Goal: Task Accomplishment & Management: Complete application form

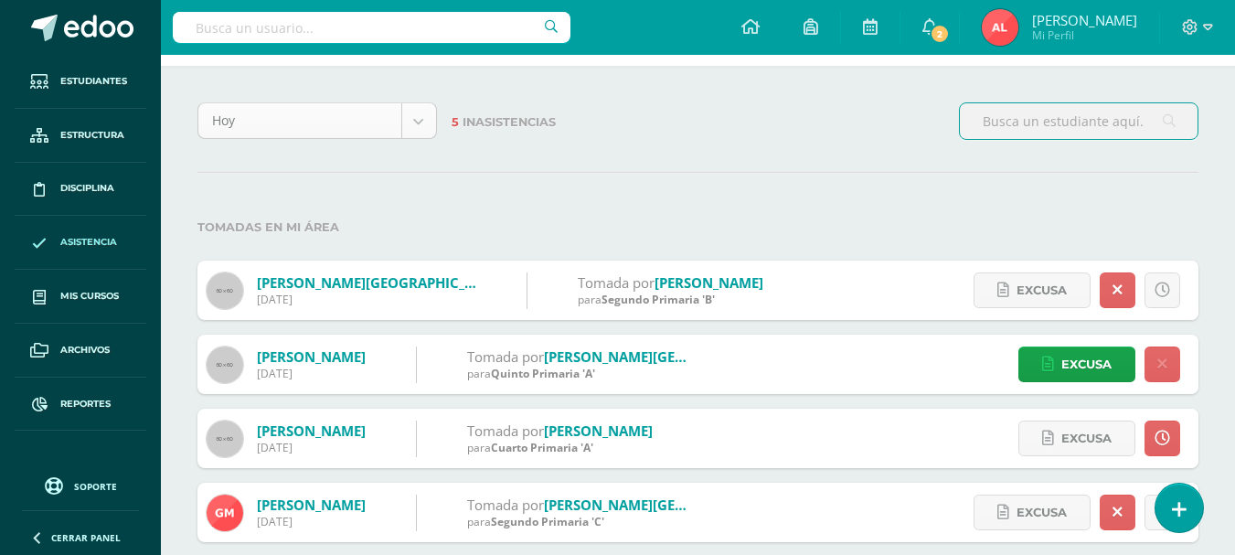
scroll to position [170, 0]
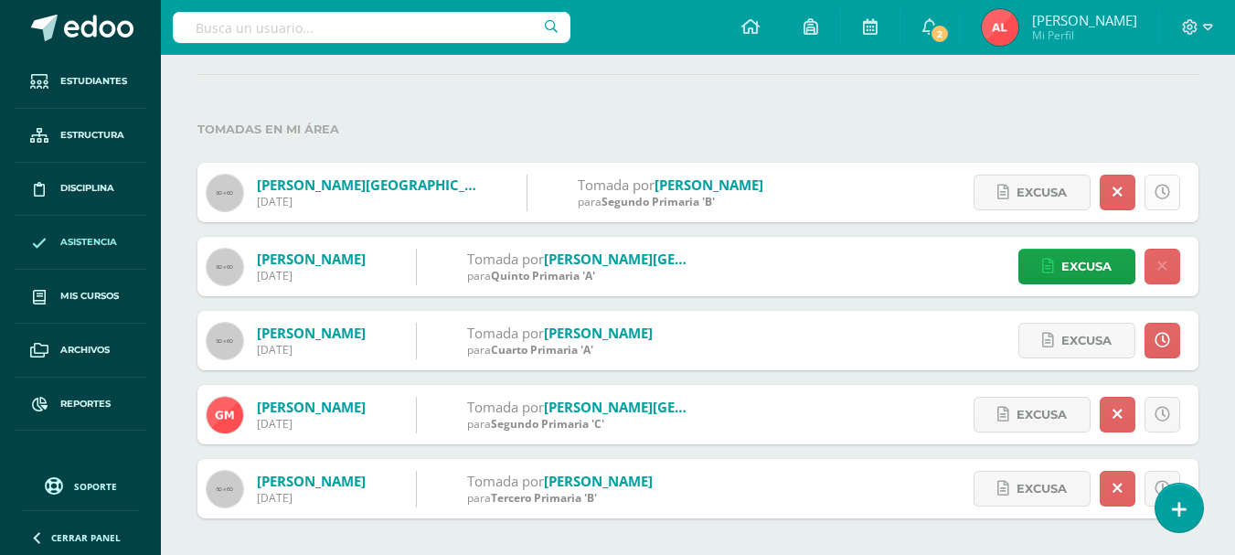
click at [1157, 189] on icon at bounding box center [1163, 193] width 16 height 16
click at [1150, 479] on link at bounding box center [1163, 489] width 36 height 36
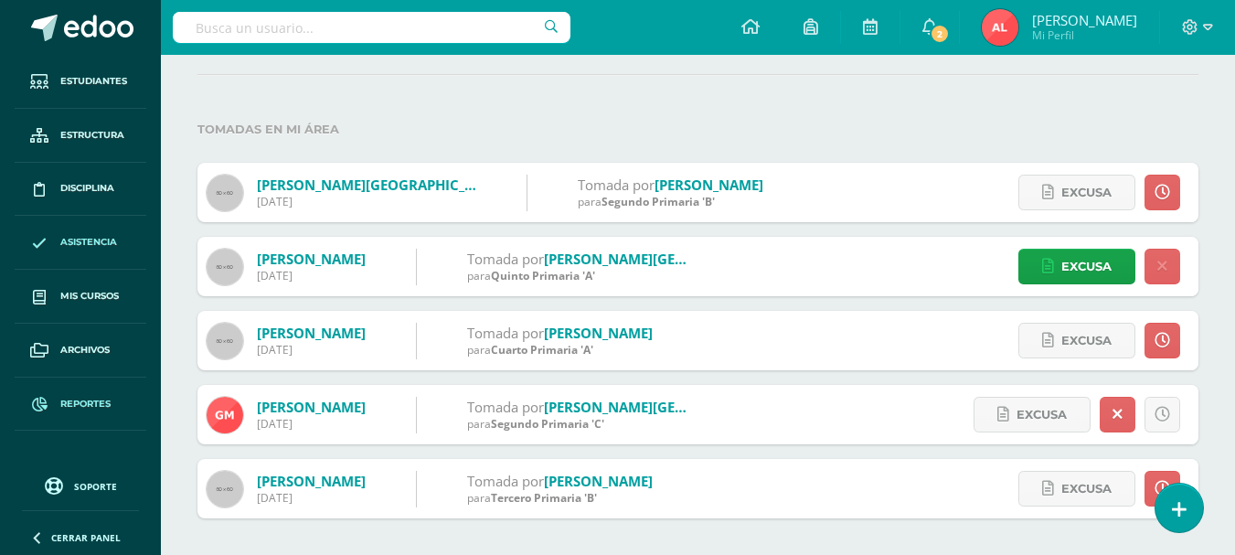
click at [77, 399] on span "Reportes" at bounding box center [85, 404] width 50 height 15
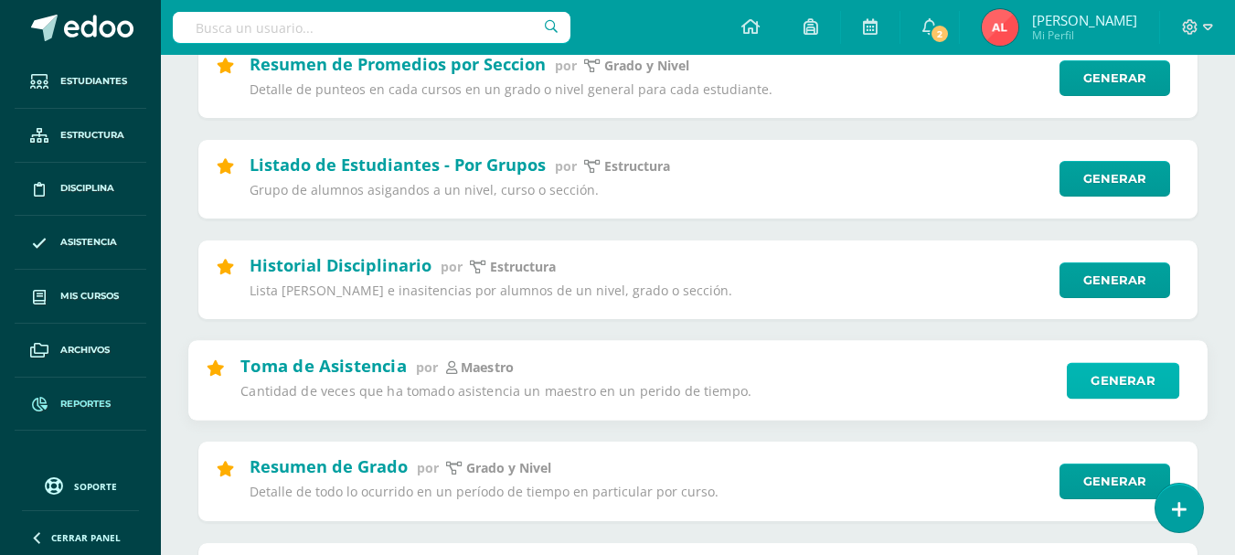
click at [1104, 380] on link "Generar" at bounding box center [1123, 380] width 112 height 37
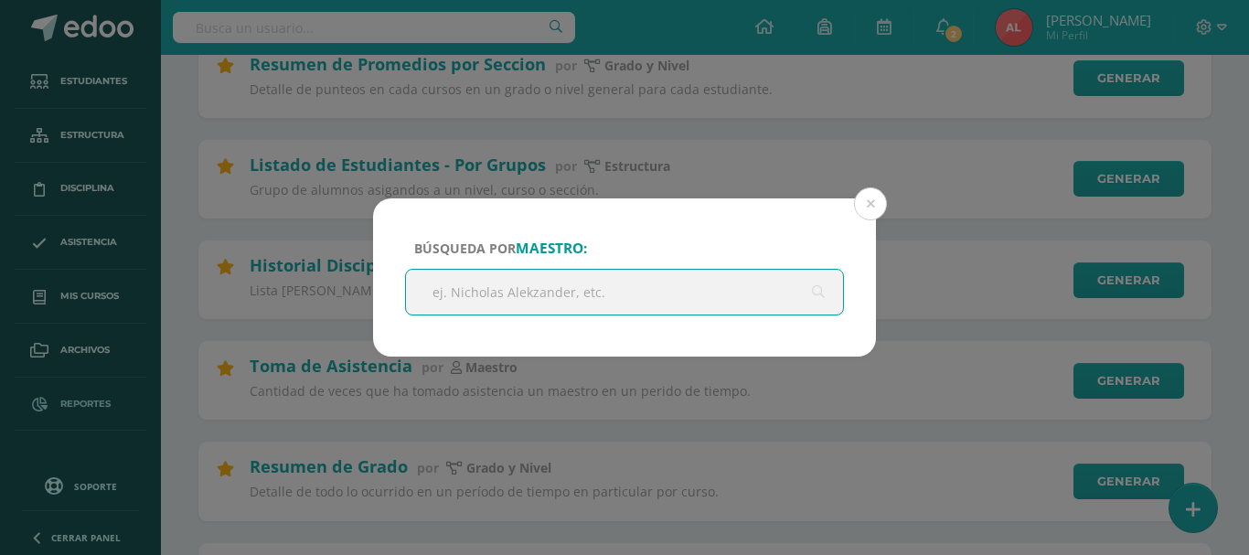
click at [625, 293] on input "text" at bounding box center [624, 292] width 437 height 45
type input "adnrea castillo"
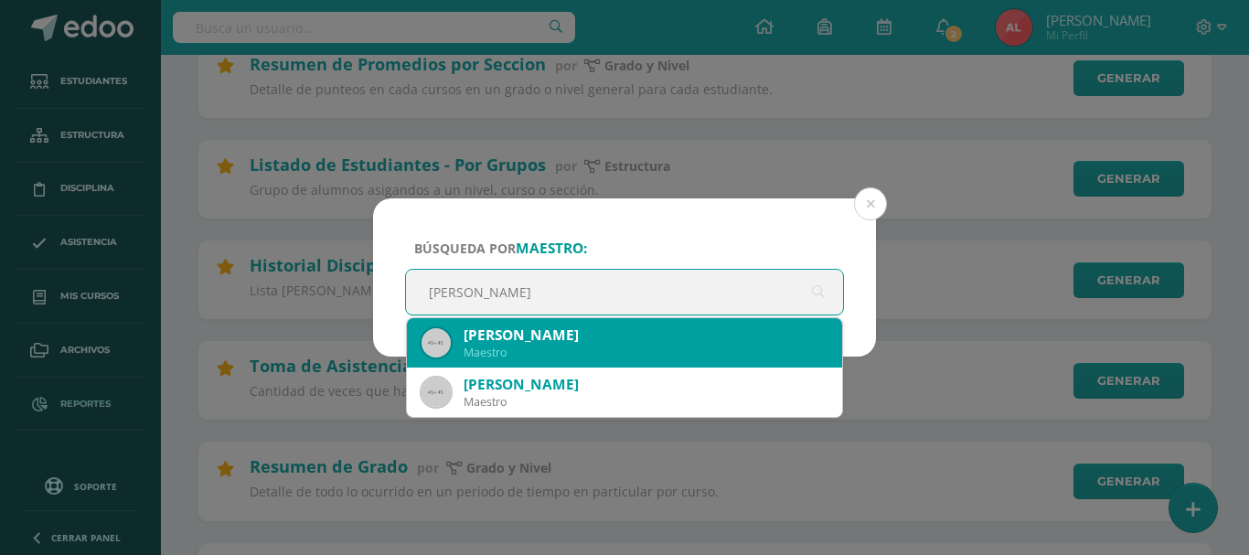
click at [568, 335] on div "Andrea Castillo" at bounding box center [645, 334] width 364 height 19
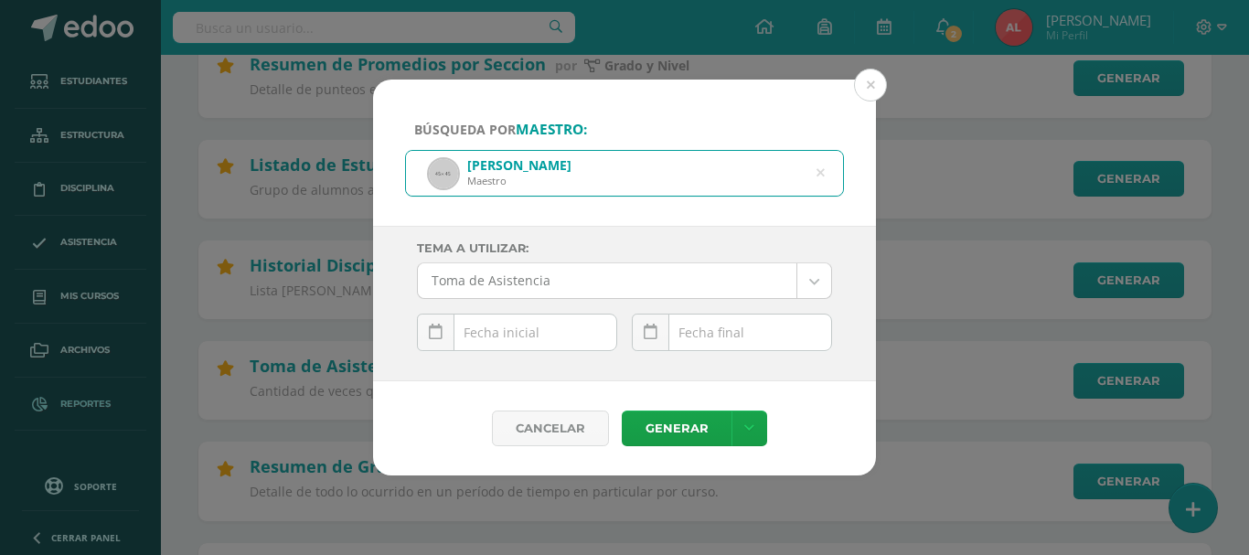
click at [568, 335] on div "August, 2025 Mo Tu We Th Fr Sa Su 28 29 30 31 1 2 3 4 5 6 7 8 9 10 11 12 13 14 …" at bounding box center [517, 340] width 200 height 52
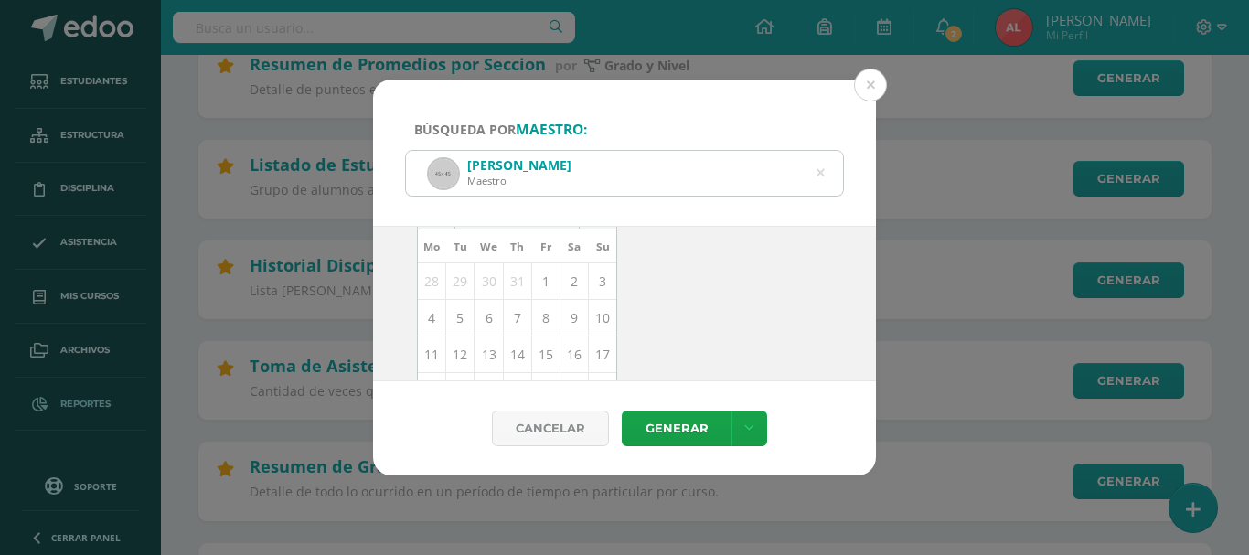
scroll to position [183, 0]
click at [485, 340] on td "13" at bounding box center [488, 333] width 28 height 37
type input "[DATE]"
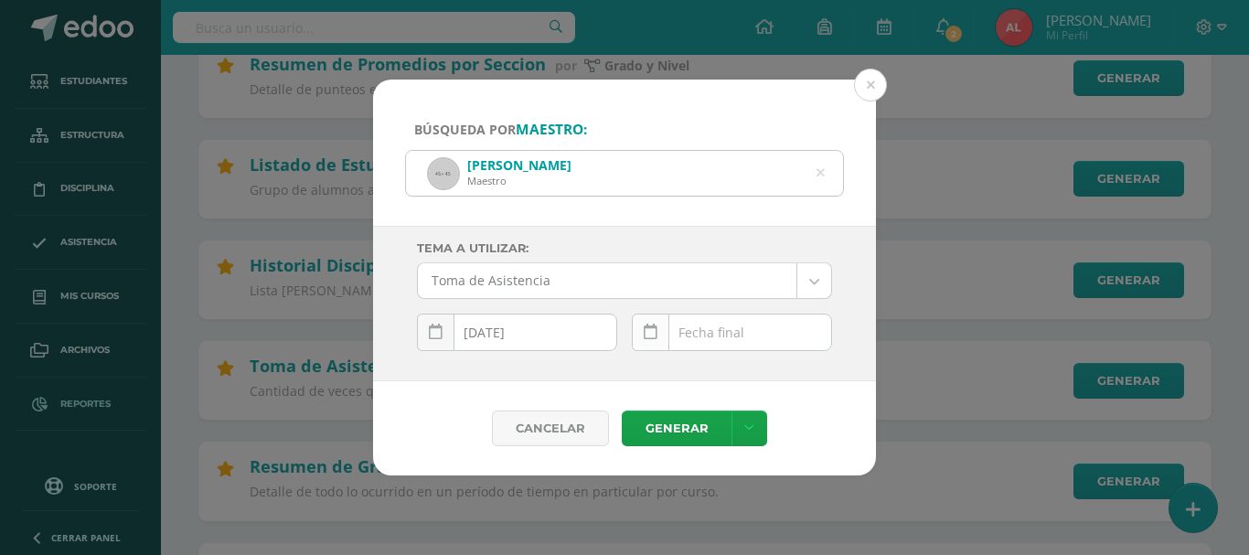
scroll to position [0, 0]
click at [696, 327] on input "text" at bounding box center [732, 332] width 198 height 36
click at [724, 328] on input "text" at bounding box center [732, 332] width 198 height 36
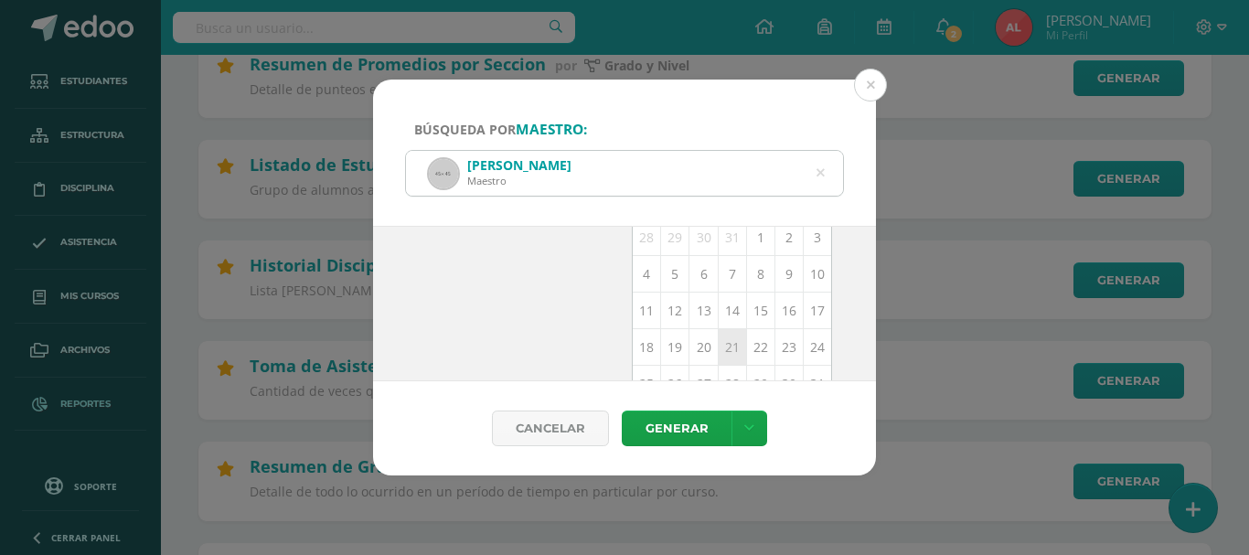
scroll to position [235, 0]
click at [692, 282] on td "13" at bounding box center [703, 281] width 28 height 37
type input "[DATE]"
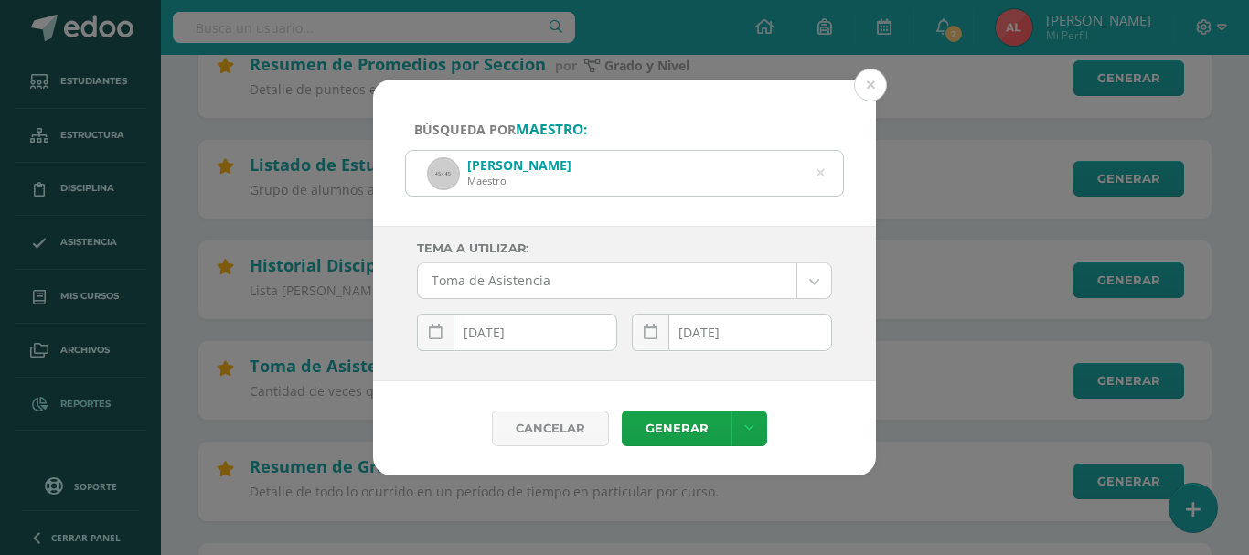
scroll to position [0, 0]
click at [665, 431] on link "Generar" at bounding box center [677, 428] width 110 height 36
click at [816, 173] on icon at bounding box center [820, 173] width 8 height 47
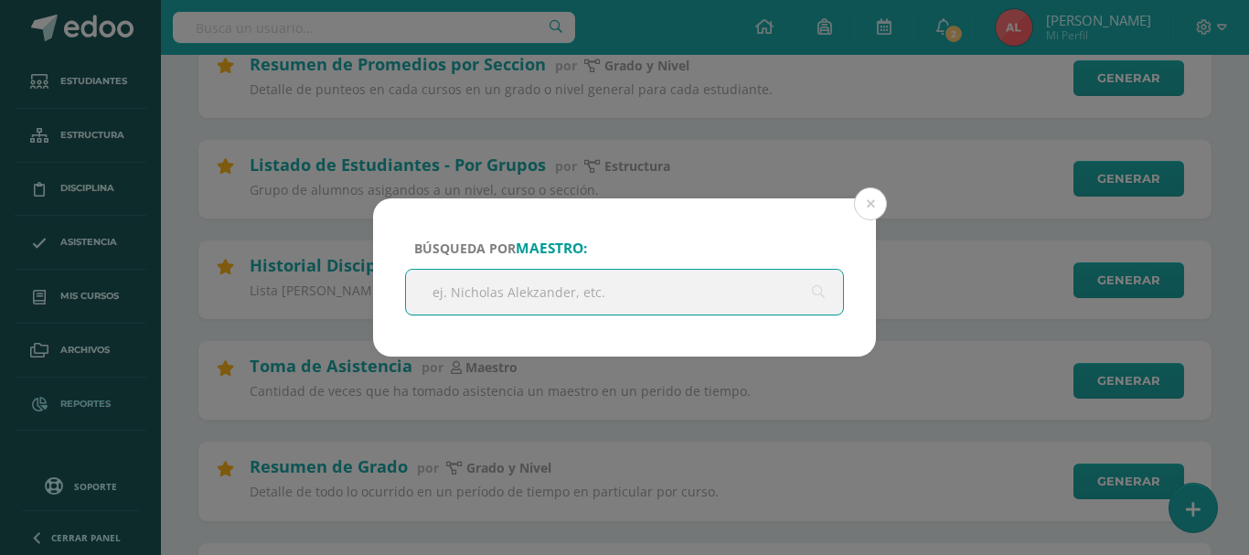
click at [592, 295] on input "text" at bounding box center [624, 292] width 437 height 45
type input "andrea mancilla"
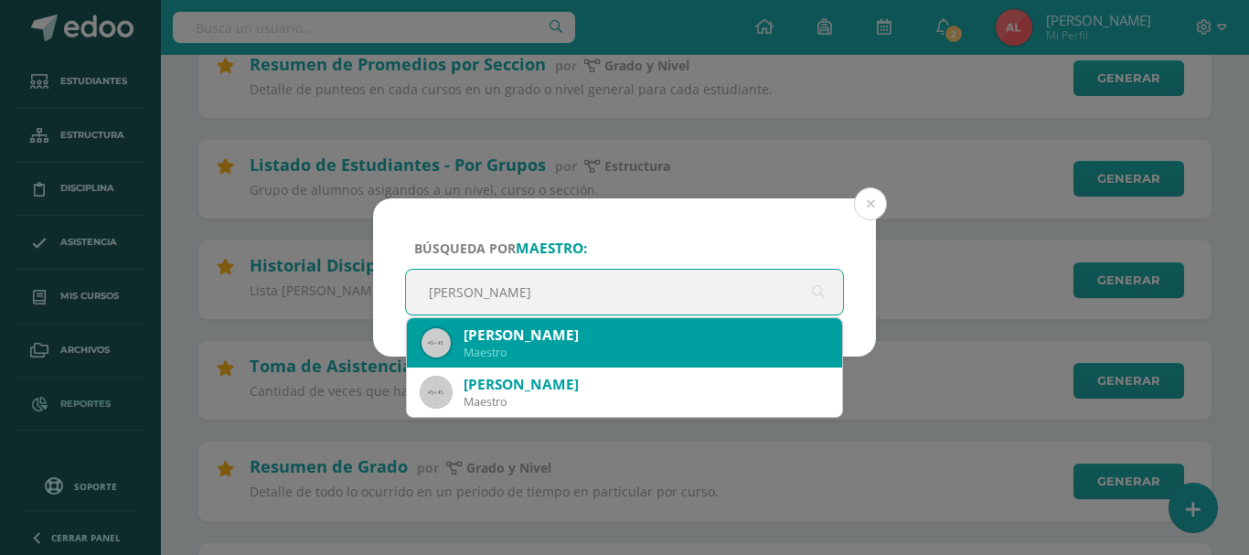
click at [544, 337] on div "Andrea Mancilla" at bounding box center [645, 334] width 364 height 19
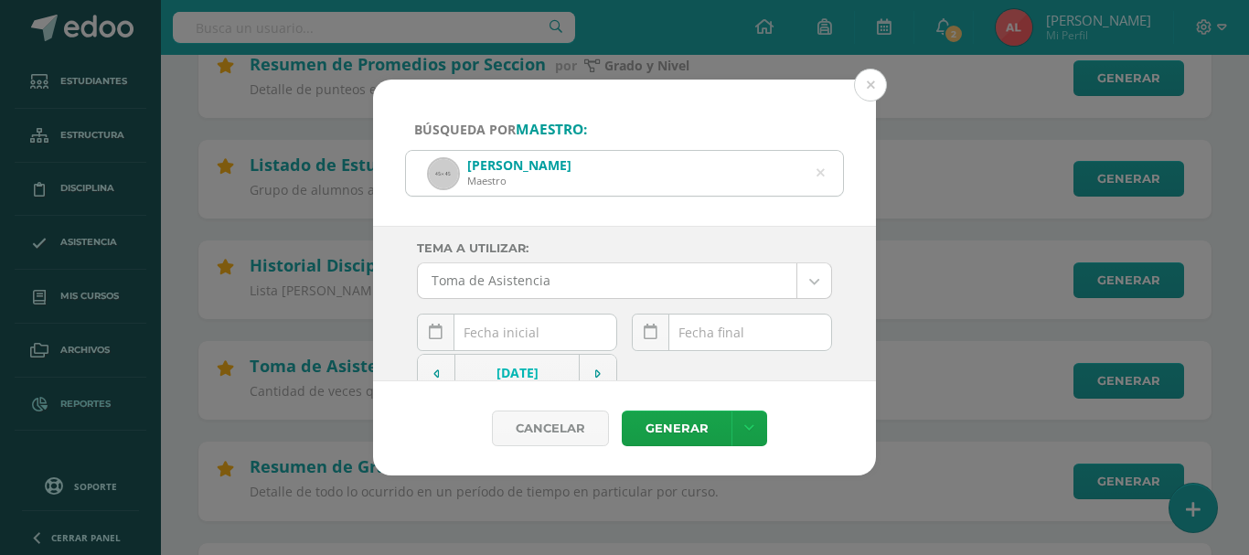
click at [548, 333] on input "text" at bounding box center [517, 332] width 198 height 36
click at [499, 332] on input "text" at bounding box center [517, 332] width 198 height 36
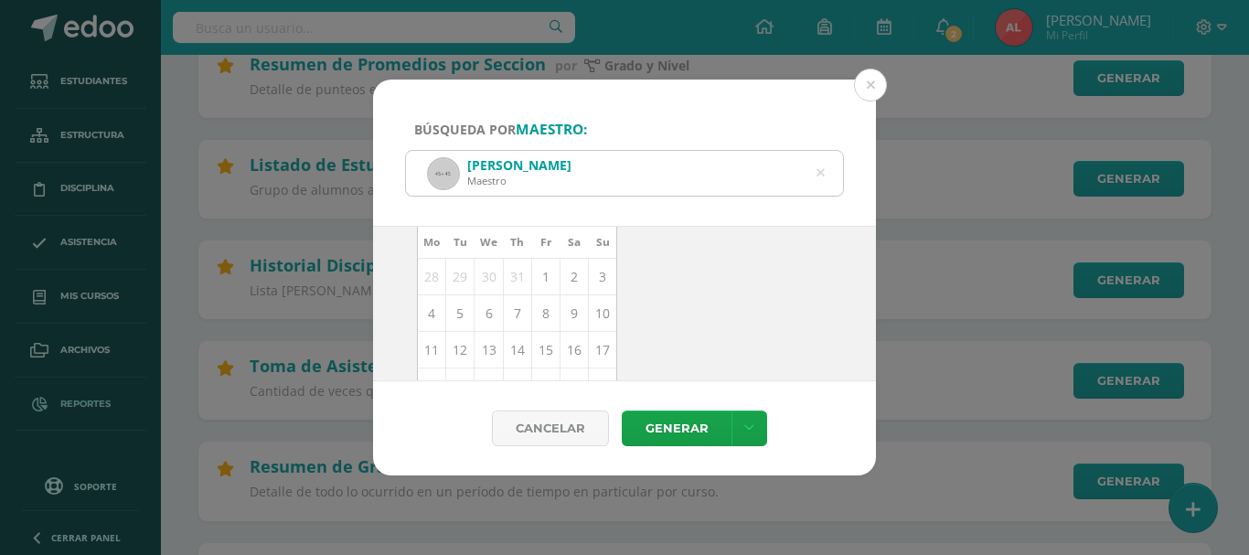
scroll to position [183, 0]
click at [483, 334] on td "13" at bounding box center [488, 333] width 28 height 37
type input "[DATE]"
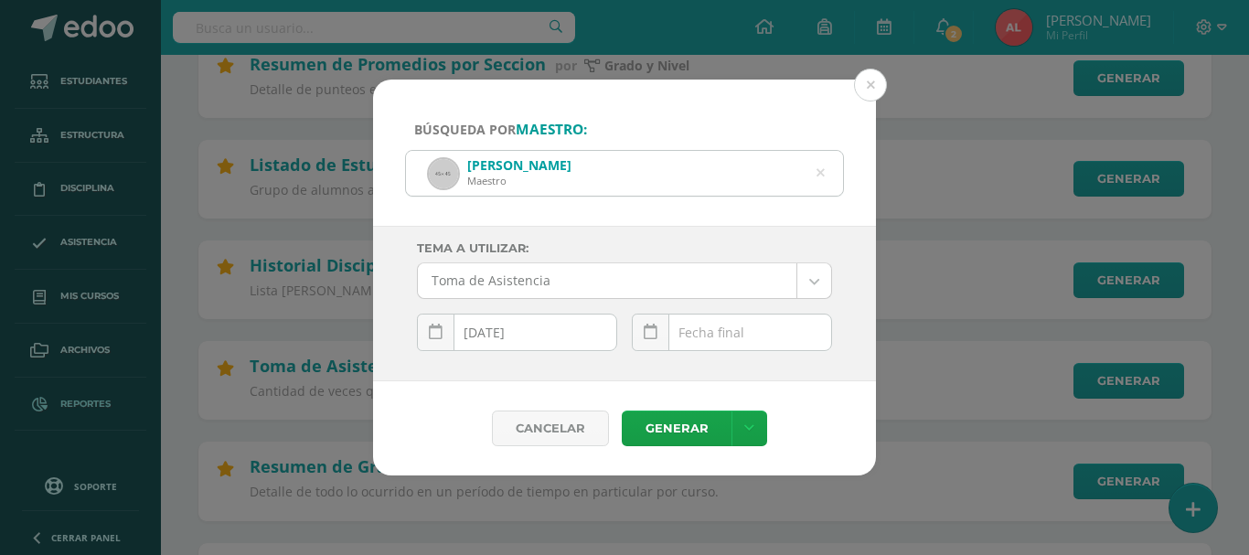
scroll to position [0, 0]
click at [725, 334] on div "August, 2025 Mo Tu We Th Fr Sa Su 28 29 30 31 1 2 3 4 5 6 7 8 9 10 11 12 13 14 …" at bounding box center [732, 340] width 200 height 52
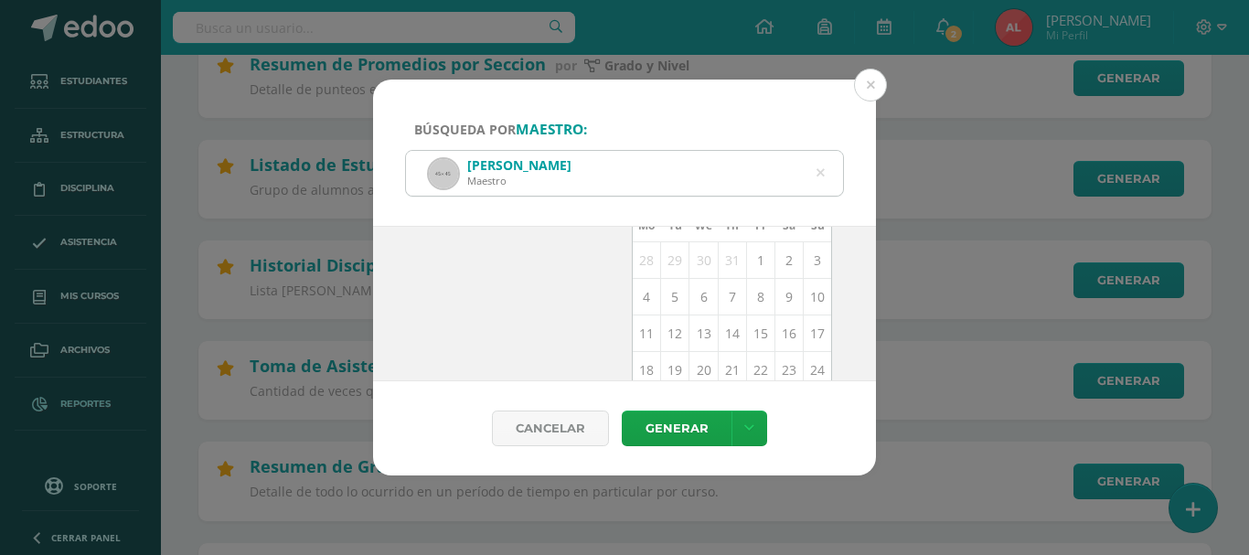
drag, startPoint x: 693, startPoint y: 334, endPoint x: 690, endPoint y: 344, distance: 10.4
click at [692, 341] on td "13" at bounding box center [703, 333] width 28 height 37
type input "[DATE]"
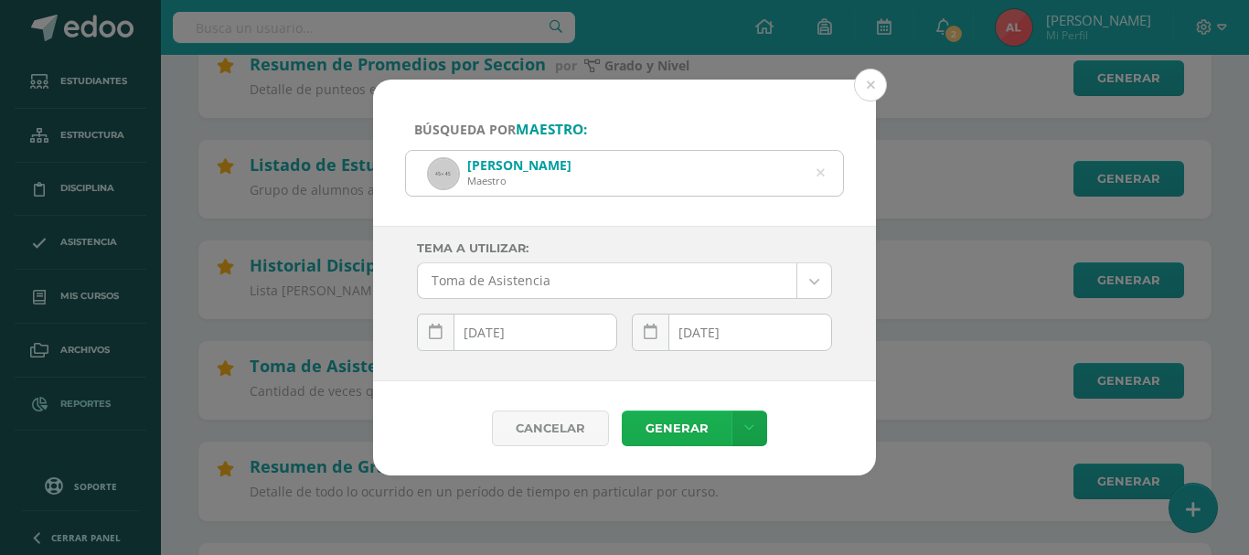
click at [662, 427] on link "Generar" at bounding box center [677, 428] width 110 height 36
click at [815, 176] on div "Andrea Mancilla Maestro" at bounding box center [624, 173] width 437 height 45
click at [817, 176] on icon at bounding box center [820, 173] width 8 height 47
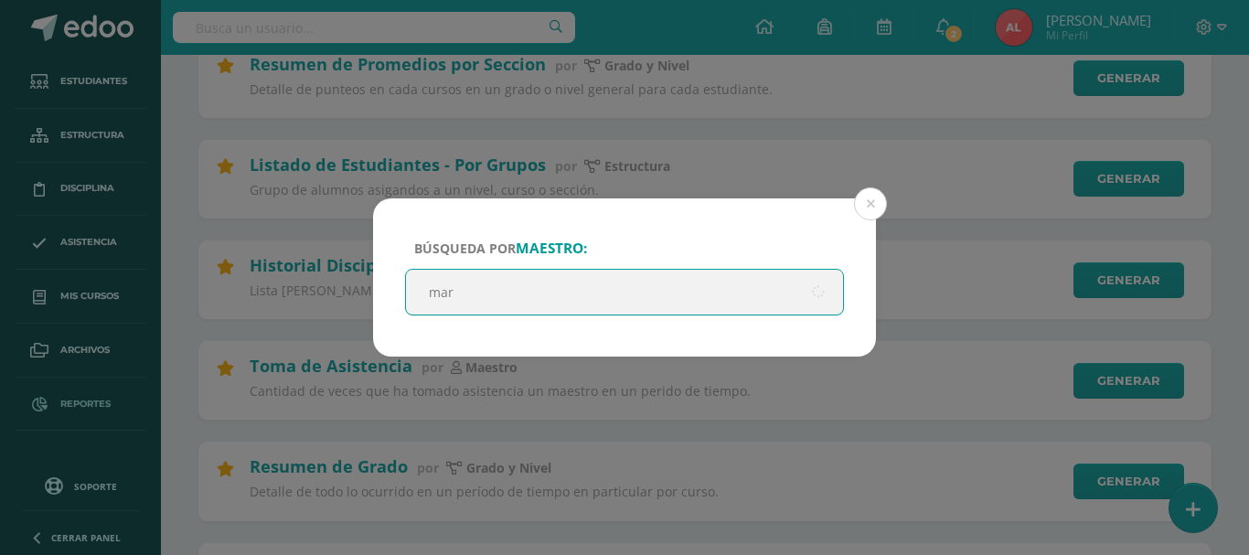
type input "mary"
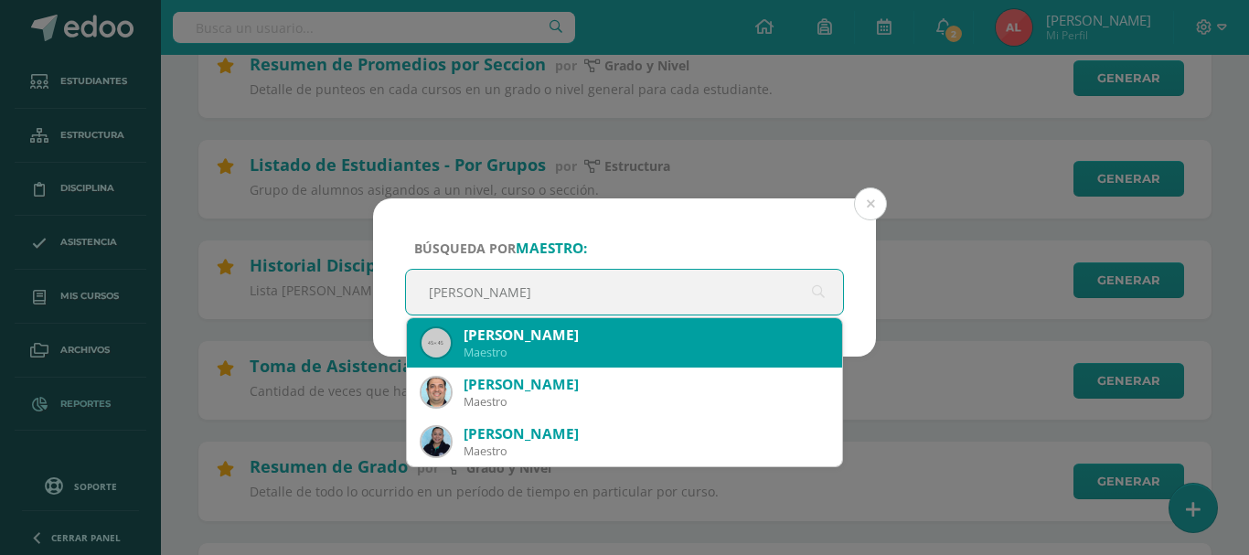
click at [590, 336] on div "Mary Boror" at bounding box center [645, 334] width 364 height 19
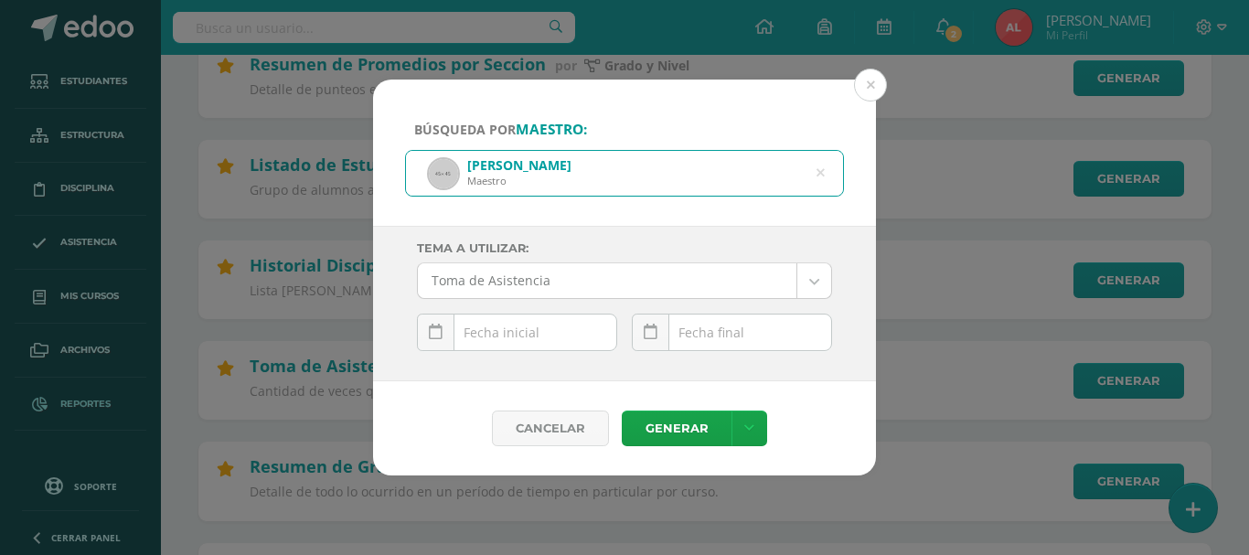
click at [516, 331] on div "August, 2025 Mo Tu We Th Fr Sa Su 28 29 30 31 1 2 3 4 5 6 7 8 9 10 11 12 13 14 …" at bounding box center [517, 340] width 200 height 52
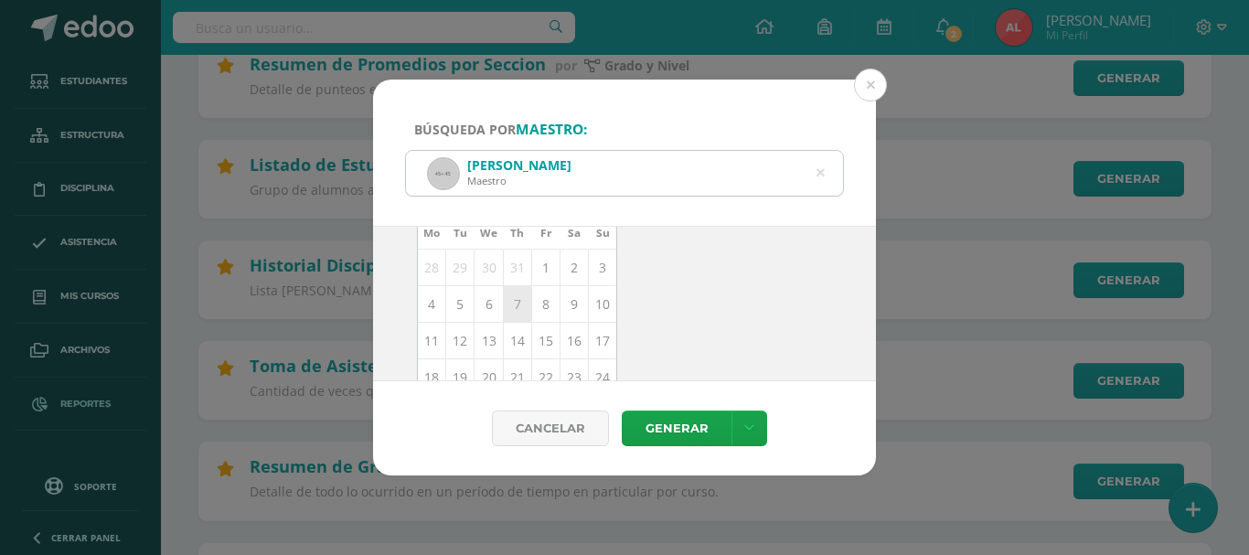
scroll to position [265, 0]
click at [483, 247] on td "13" at bounding box center [488, 251] width 28 height 37
type input "[DATE]"
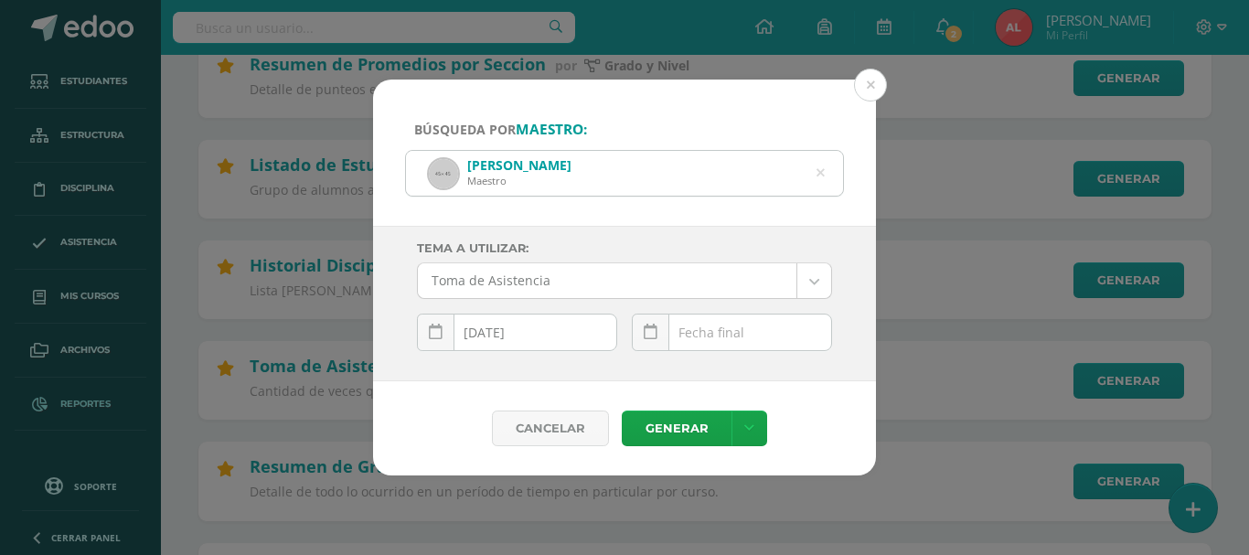
scroll to position [0, 0]
click at [717, 337] on div "August, 2025 Mo Tu We Th Fr Sa Su 28 29 30 31 1 2 3 4 5 6 7 8 9 10 11 12 13 14 …" at bounding box center [732, 340] width 200 height 52
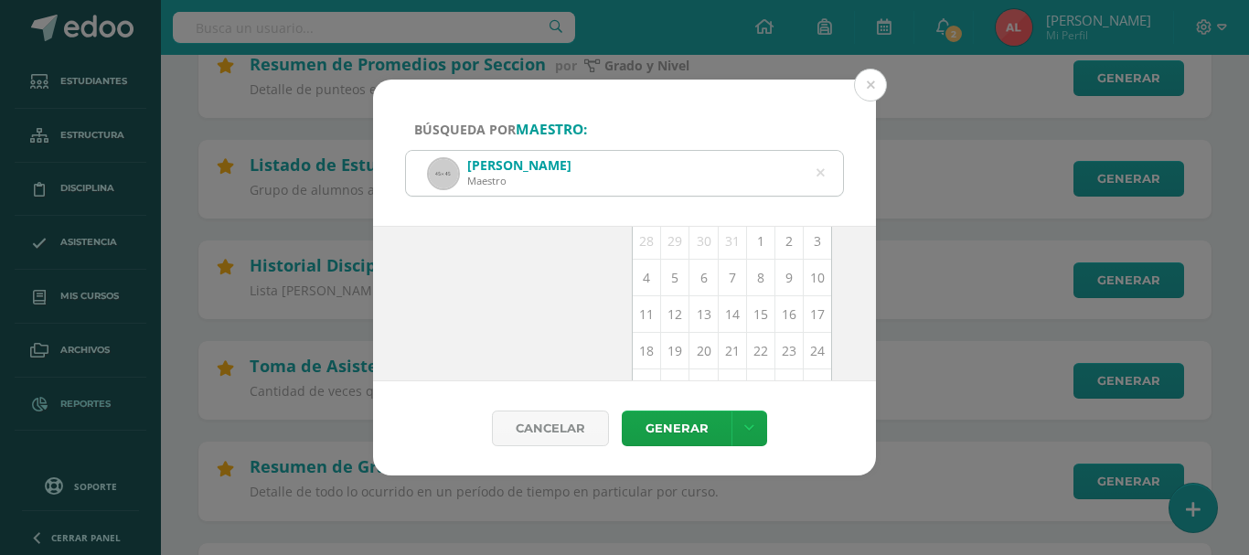
scroll to position [266, 0]
drag, startPoint x: 689, startPoint y: 254, endPoint x: 685, endPoint y: 320, distance: 66.0
click at [689, 270] on tbody "Mo Tu We Th Fr Sa Su 28 29 30 31 1 2 3 4 5 6 7 8 9 10 11 12 13 14 15 16 17 18 1…" at bounding box center [732, 251] width 199 height 253
click at [697, 249] on td "13" at bounding box center [703, 250] width 28 height 37
type input "[DATE]"
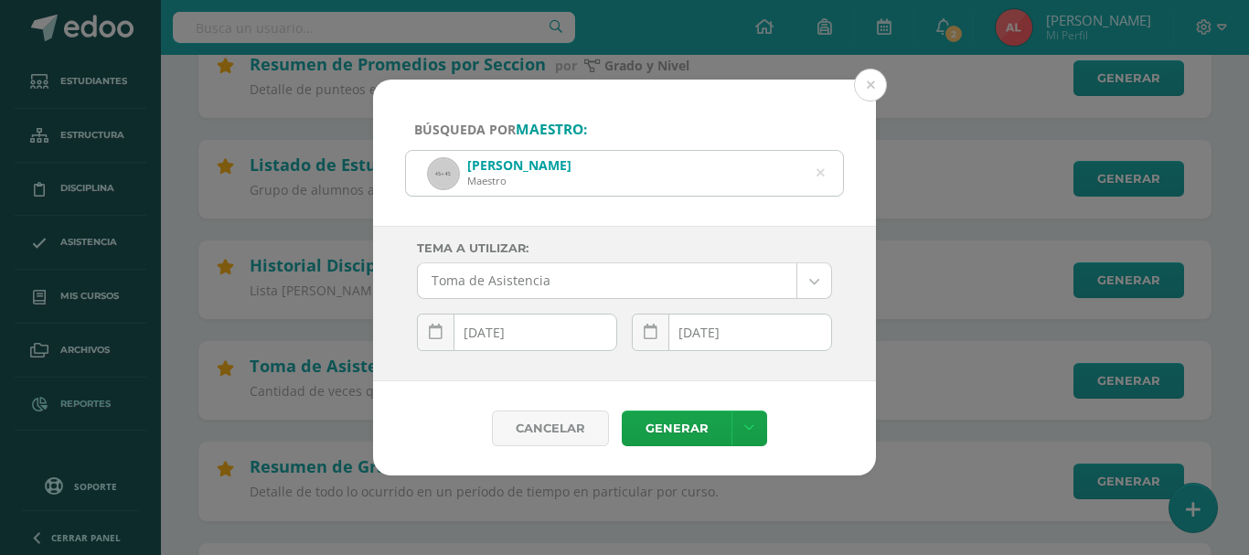
scroll to position [0, 0]
click at [674, 428] on link "Generar" at bounding box center [677, 428] width 110 height 36
click at [819, 173] on icon at bounding box center [820, 173] width 8 height 47
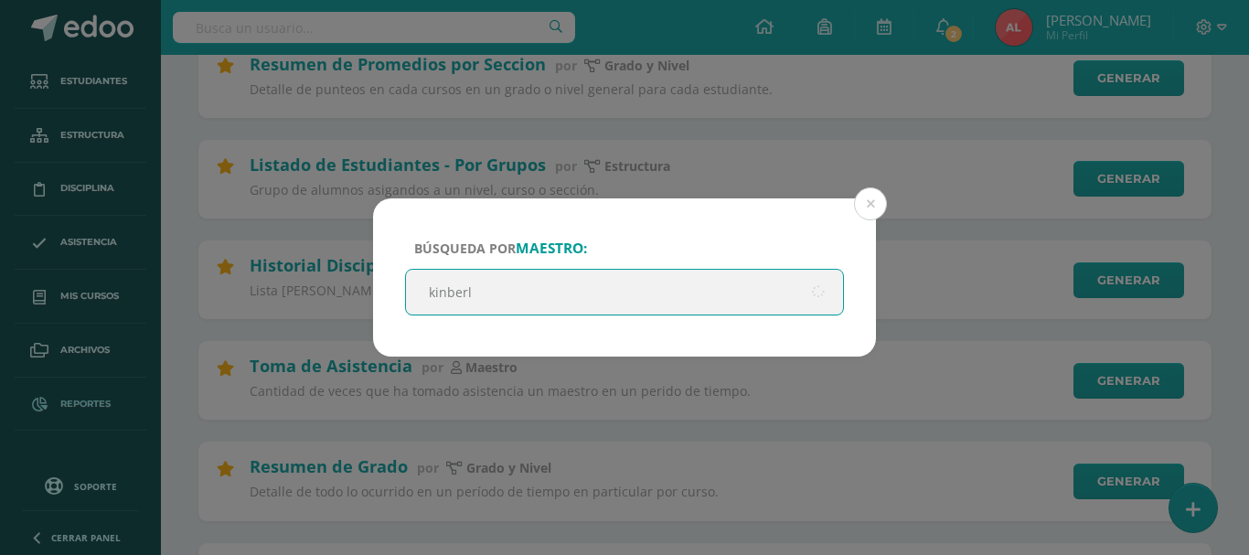
type input "kinberly"
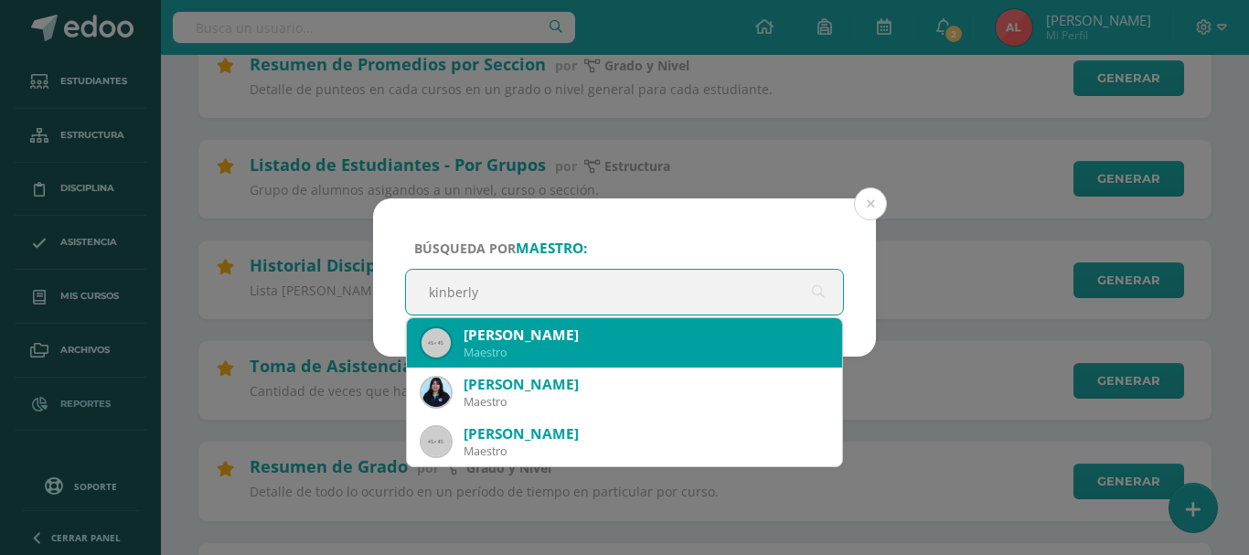
click at [546, 341] on div "Kinberly Monzón" at bounding box center [645, 334] width 364 height 19
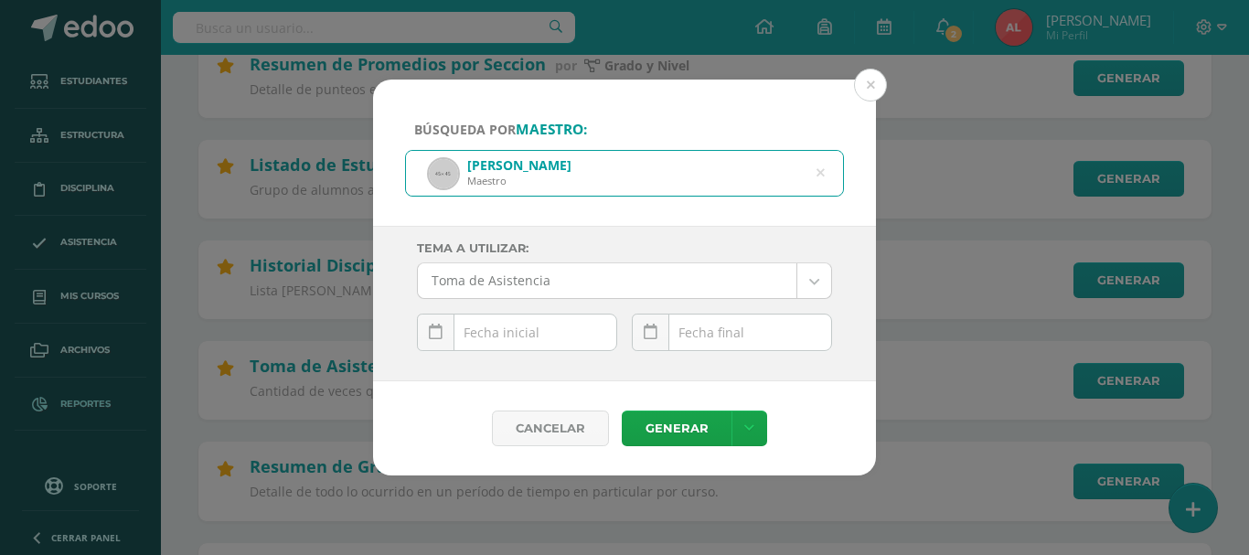
click at [542, 328] on input "text" at bounding box center [517, 332] width 198 height 36
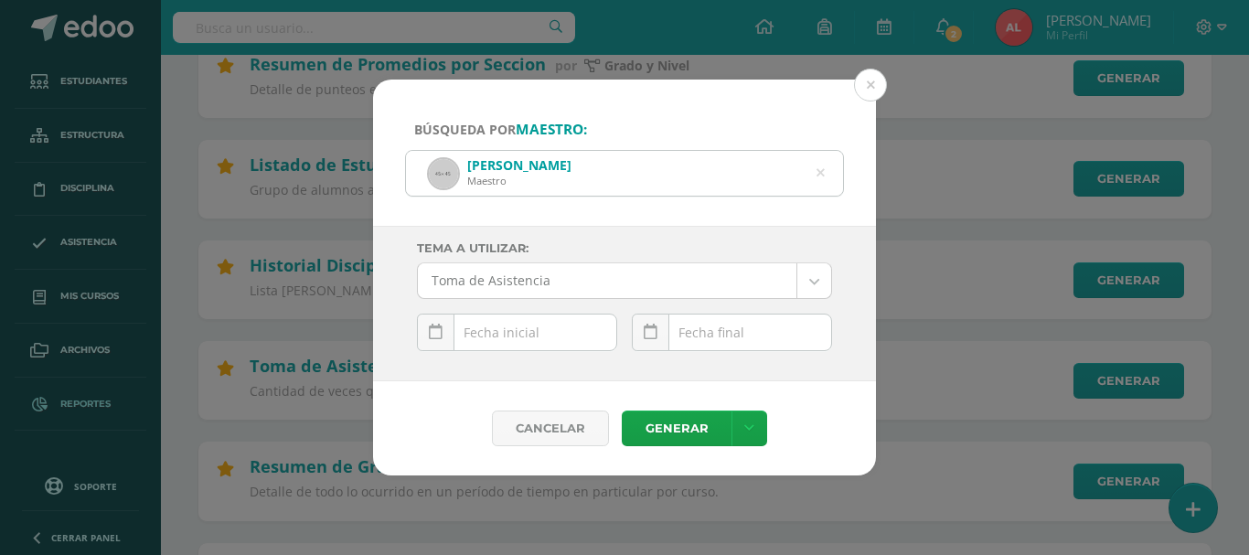
click at [506, 328] on input "text" at bounding box center [517, 332] width 198 height 36
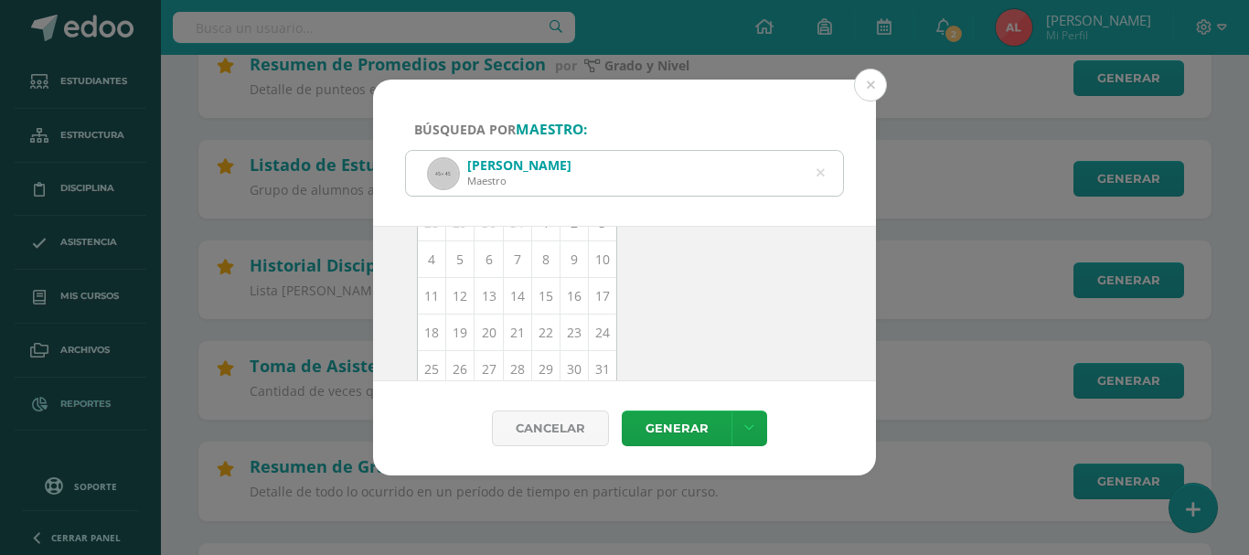
click at [486, 302] on td "13" at bounding box center [488, 296] width 28 height 37
type input "[DATE]"
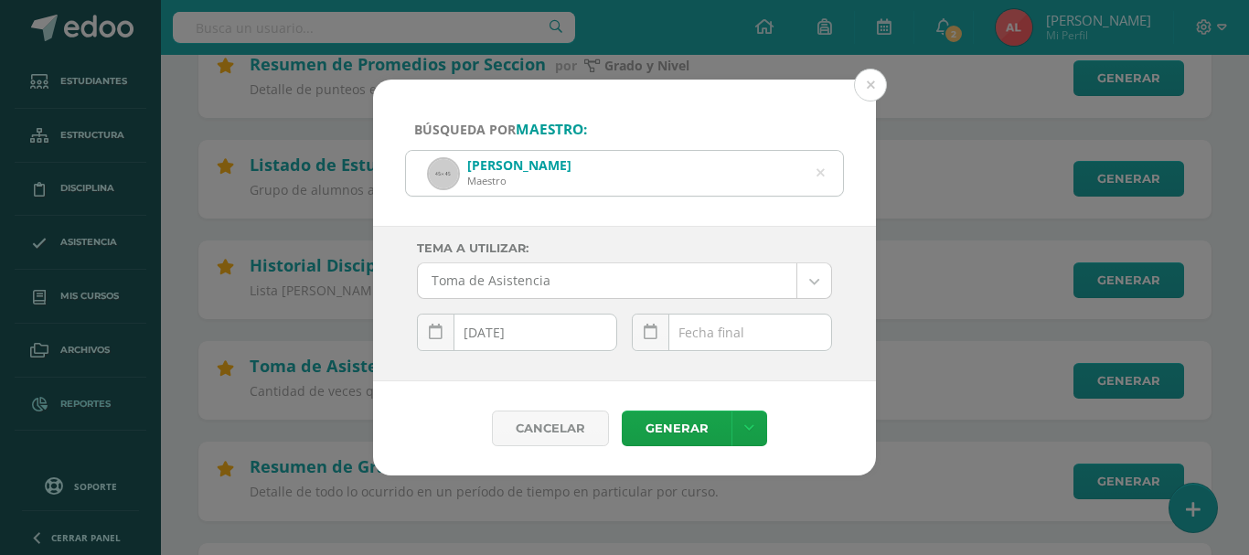
click at [706, 332] on div "August, 2025 Mo Tu We Th Fr Sa Su 28 29 30 31 1 2 3 4 5 6 7 8 9 10 11 12 13 14 …" at bounding box center [732, 340] width 200 height 52
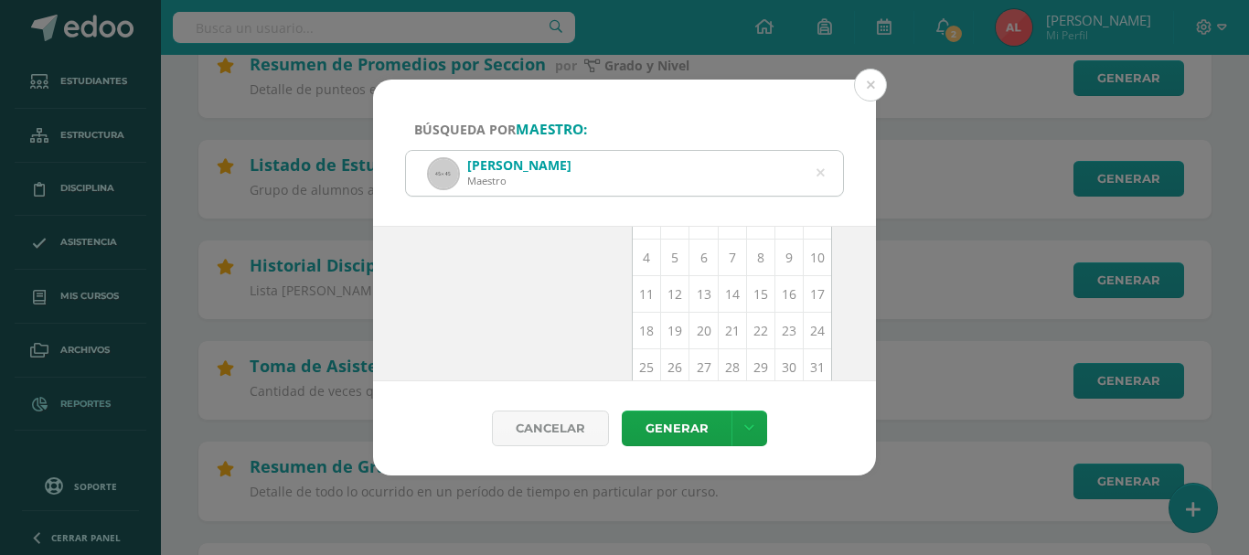
scroll to position [266, 0]
click at [695, 254] on td "13" at bounding box center [703, 250] width 28 height 37
type input "[DATE]"
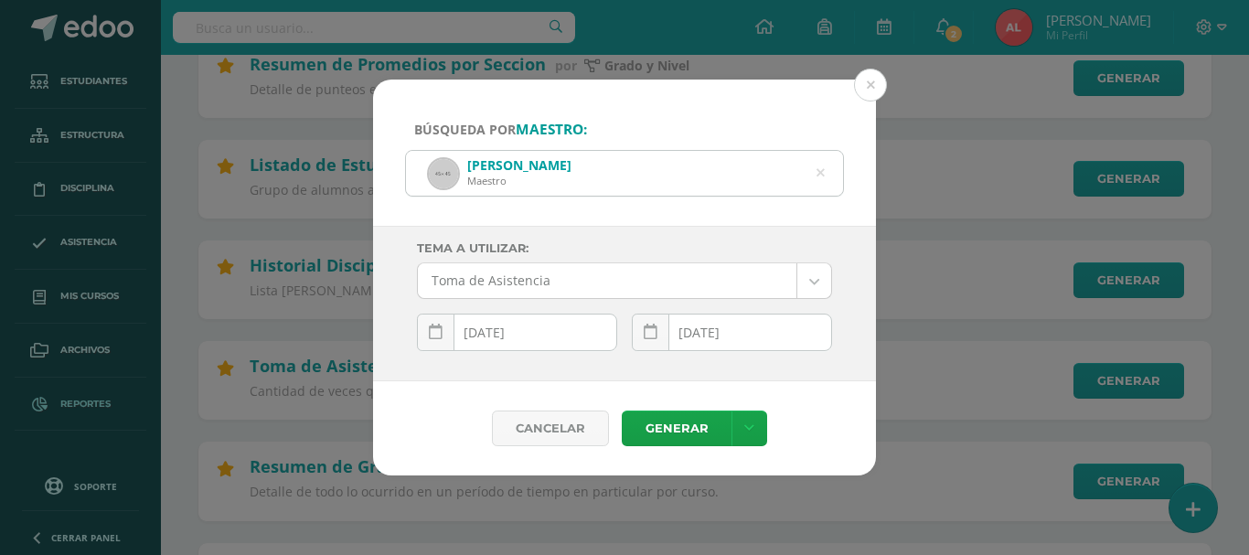
scroll to position [0, 0]
click at [666, 427] on link "Generar" at bounding box center [677, 428] width 110 height 36
click at [822, 175] on icon at bounding box center [820, 173] width 8 height 47
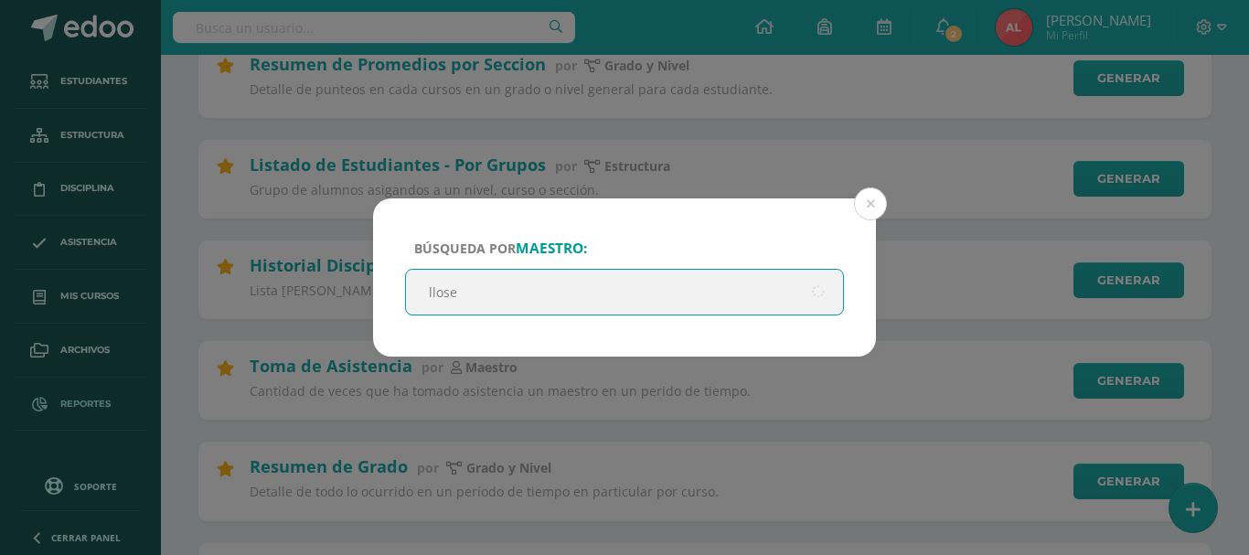
type input "llosel"
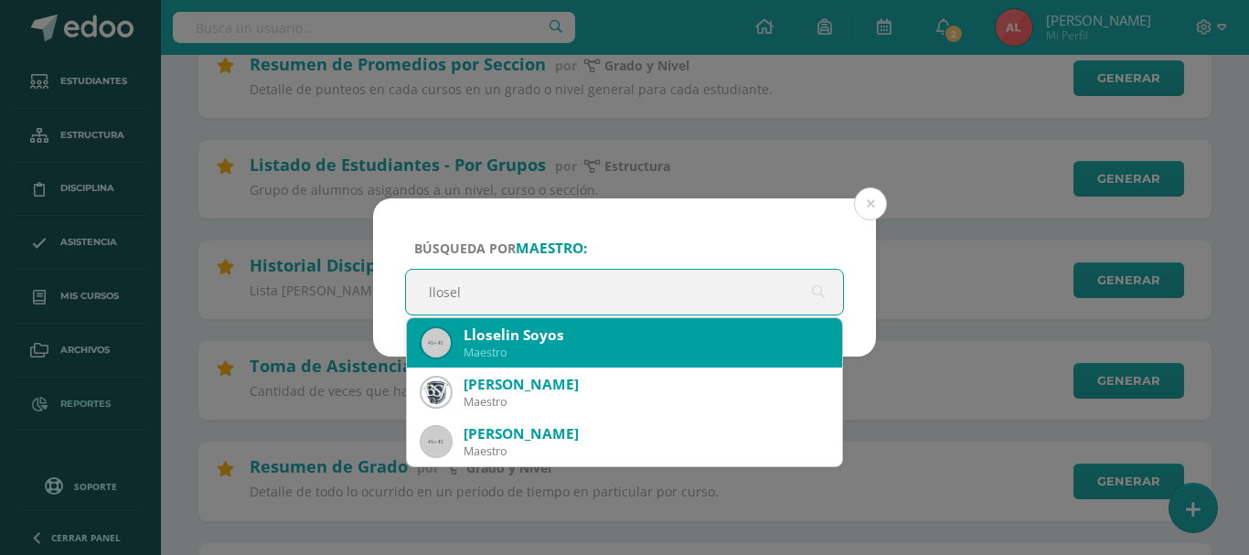
click at [486, 332] on div "Lloselin Soyos" at bounding box center [645, 334] width 364 height 19
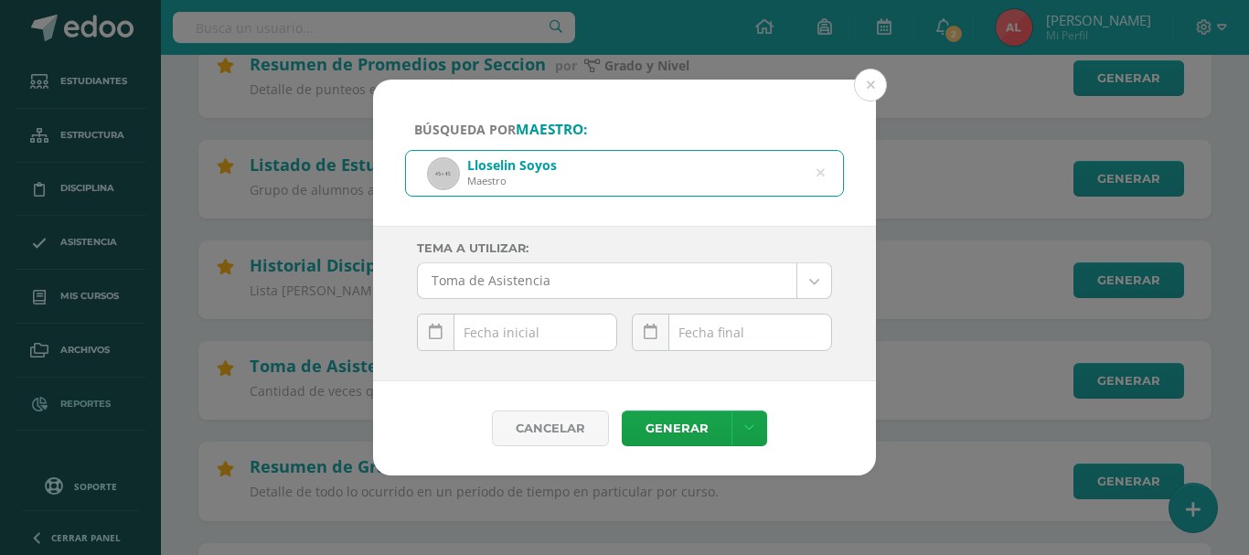
click at [500, 323] on input "text" at bounding box center [517, 332] width 198 height 36
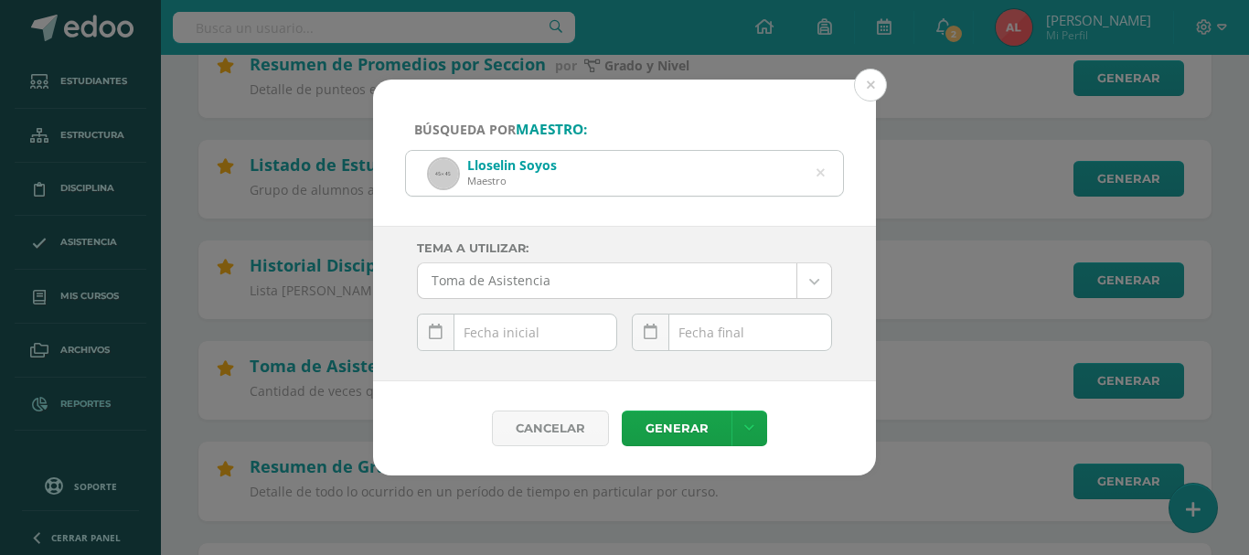
click at [500, 323] on input "text" at bounding box center [517, 332] width 198 height 36
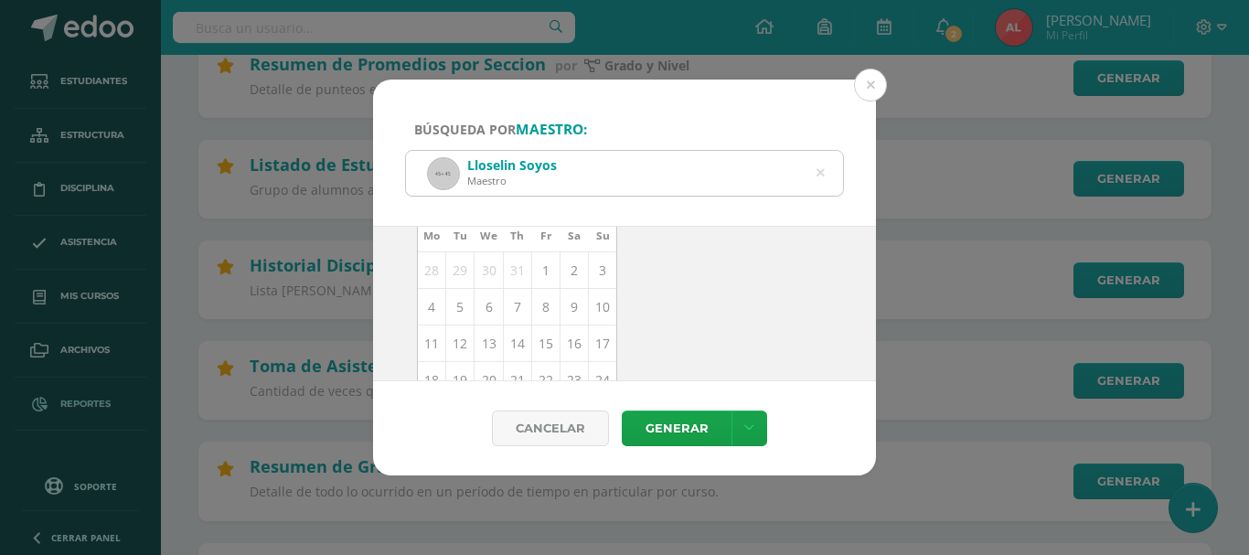
scroll to position [183, 0]
click at [488, 334] on td "13" at bounding box center [488, 333] width 28 height 37
type input "[DATE]"
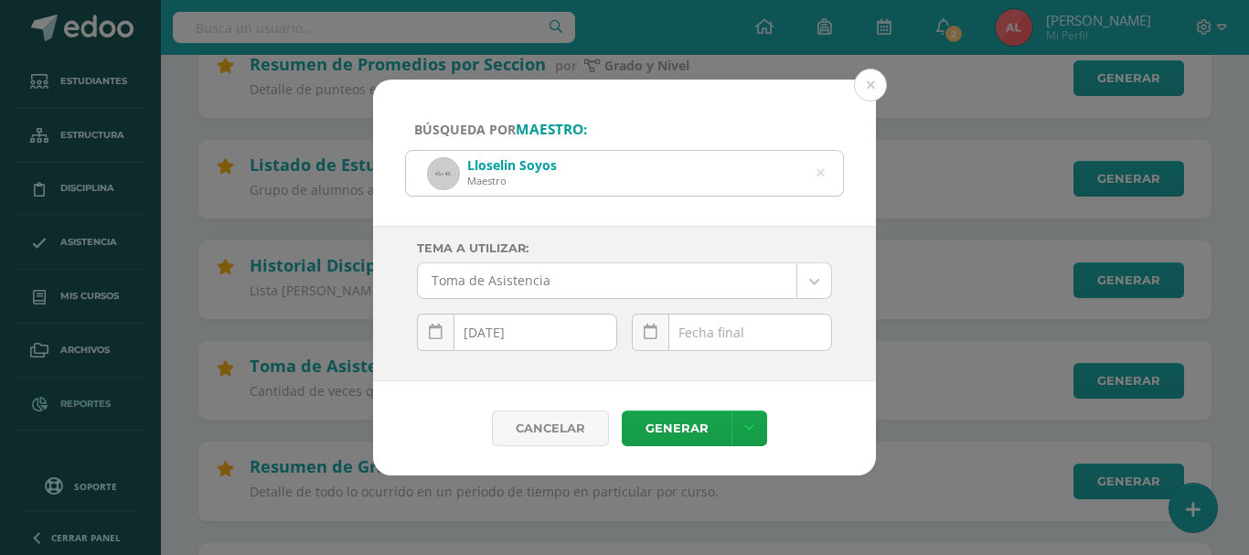
scroll to position [0, 0]
click at [723, 327] on input "text" at bounding box center [732, 332] width 198 height 36
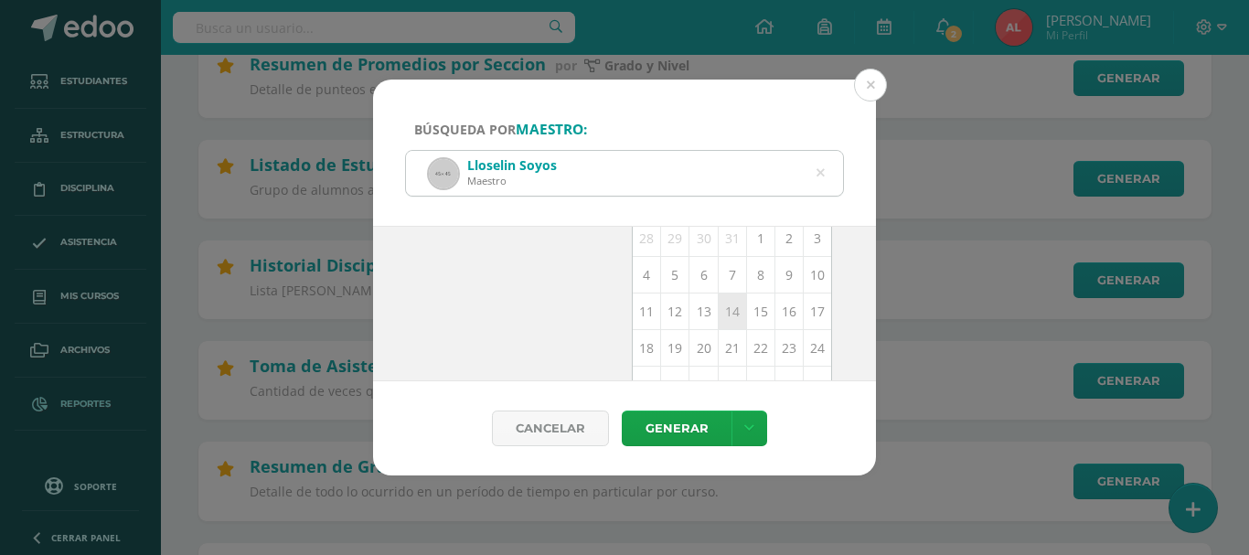
scroll to position [264, 0]
click at [692, 252] on td "13" at bounding box center [703, 252] width 28 height 37
type input "[DATE]"
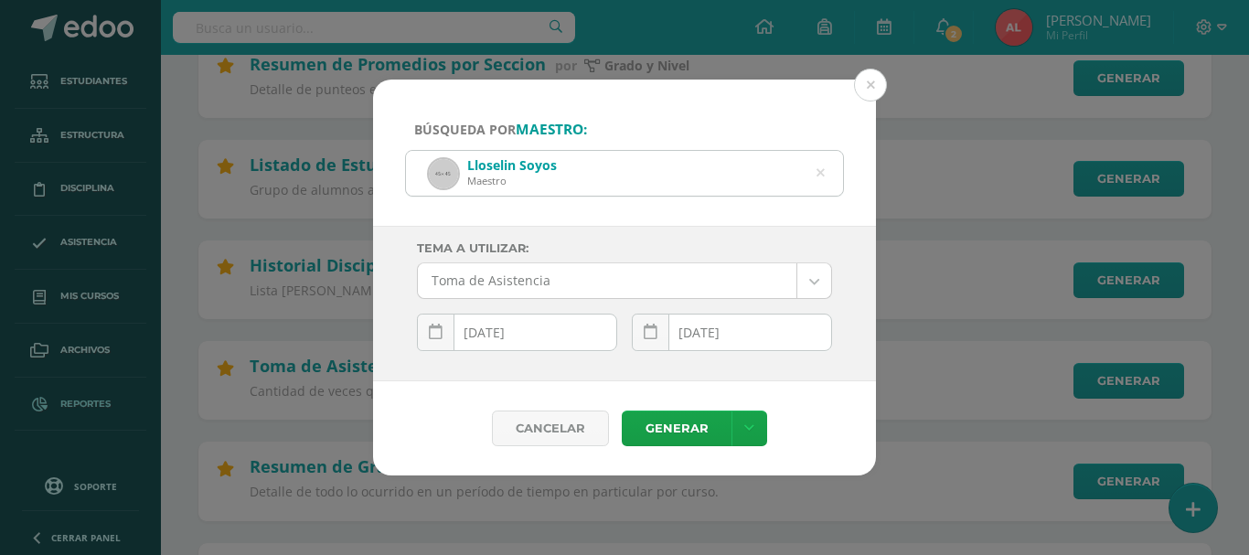
scroll to position [0, 0]
click at [695, 431] on link "Generar" at bounding box center [677, 428] width 110 height 36
click at [821, 173] on icon at bounding box center [820, 173] width 38 height 38
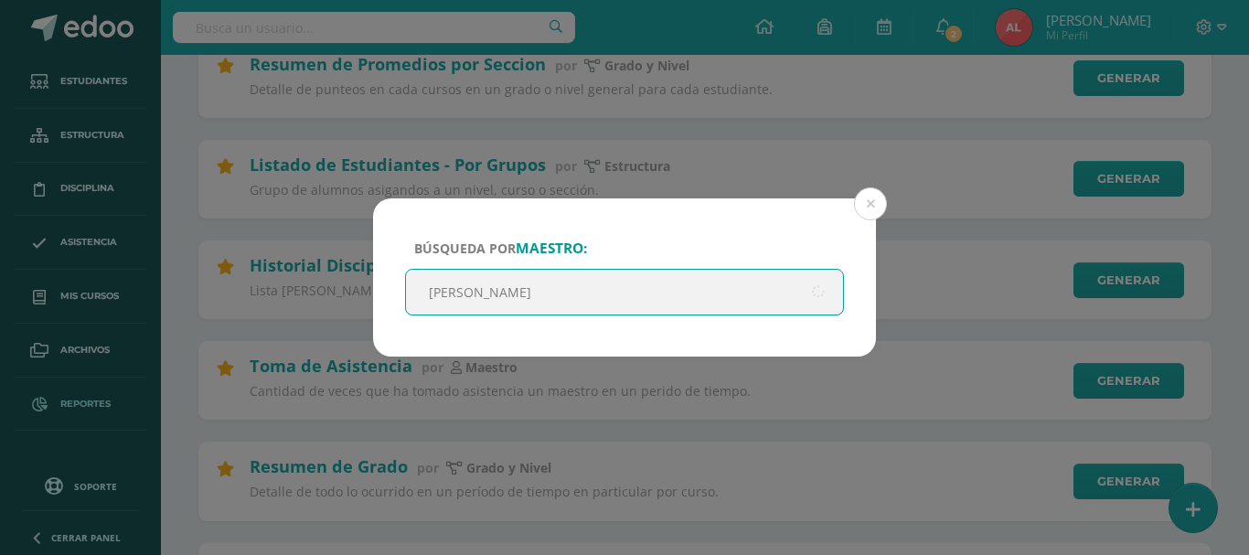
type input "julia tovar"
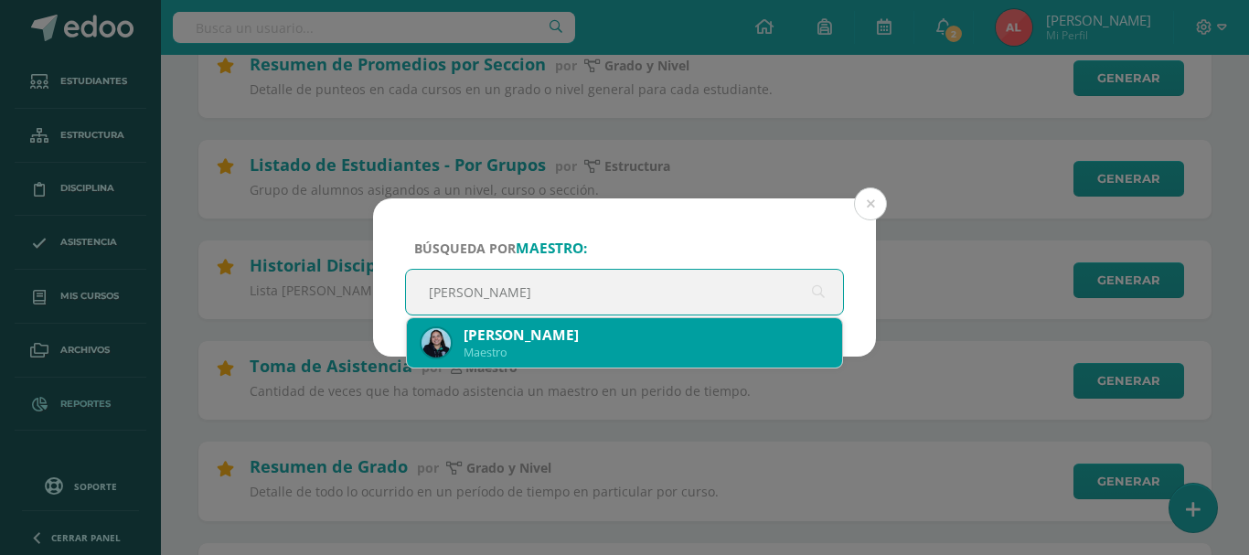
click at [580, 346] on div "Maestro" at bounding box center [645, 353] width 364 height 16
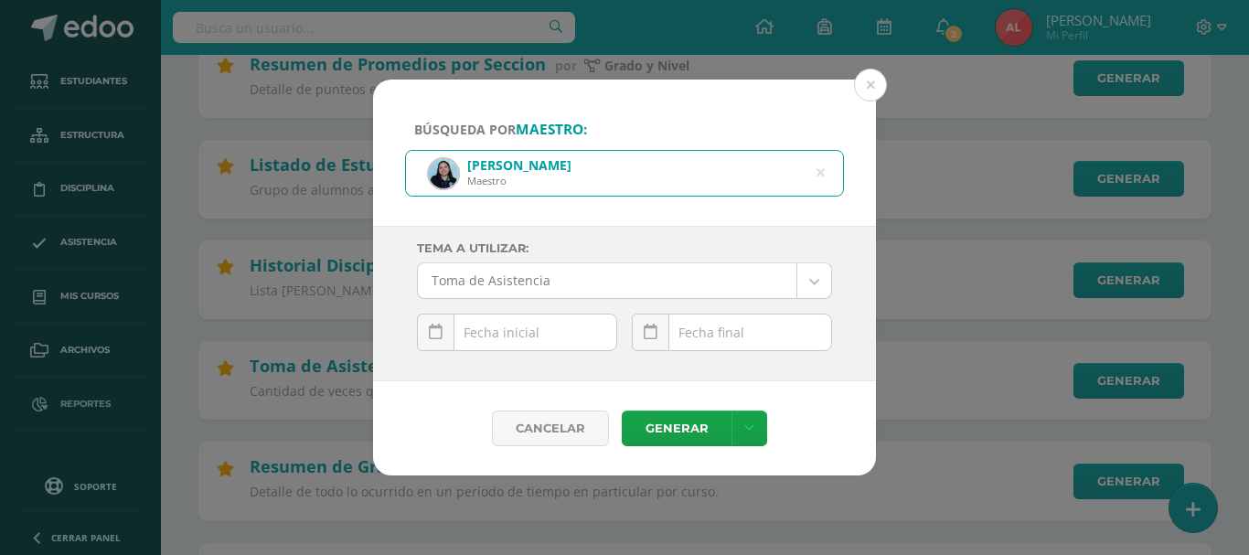
click at [552, 341] on div "August, 2025 Mo Tu We Th Fr Sa Su 28 29 30 31 1 2 3 4 5 6 7 8 9 10 11 12 13 14 …" at bounding box center [517, 340] width 200 height 52
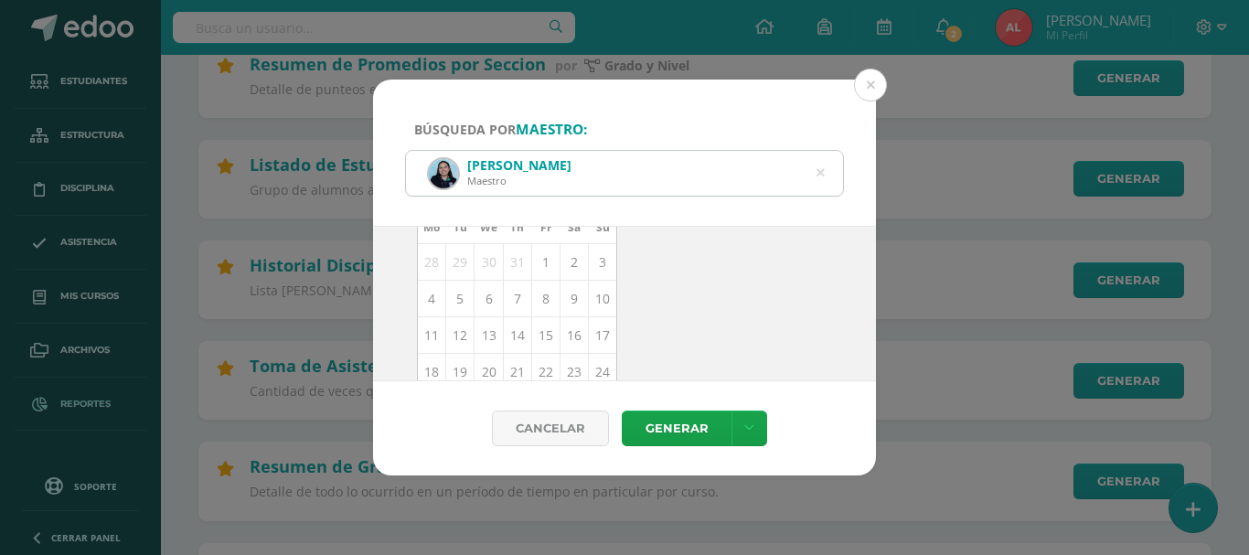
scroll to position [183, 0]
click at [485, 336] on td "13" at bounding box center [488, 333] width 28 height 37
type input "[DATE]"
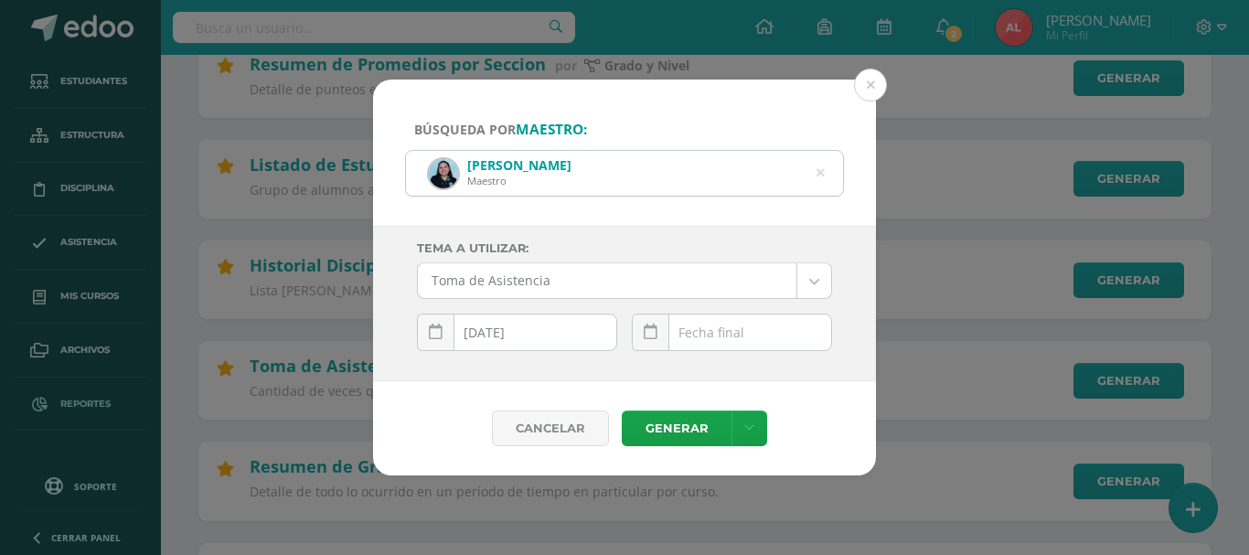
scroll to position [0, 0]
click at [697, 334] on div "August, 2025 Mo Tu We Th Fr Sa Su 28 29 30 31 1 2 3 4 5 6 7 8 9 10 11 12 13 14 …" at bounding box center [732, 340] width 200 height 52
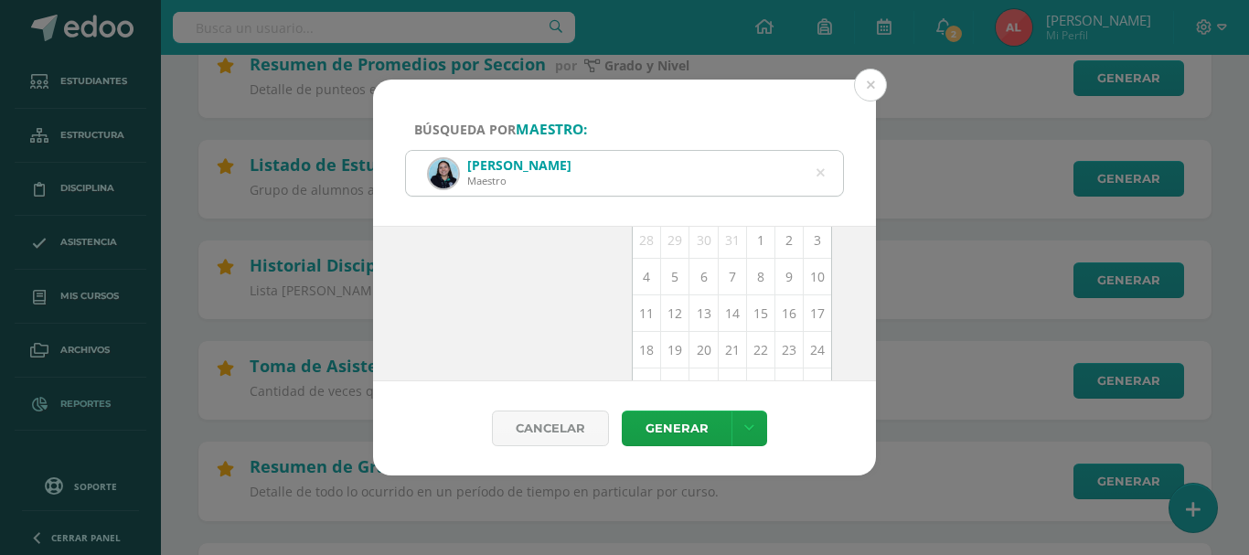
scroll to position [266, 0]
click at [697, 252] on td "13" at bounding box center [703, 250] width 28 height 37
type input "[DATE]"
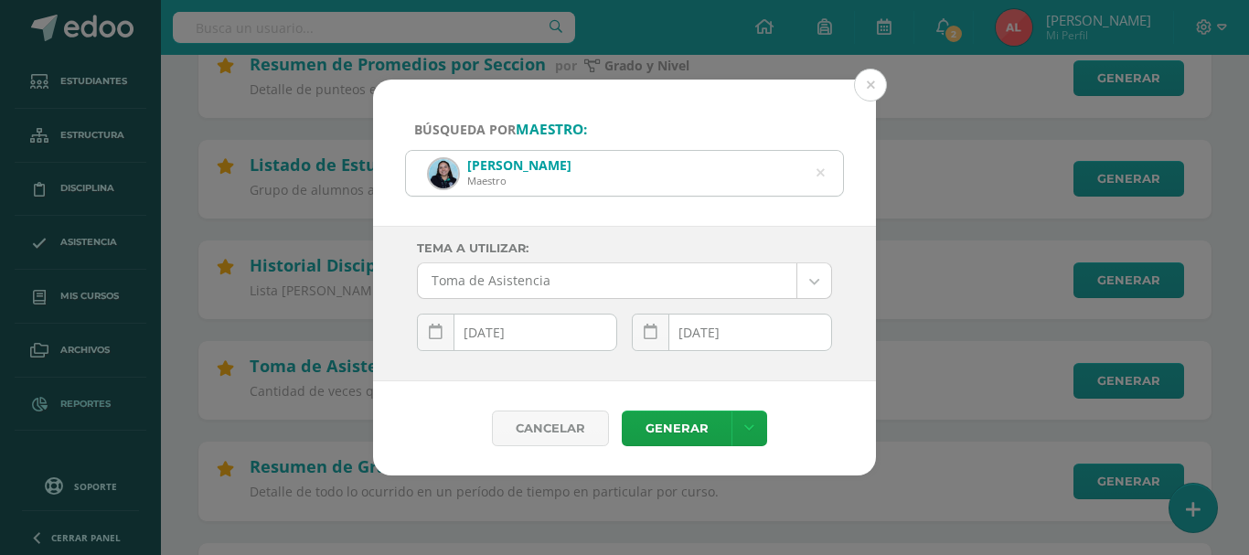
scroll to position [0, 0]
click at [675, 438] on link "Generar" at bounding box center [677, 428] width 110 height 36
click at [815, 171] on div "Julia Tovar Maestro" at bounding box center [624, 173] width 437 height 45
click at [817, 176] on icon at bounding box center [820, 173] width 8 height 47
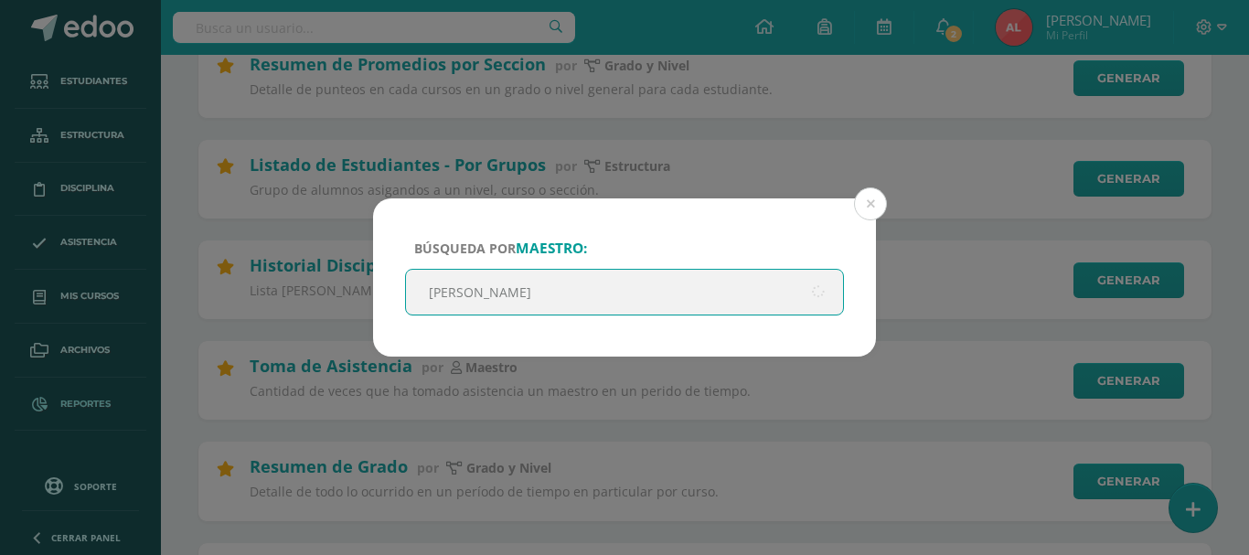
type input "gabriela monte"
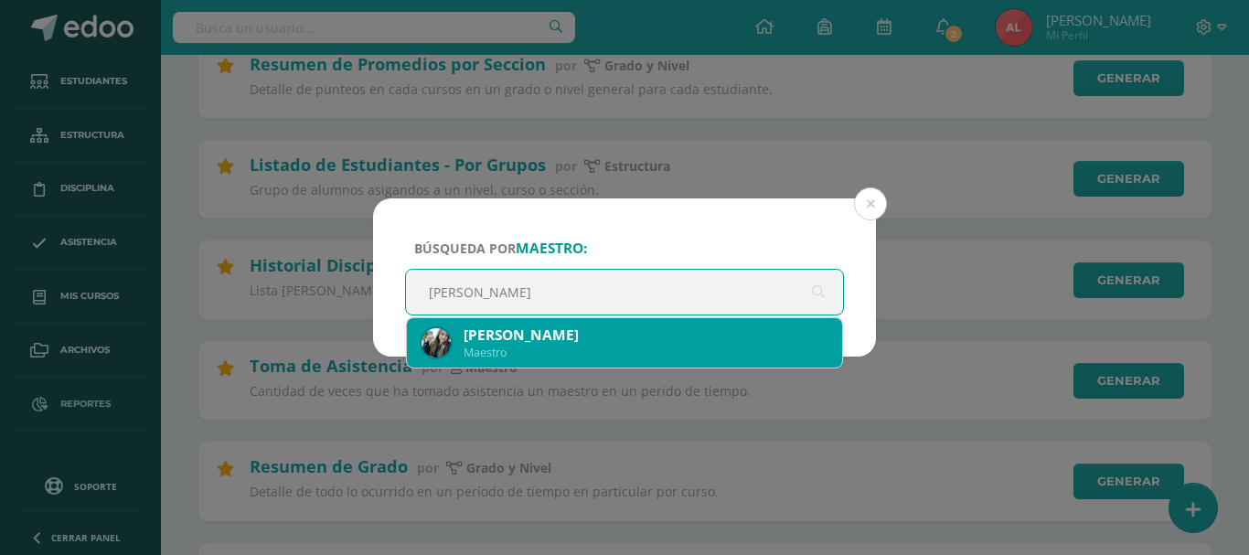
click at [594, 339] on div "Ana Gabriela Monterroso" at bounding box center [645, 334] width 364 height 19
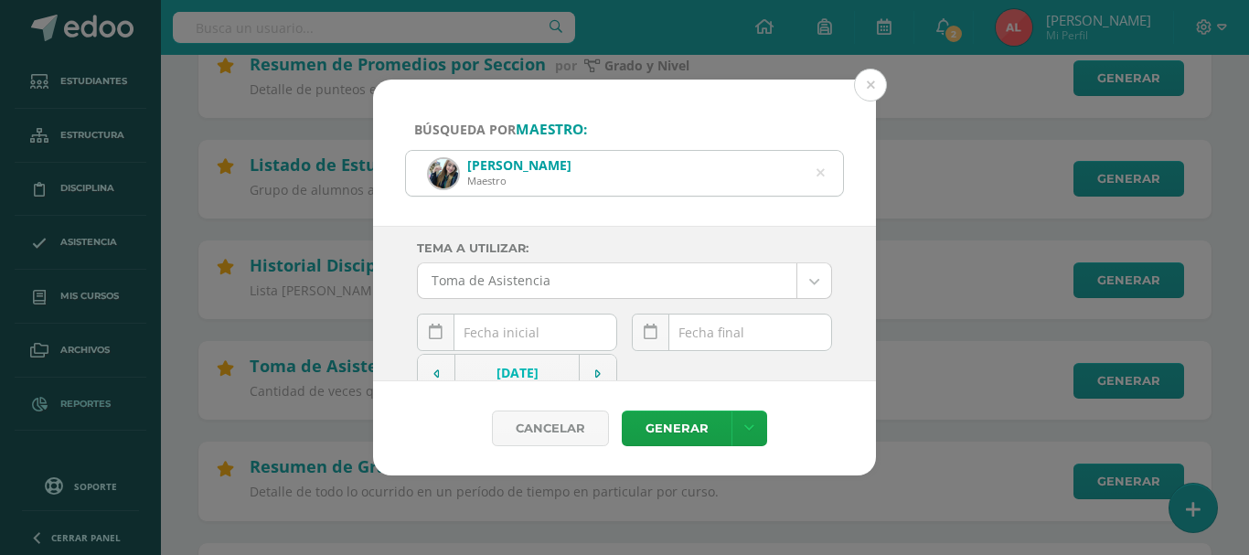
click at [531, 335] on div "August, 2025 Mo Tu We Th Fr Sa Su 28 29 30 31 1 2 3 4 5 6 7 8 9 10 11 12 13 14 …" at bounding box center [517, 340] width 200 height 52
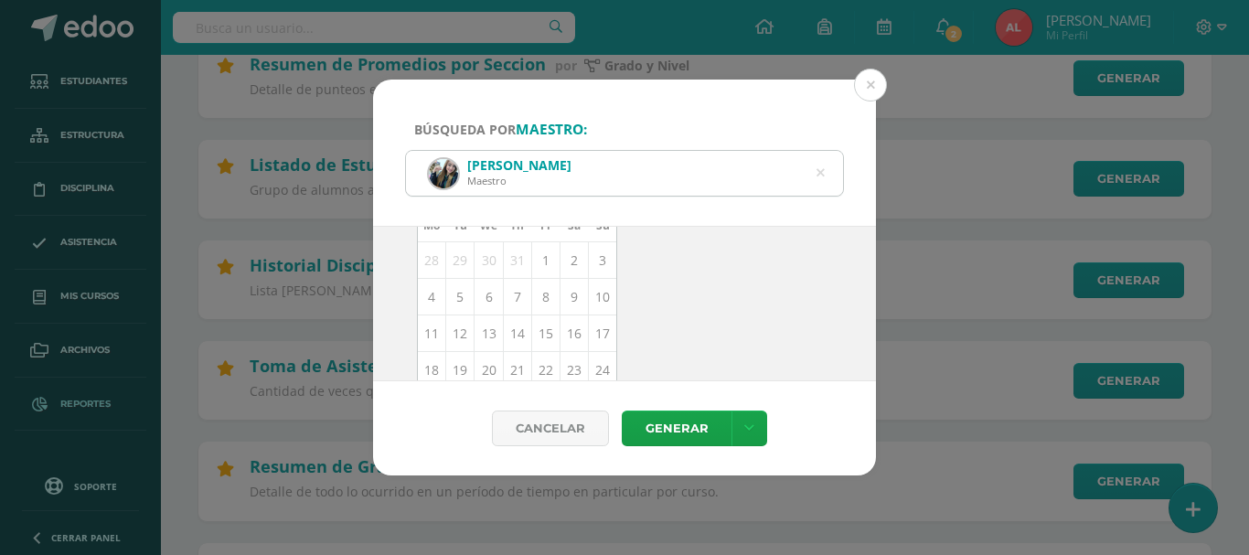
click at [490, 330] on td "13" at bounding box center [488, 333] width 28 height 37
type input "[DATE]"
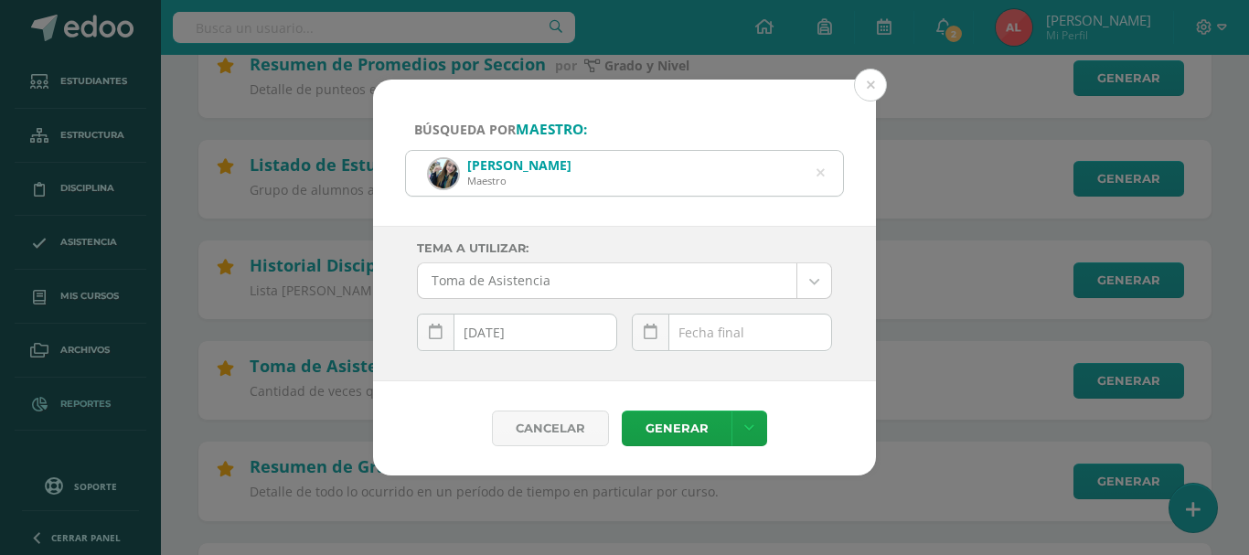
click at [702, 340] on div "August, 2025 Mo Tu We Th Fr Sa Su 28 29 30 31 1 2 3 4 5 6 7 8 9 10 11 12 13 14 …" at bounding box center [732, 340] width 200 height 52
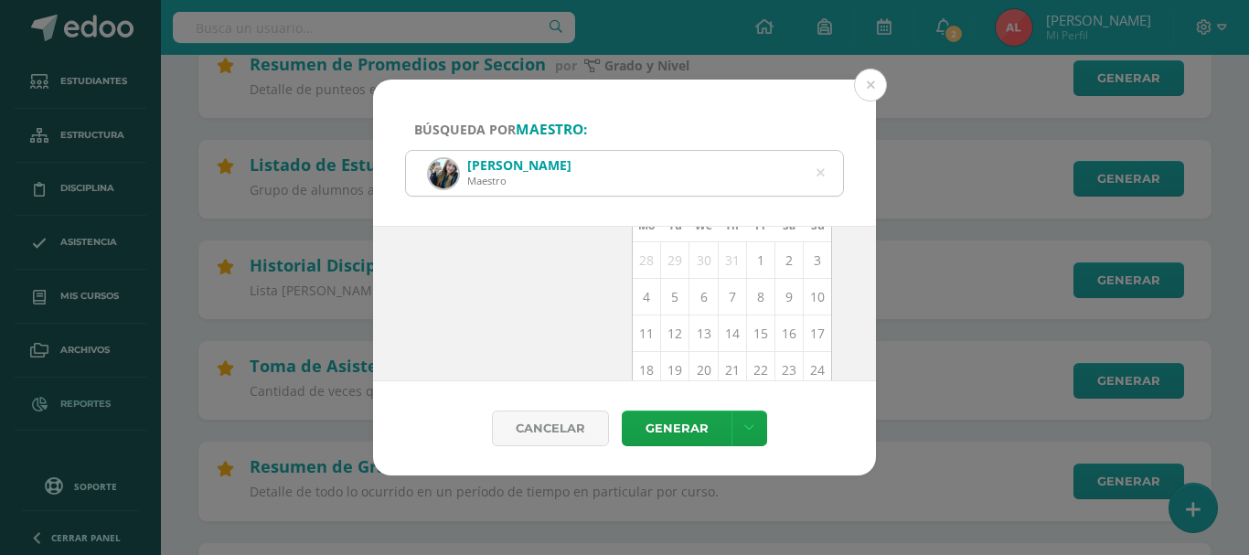
click at [702, 328] on td "13" at bounding box center [703, 333] width 28 height 37
type input "[DATE]"
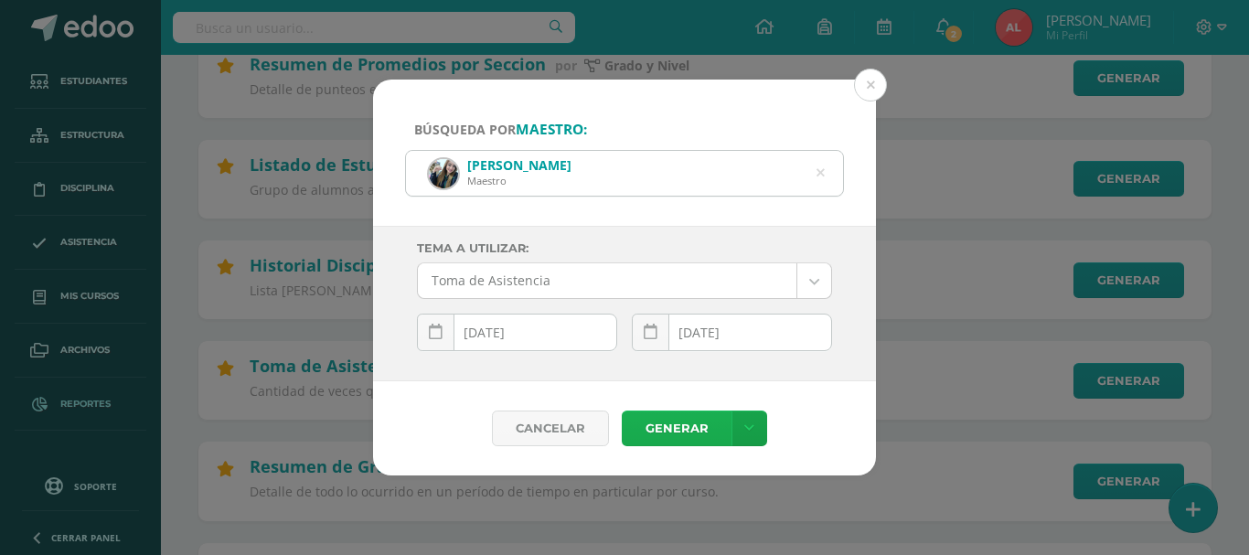
click at [686, 427] on link "Generar" at bounding box center [677, 428] width 110 height 36
click at [819, 175] on icon at bounding box center [820, 173] width 8 height 47
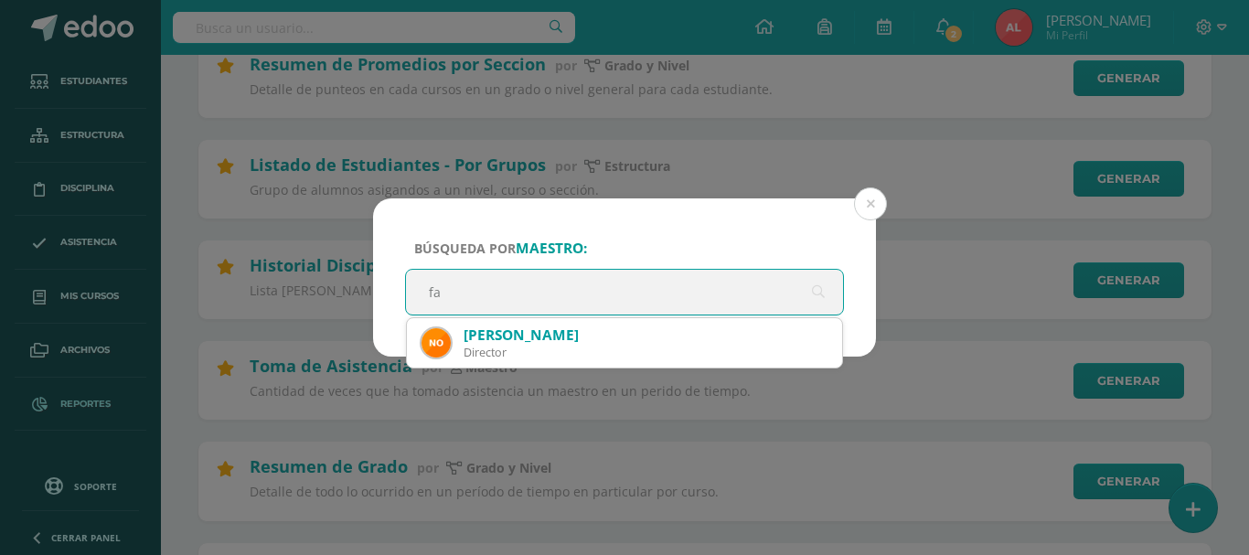
type input "f"
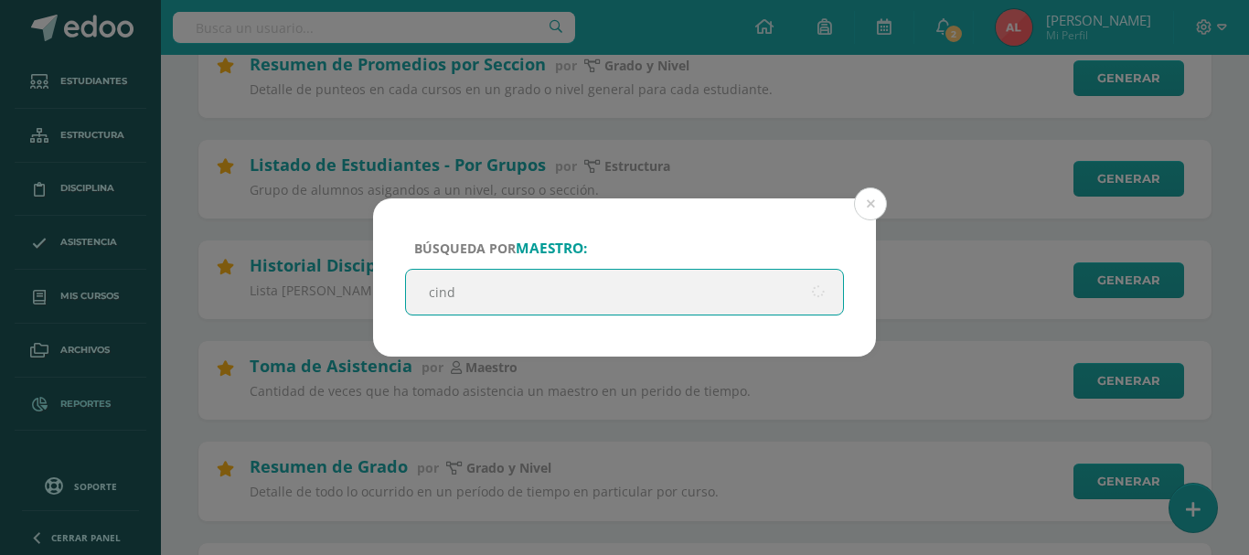
type input "cindy"
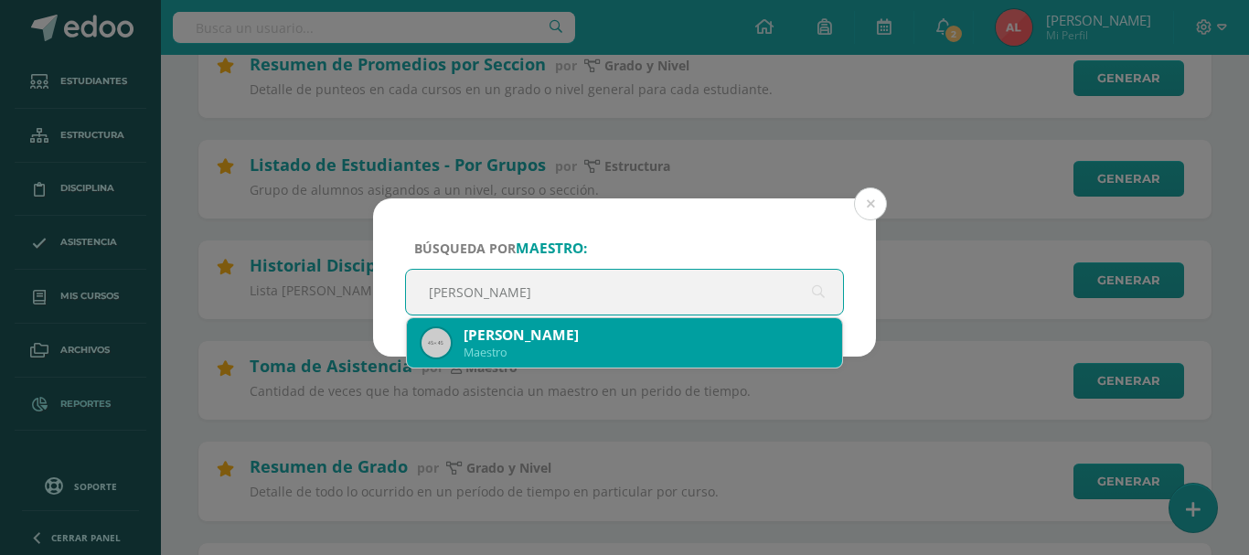
click at [501, 339] on div "Cindy Pérez" at bounding box center [645, 334] width 364 height 19
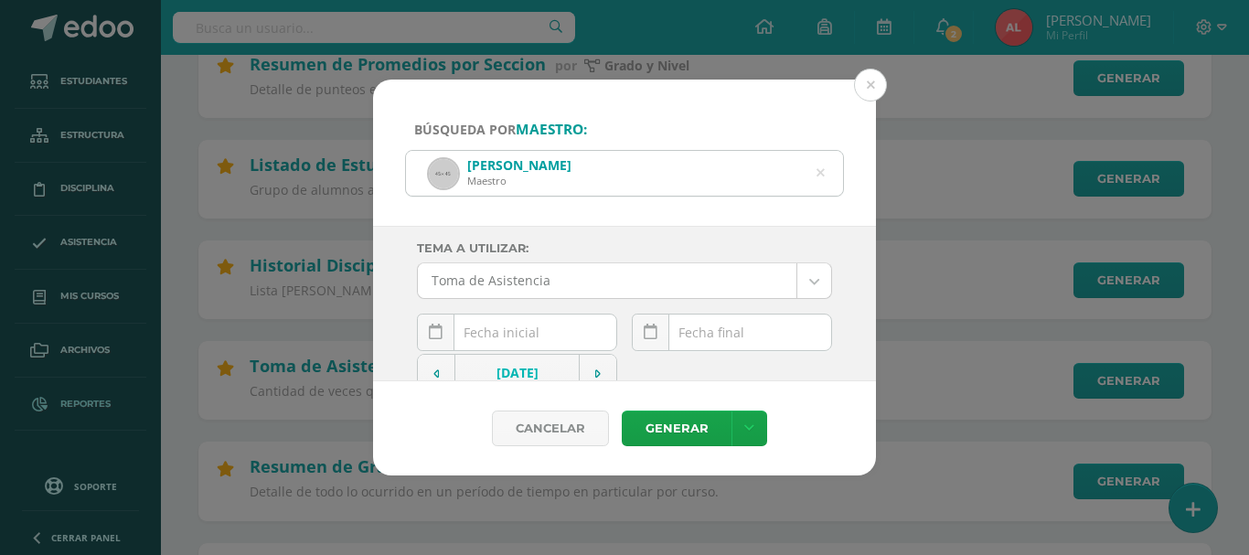
click at [510, 337] on div "August, 2025 Mo Tu We Th Fr Sa Su 28 29 30 31 1 2 3 4 5 6 7 8 9 10 11 12 13 14 …" at bounding box center [517, 340] width 200 height 52
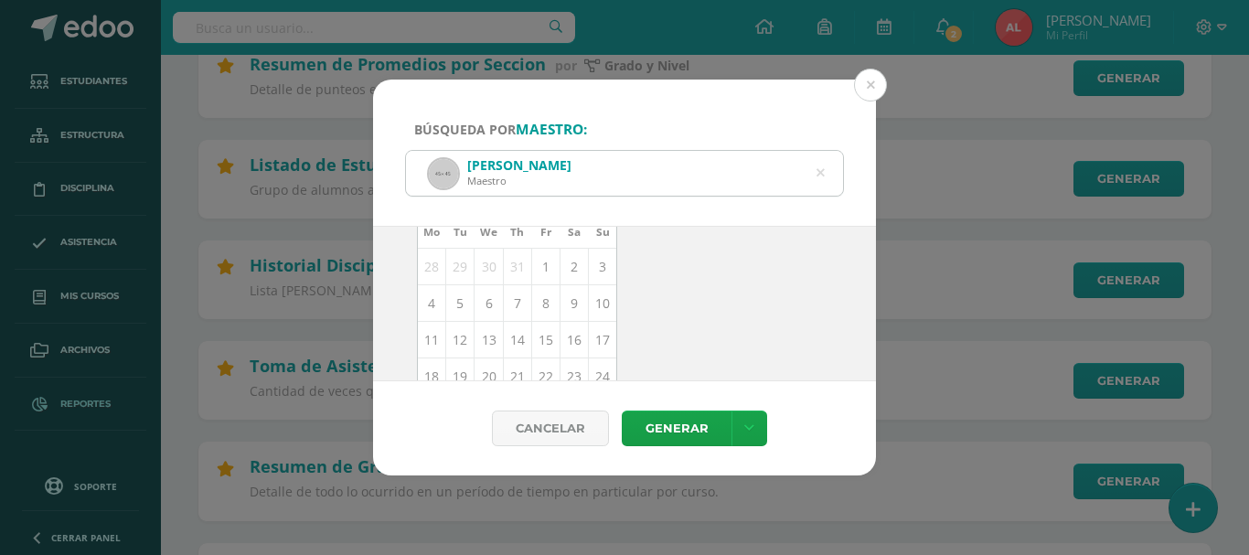
scroll to position [183, 0]
click at [481, 332] on td "13" at bounding box center [488, 333] width 28 height 37
type input "[DATE]"
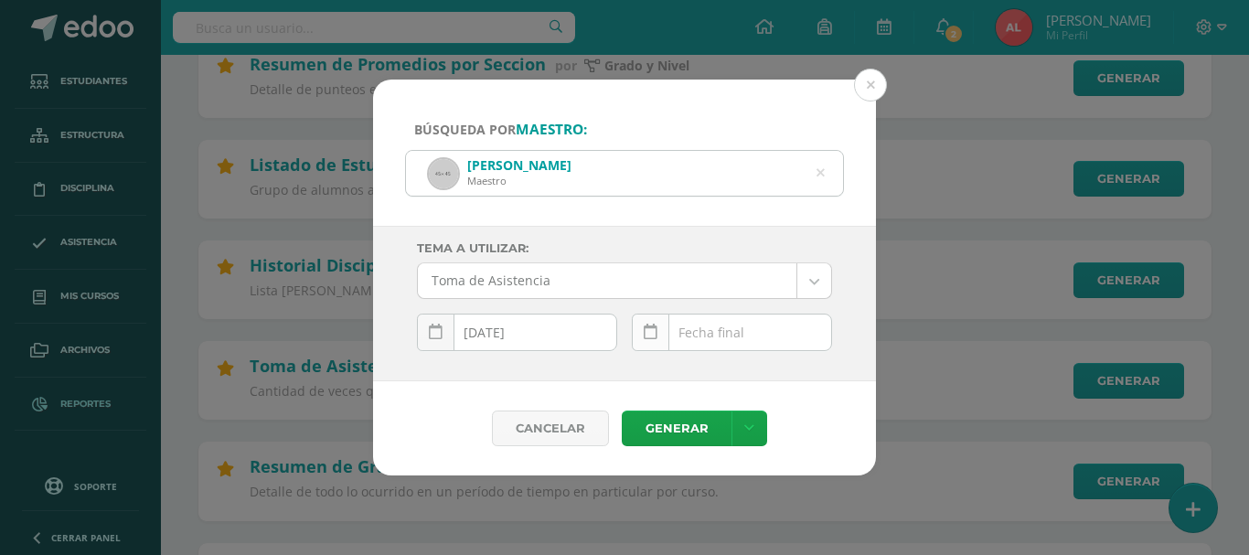
scroll to position [0, 0]
click at [715, 332] on div "August, 2025 Mo Tu We Th Fr Sa Su 28 29 30 31 1 2 3 4 5 6 7 8 9 10 11 12 13 14 …" at bounding box center [732, 340] width 200 height 52
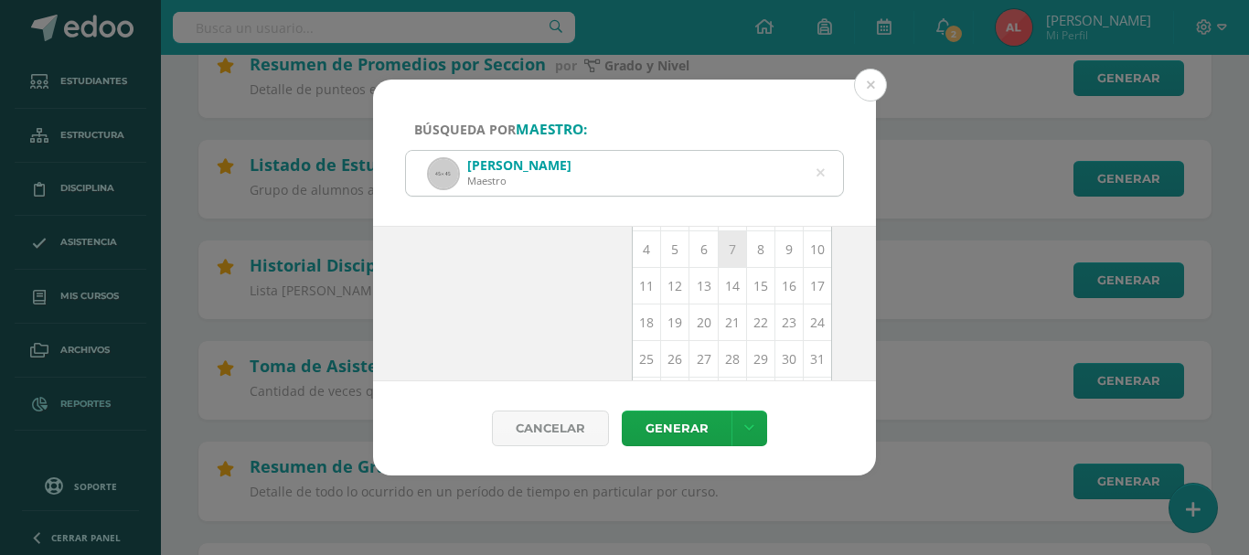
scroll to position [265, 0]
click at [691, 252] on td "13" at bounding box center [703, 251] width 28 height 37
type input "[DATE]"
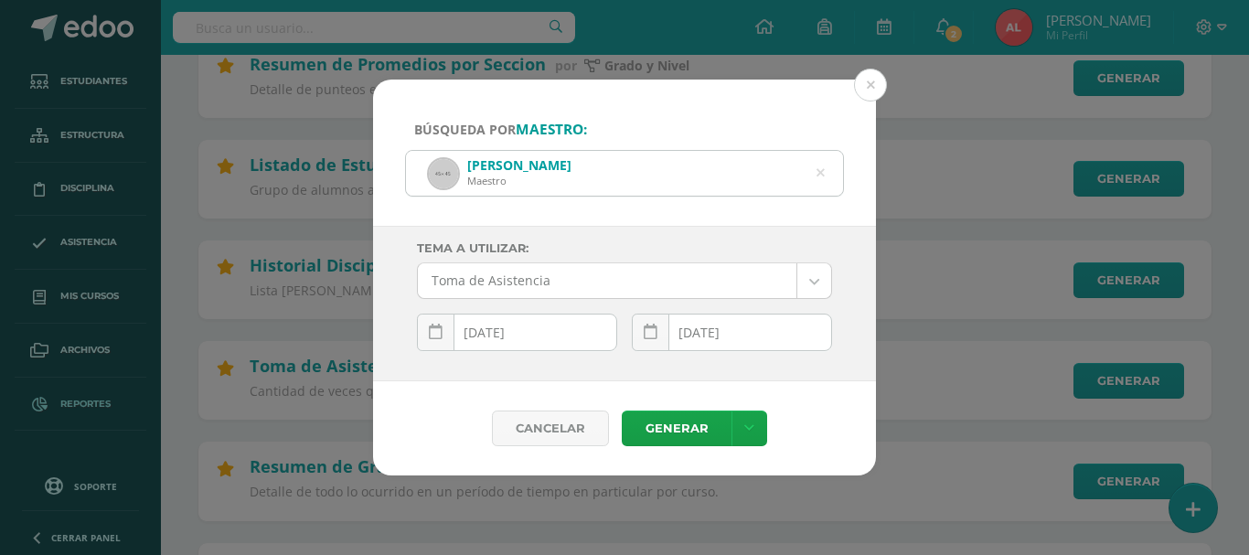
scroll to position [0, 0]
click at [672, 423] on link "Generar" at bounding box center [677, 428] width 110 height 36
click at [816, 173] on icon at bounding box center [820, 173] width 8 height 47
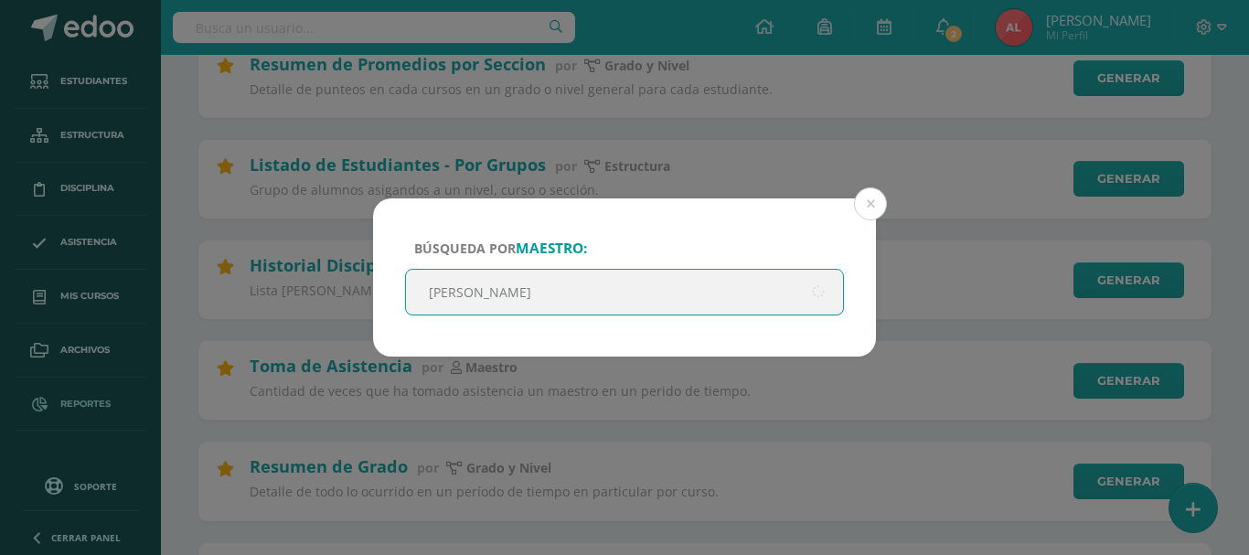
type input "raquel"
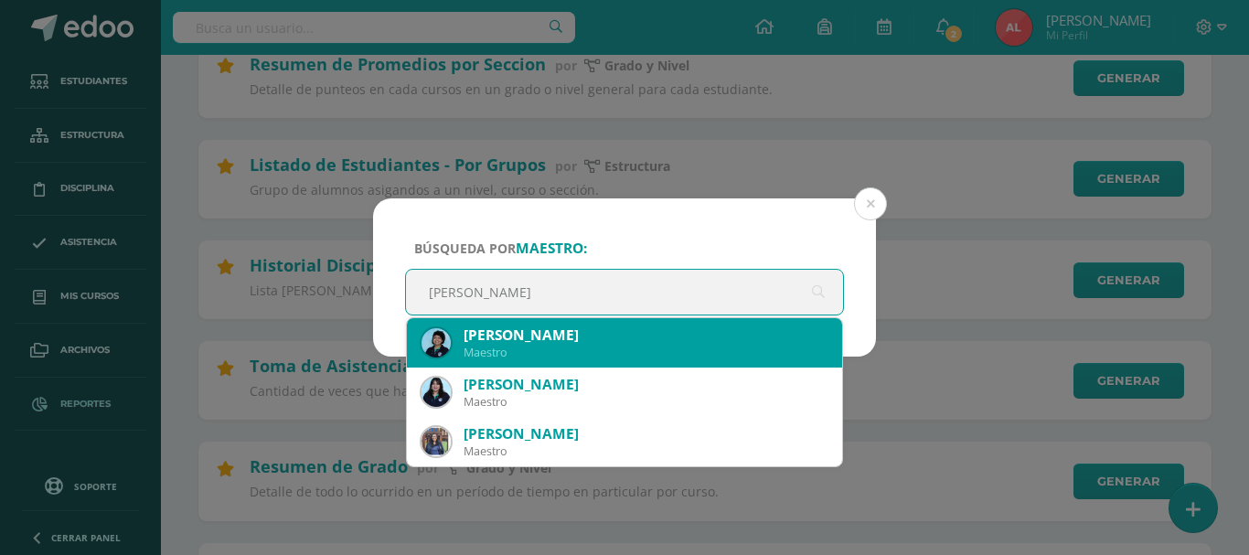
click at [530, 343] on div "Raquel Soto" at bounding box center [645, 334] width 364 height 19
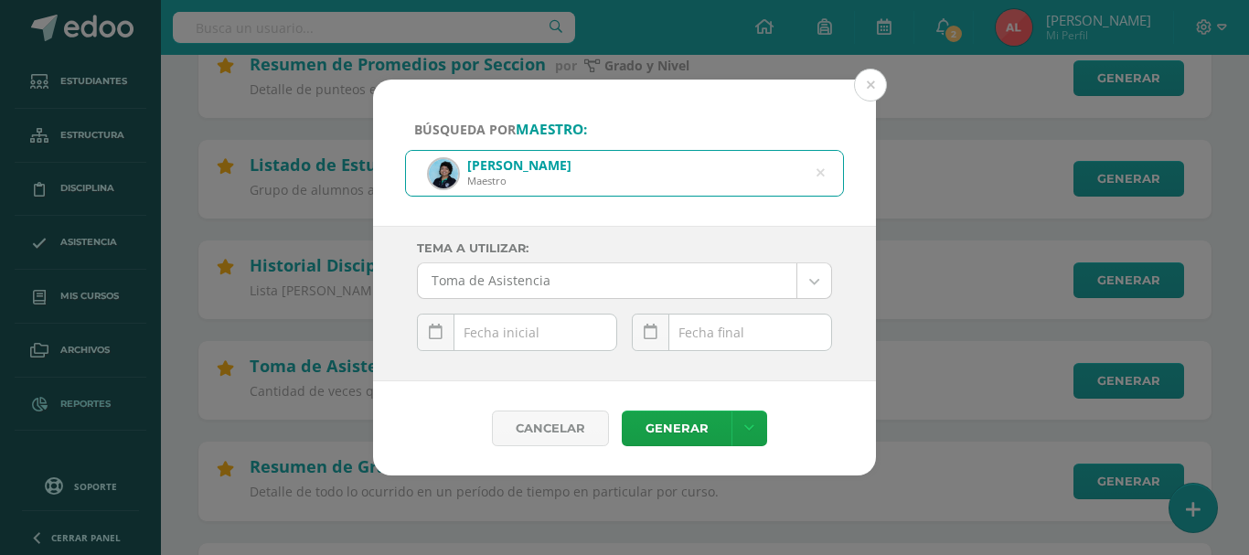
click at [525, 331] on div "August, 2025 Mo Tu We Th Fr Sa Su 28 29 30 31 1 2 3 4 5 6 7 8 9 10 11 12 13 14 …" at bounding box center [517, 340] width 200 height 52
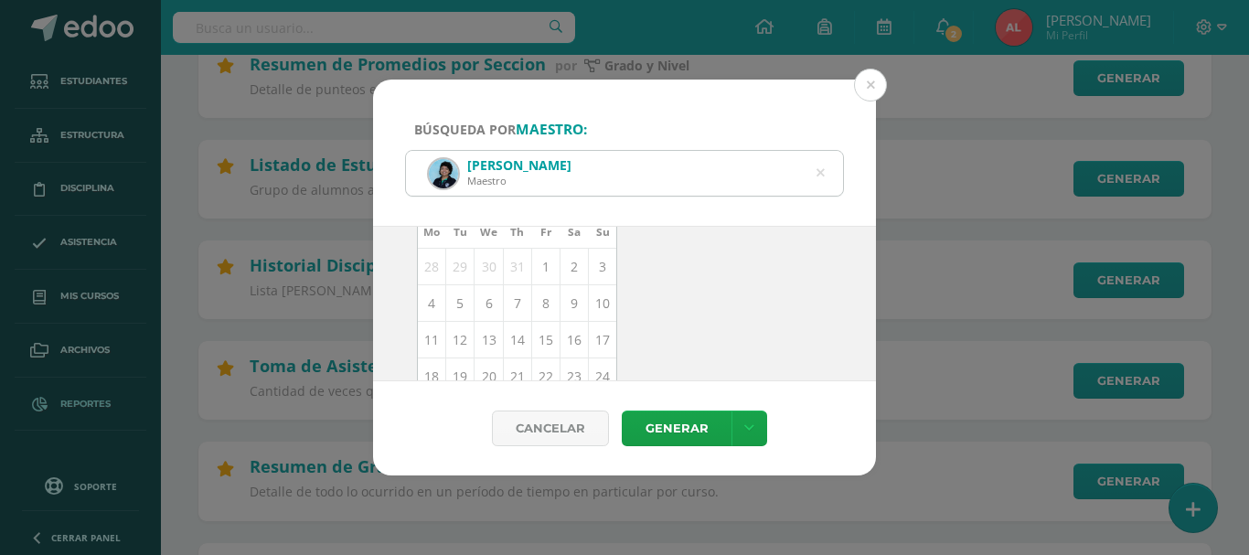
scroll to position [183, 0]
click at [491, 331] on td "13" at bounding box center [488, 333] width 28 height 37
type input "[DATE]"
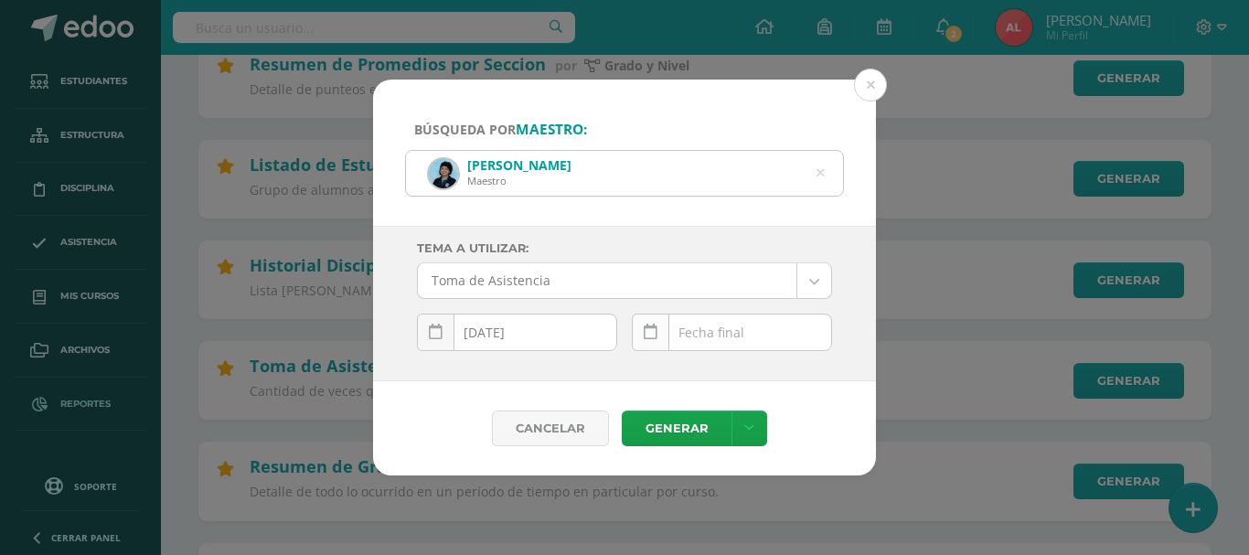
scroll to position [0, 0]
click at [701, 338] on div "August, 2025 Mo Tu We Th Fr Sa Su 28 29 30 31 1 2 3 4 5 6 7 8 9 10 11 12 13 14 …" at bounding box center [732, 340] width 200 height 52
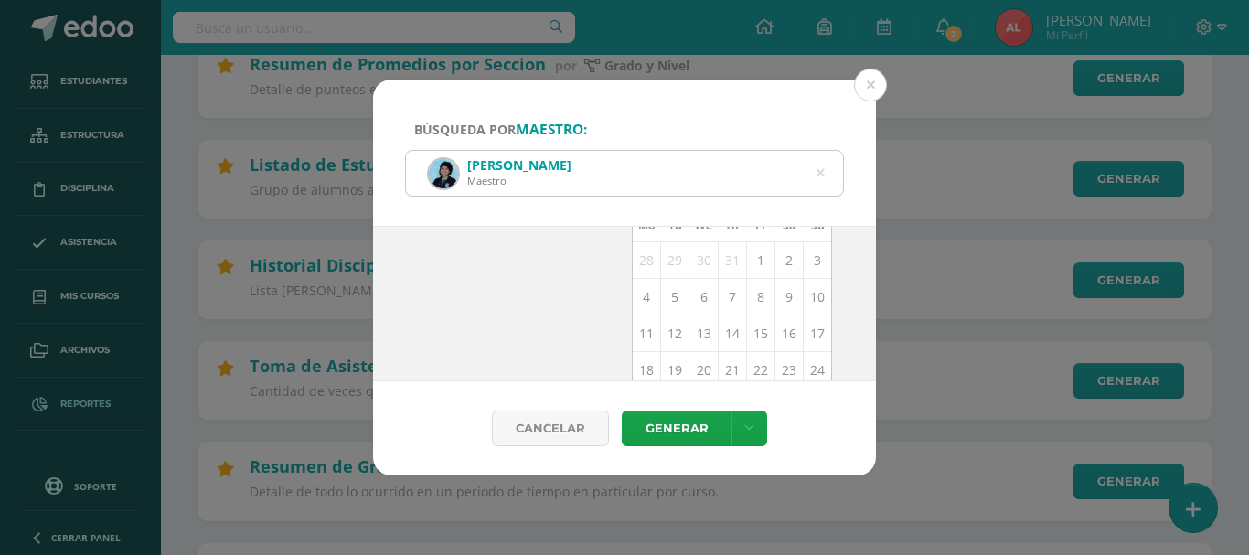
click at [701, 338] on td "13" at bounding box center [703, 333] width 28 height 37
type input "[DATE]"
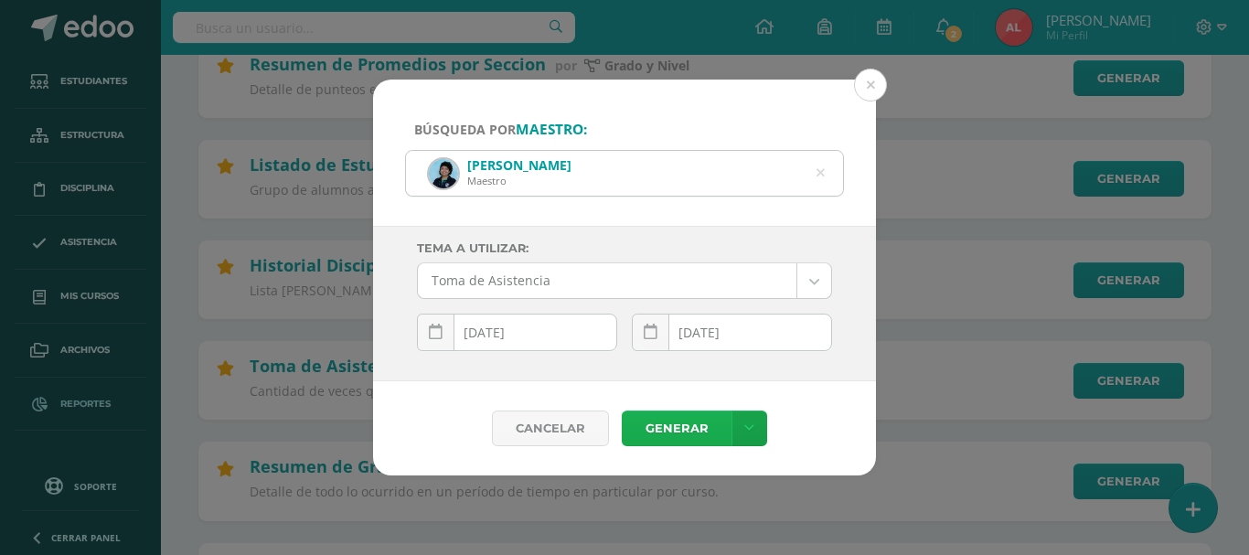
click at [681, 432] on link "Generar" at bounding box center [677, 428] width 110 height 36
click at [820, 173] on icon at bounding box center [820, 173] width 8 height 47
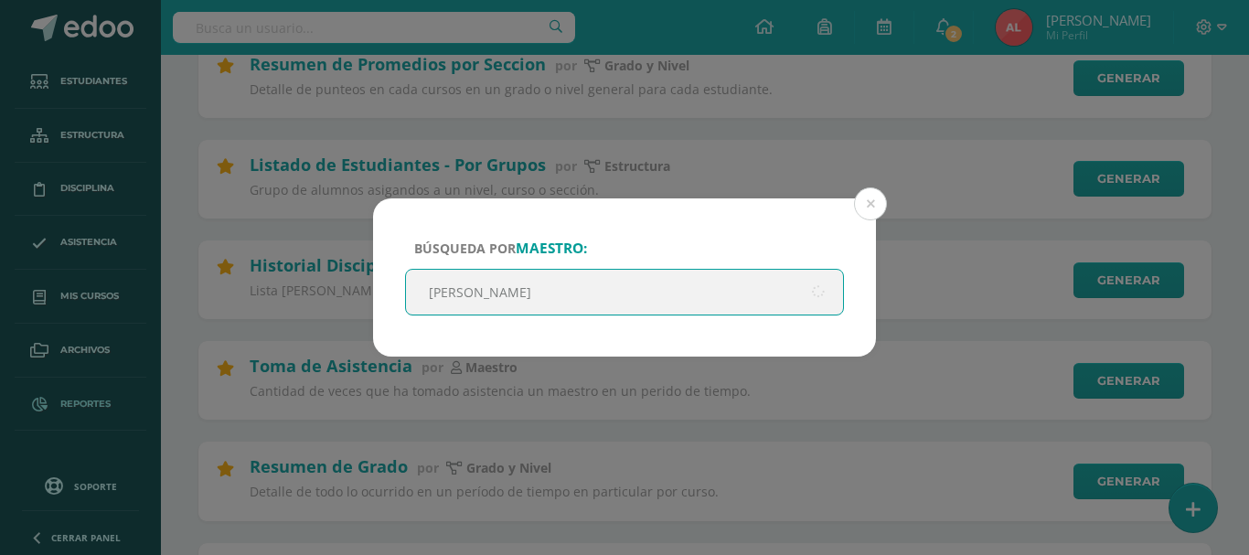
type input "Maria Jose"
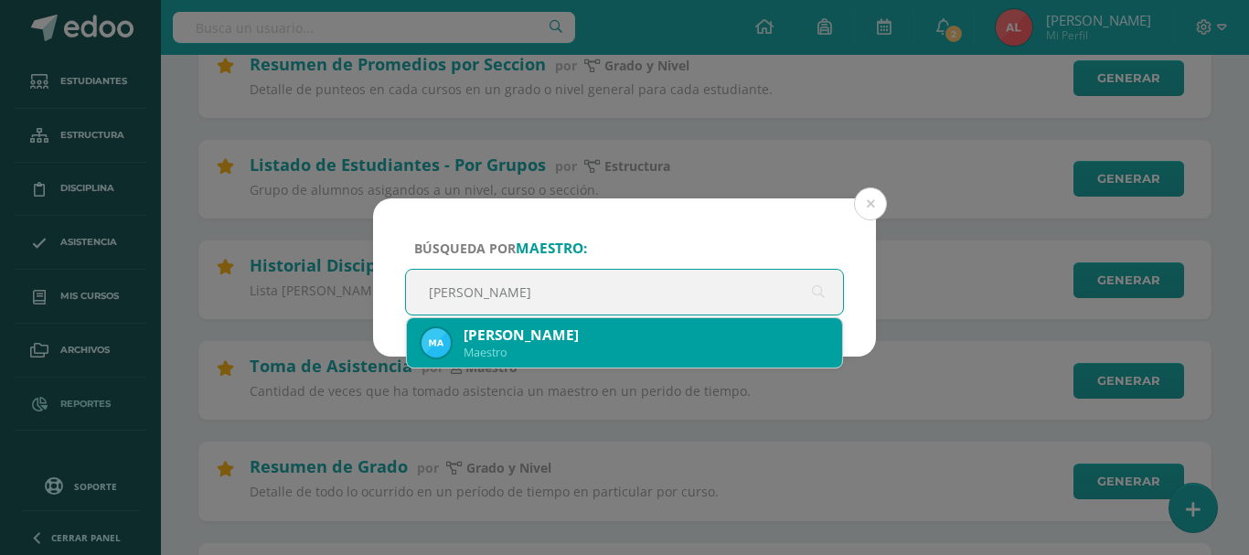
click at [542, 341] on div "Maria José Alvarado" at bounding box center [645, 334] width 364 height 19
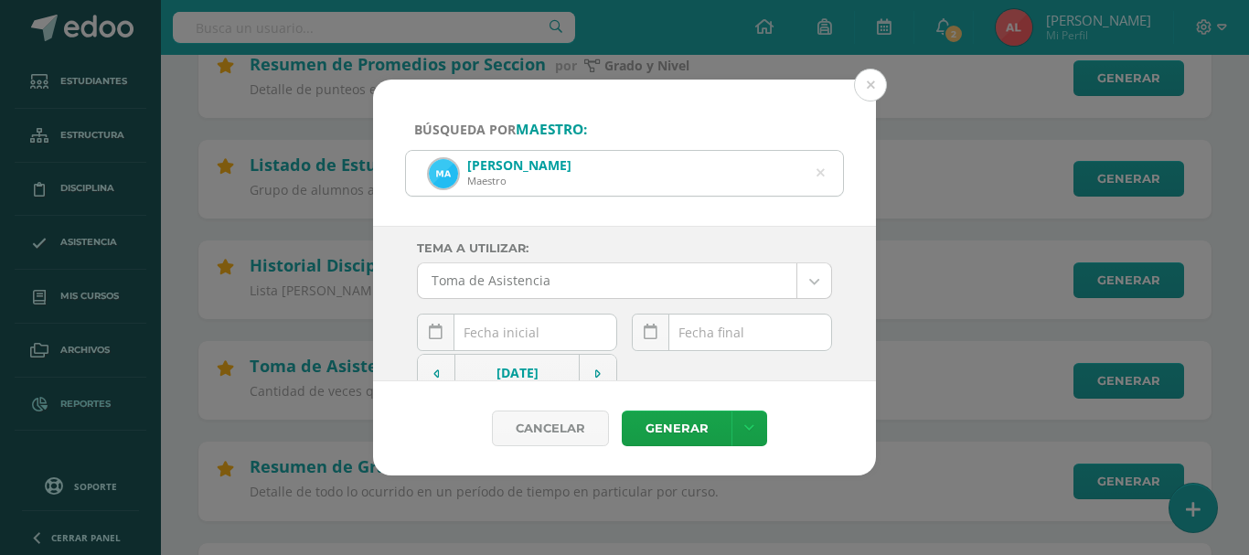
click at [542, 327] on input "text" at bounding box center [517, 332] width 198 height 36
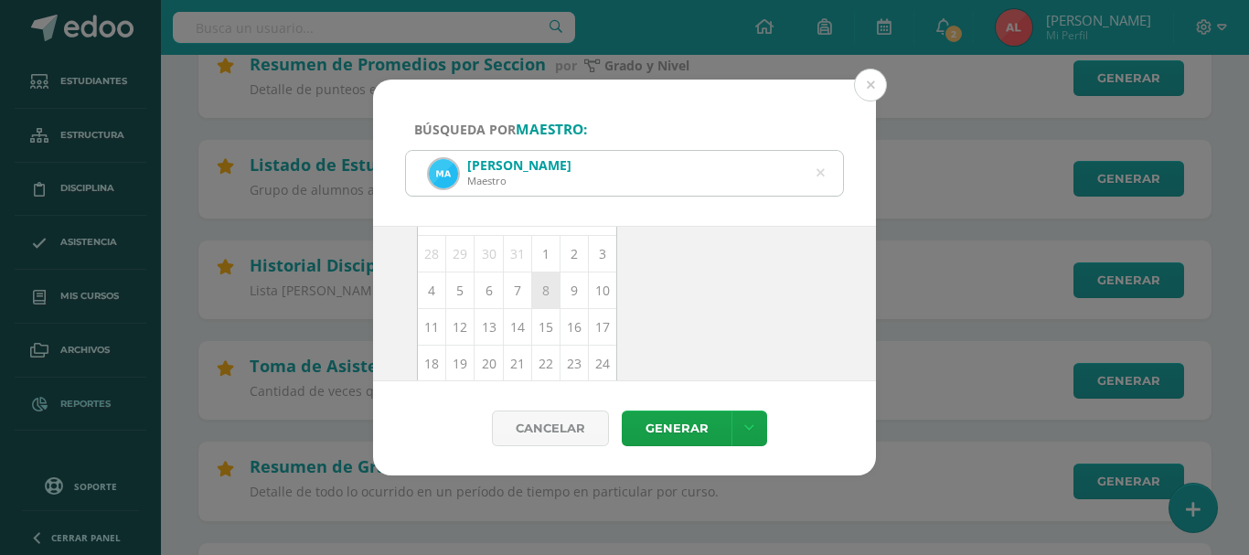
scroll to position [266, 0]
click at [492, 250] on td "13" at bounding box center [488, 250] width 28 height 37
type input "[DATE]"
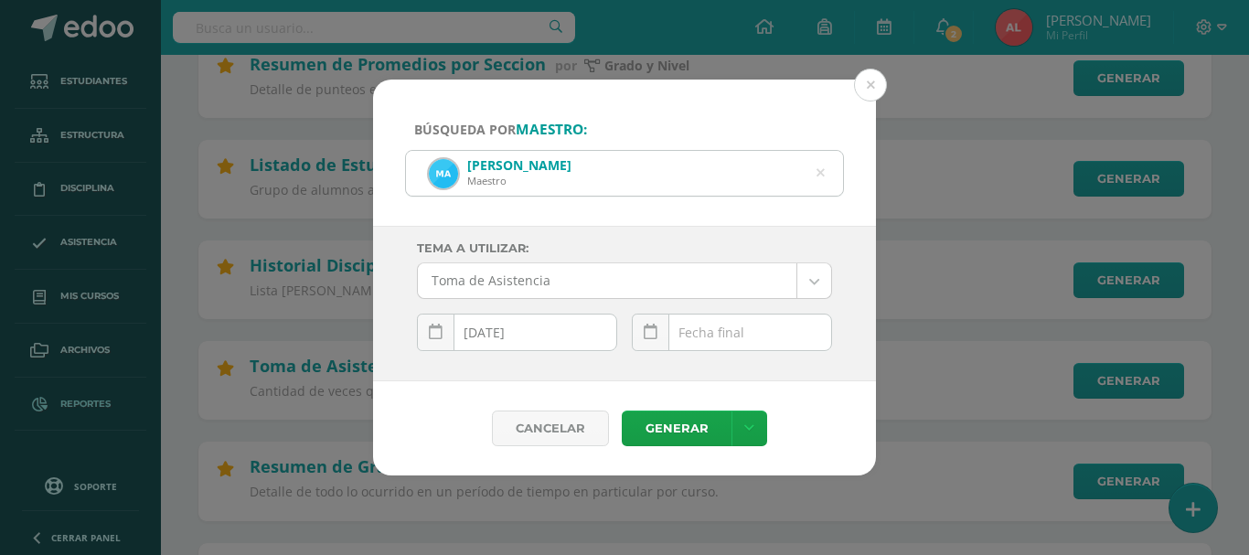
scroll to position [0, 0]
click at [710, 330] on div "August, 2025 Mo Tu We Th Fr Sa Su 28 29 30 31 1 2 3 4 5 6 7 8 9 10 11 12 13 14 …" at bounding box center [732, 340] width 200 height 52
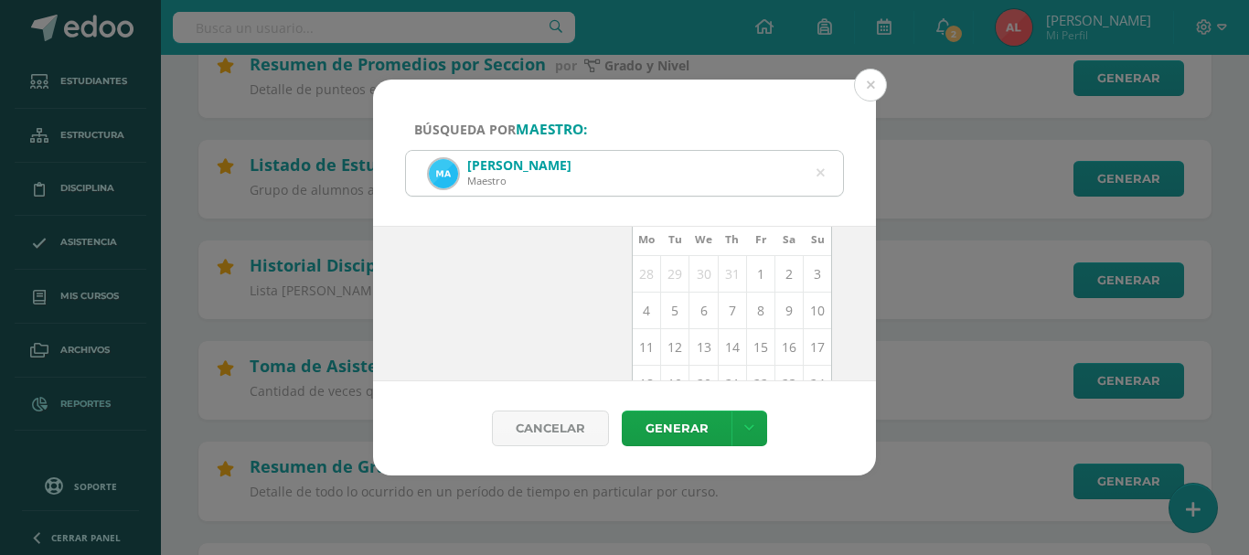
scroll to position [183, 0]
click at [692, 337] on td "13" at bounding box center [703, 333] width 28 height 37
type input "[DATE]"
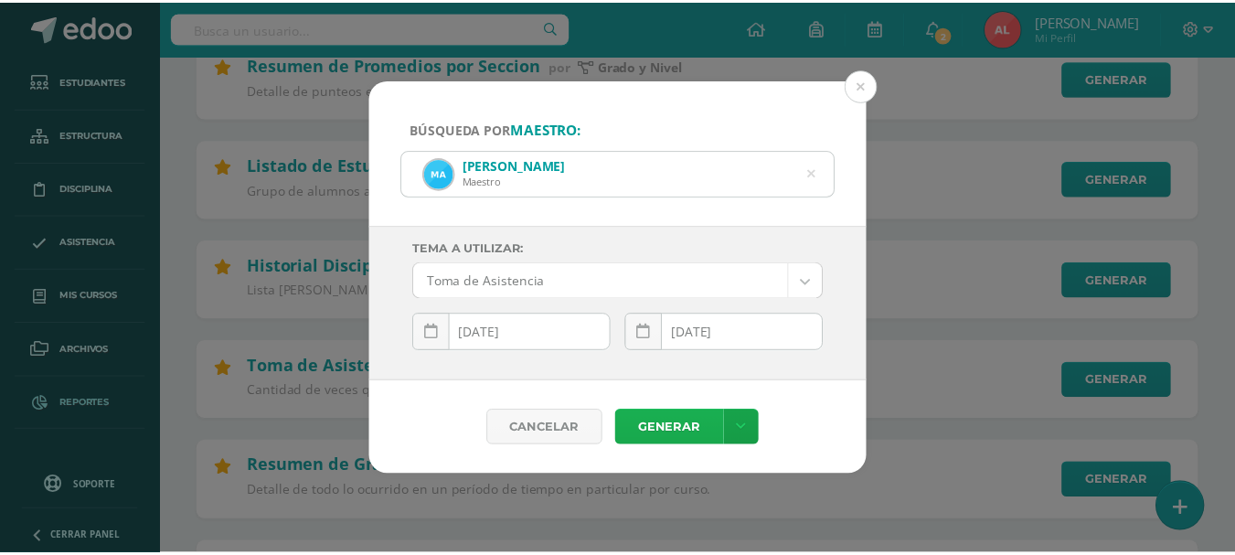
scroll to position [0, 0]
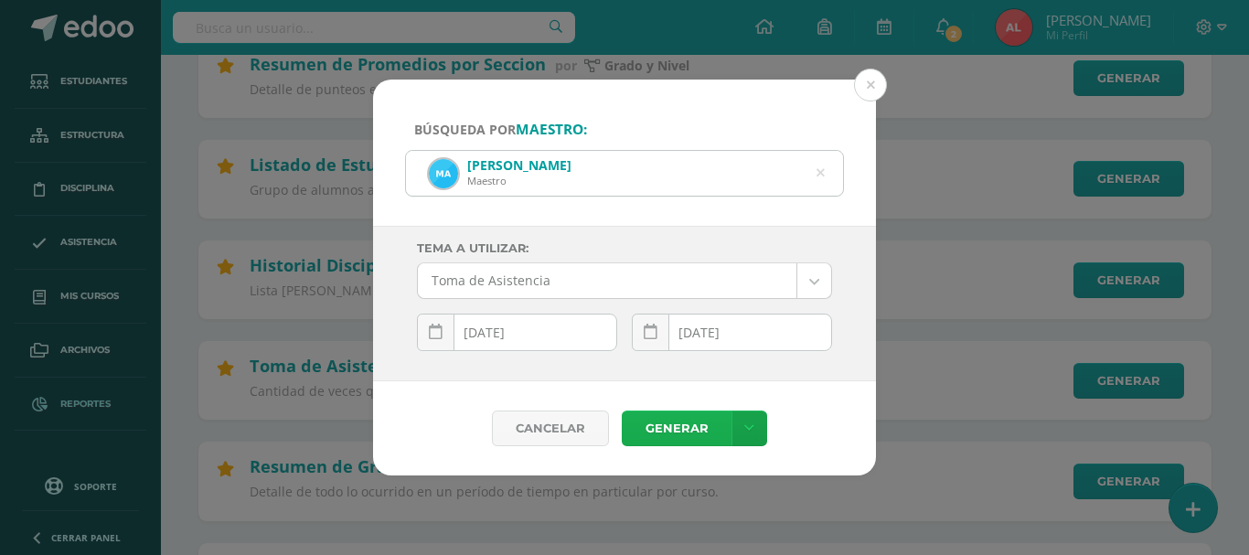
click at [673, 430] on link "Generar" at bounding box center [677, 428] width 110 height 36
click at [868, 85] on button at bounding box center [870, 85] width 33 height 33
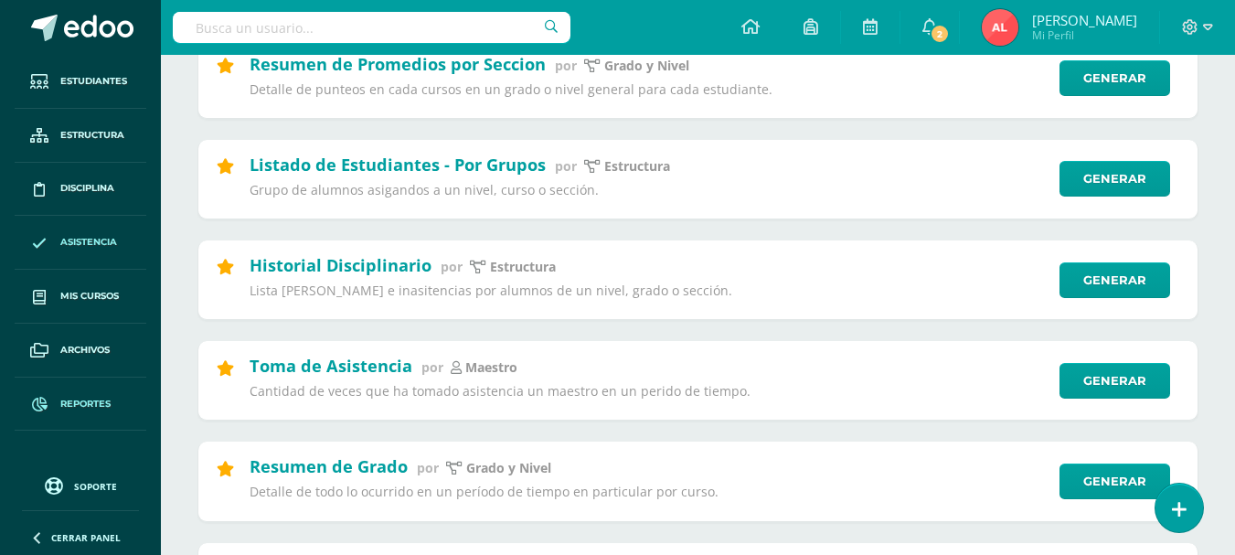
click at [90, 241] on span "Asistencia" at bounding box center [88, 242] width 57 height 15
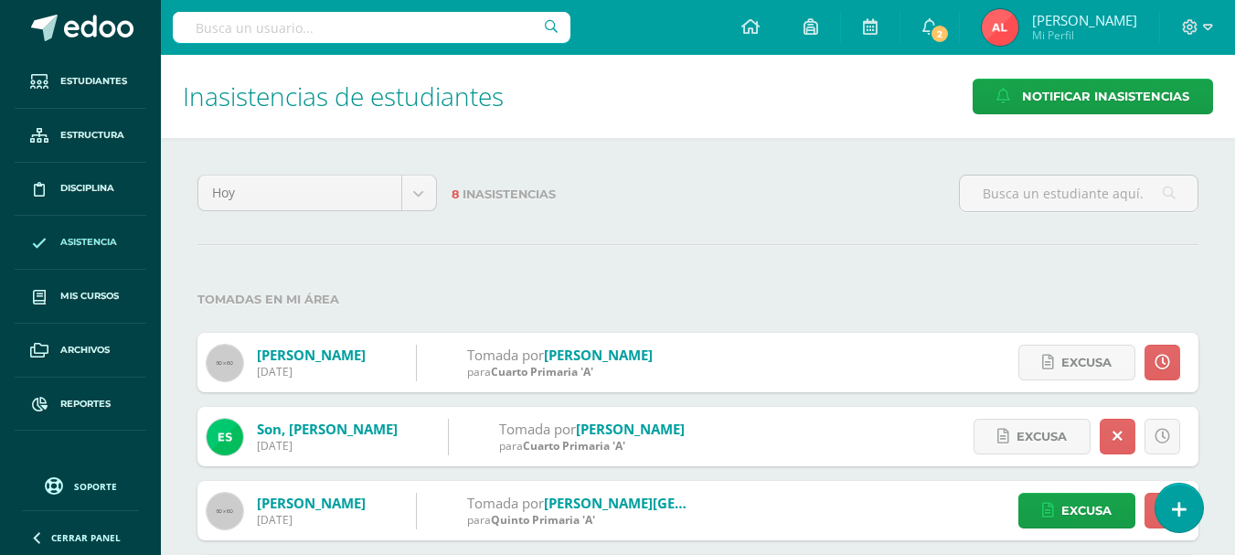
click at [360, 25] on input "text" at bounding box center [372, 27] width 398 height 31
type input "ximnea galindo"
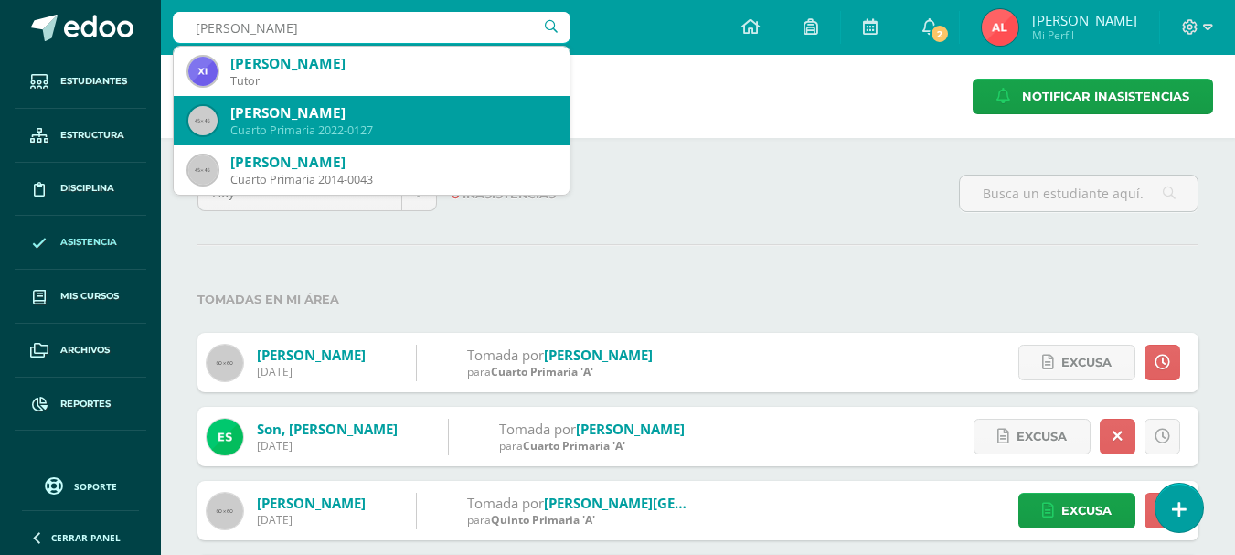
click at [314, 116] on div "[PERSON_NAME]" at bounding box center [392, 112] width 325 height 19
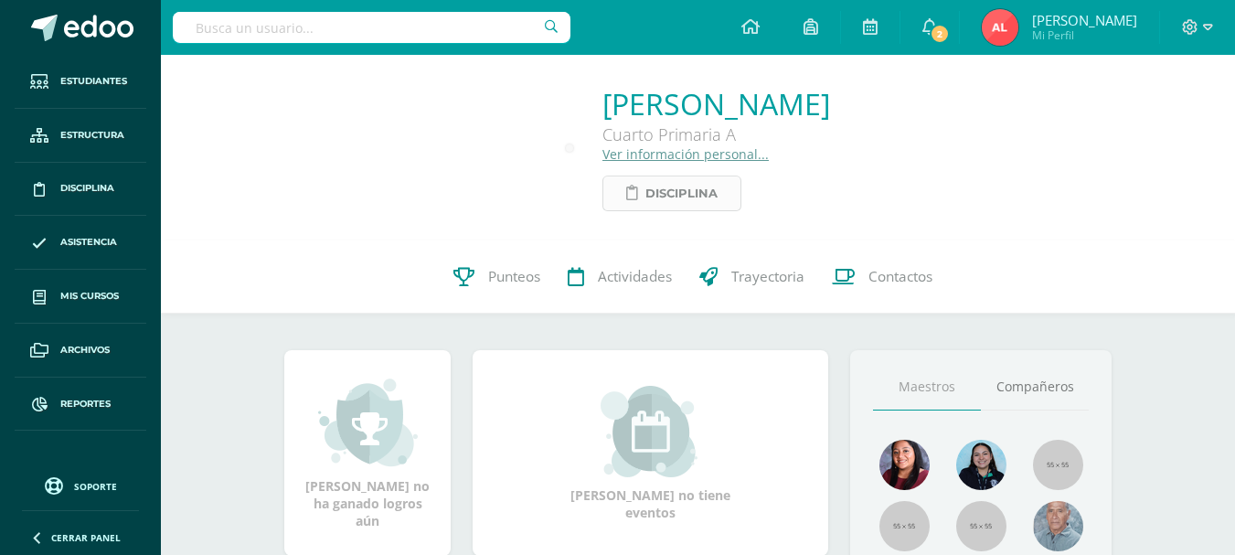
click at [645, 197] on span "Disciplina" at bounding box center [681, 193] width 72 height 34
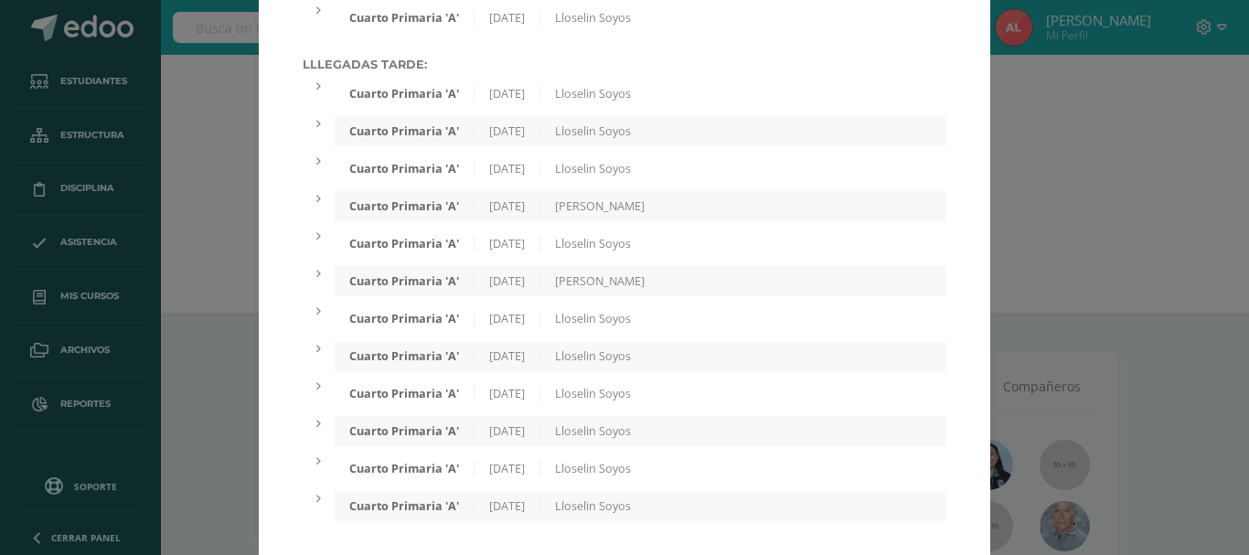
scroll to position [470, 0]
click at [935, 224] on div "Lllegadas tarde: Cuarto Primaria 'A' 12/05/2025 Lloselin Soyos Cuarto Primaria …" at bounding box center [625, 286] width 644 height 463
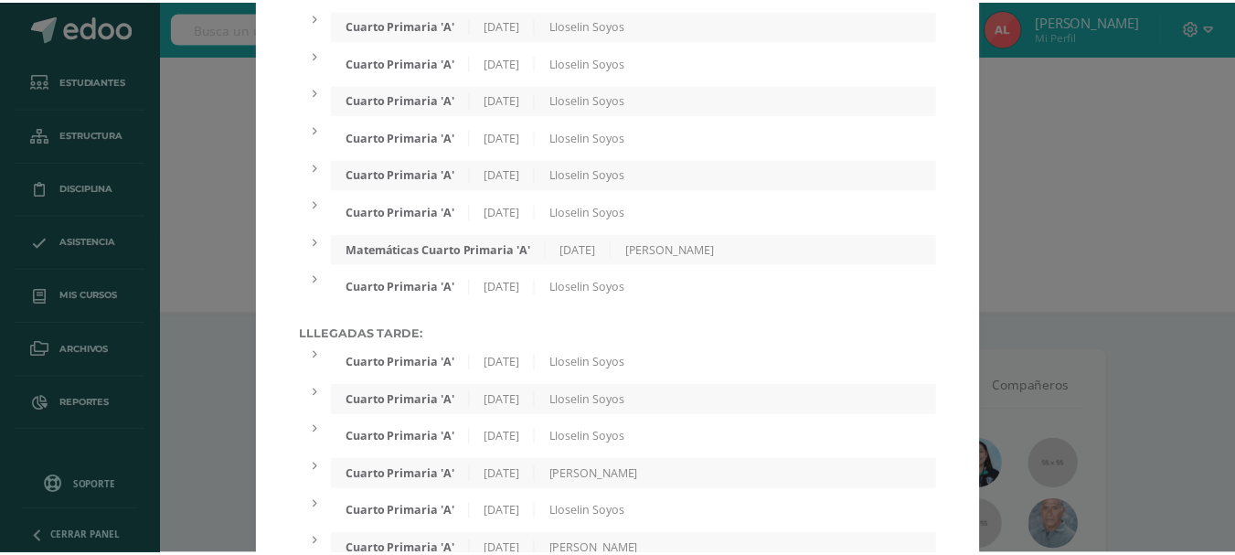
scroll to position [196, 0]
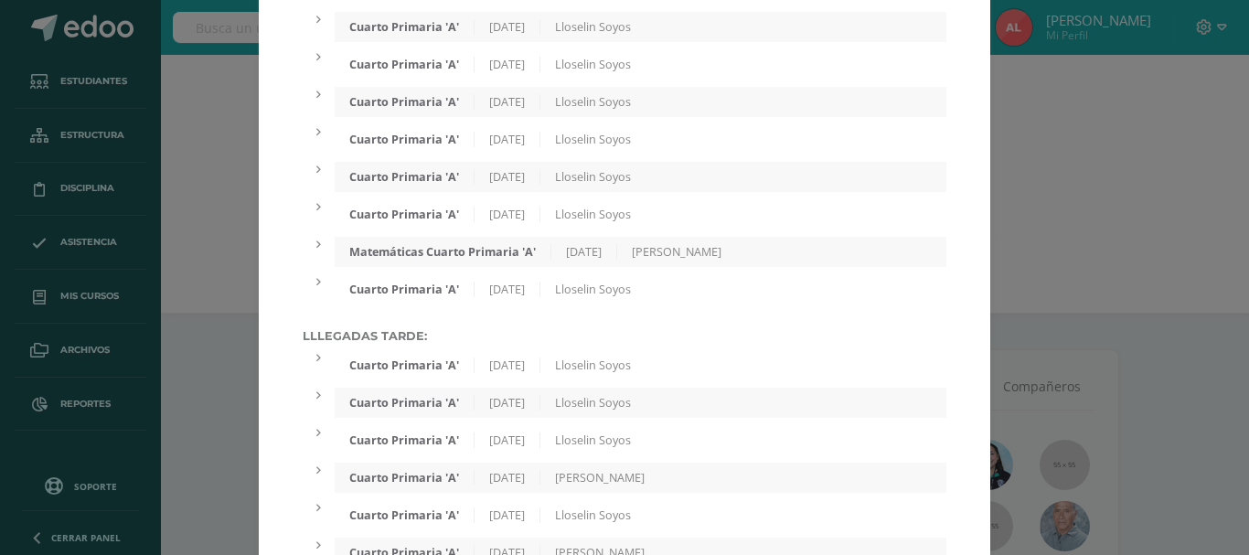
click at [1078, 248] on div "Expediente de Estudiante Faltas Disciplinarias: El estudiante no tiene faltas d…" at bounding box center [624, 316] width 1234 height 1025
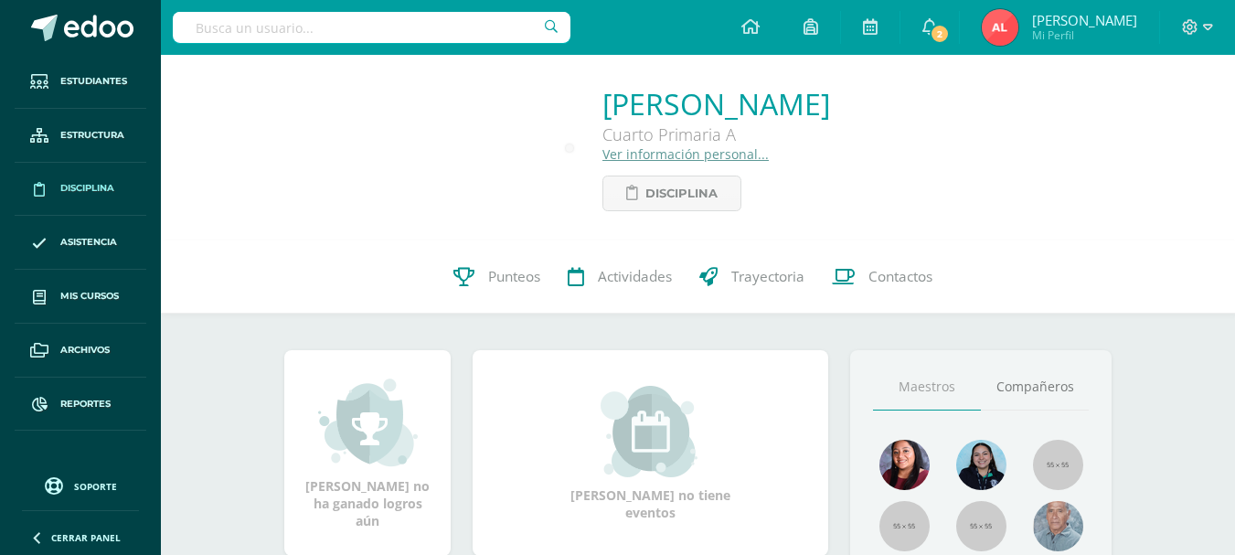
click at [85, 187] on span "Disciplina" at bounding box center [87, 188] width 54 height 15
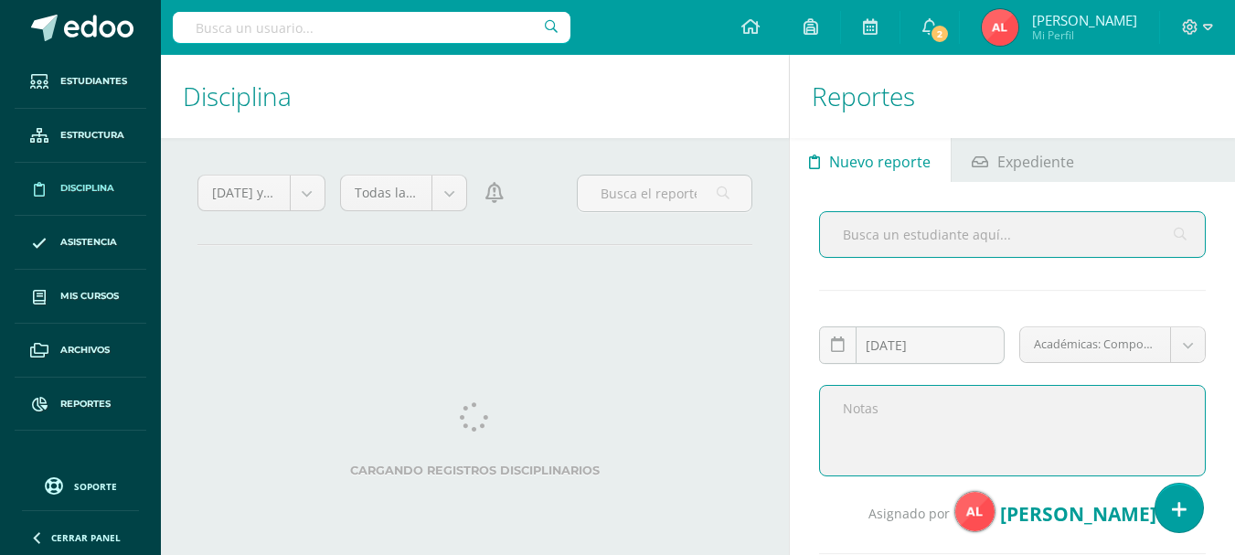
click at [842, 401] on textarea at bounding box center [1012, 430] width 387 height 91
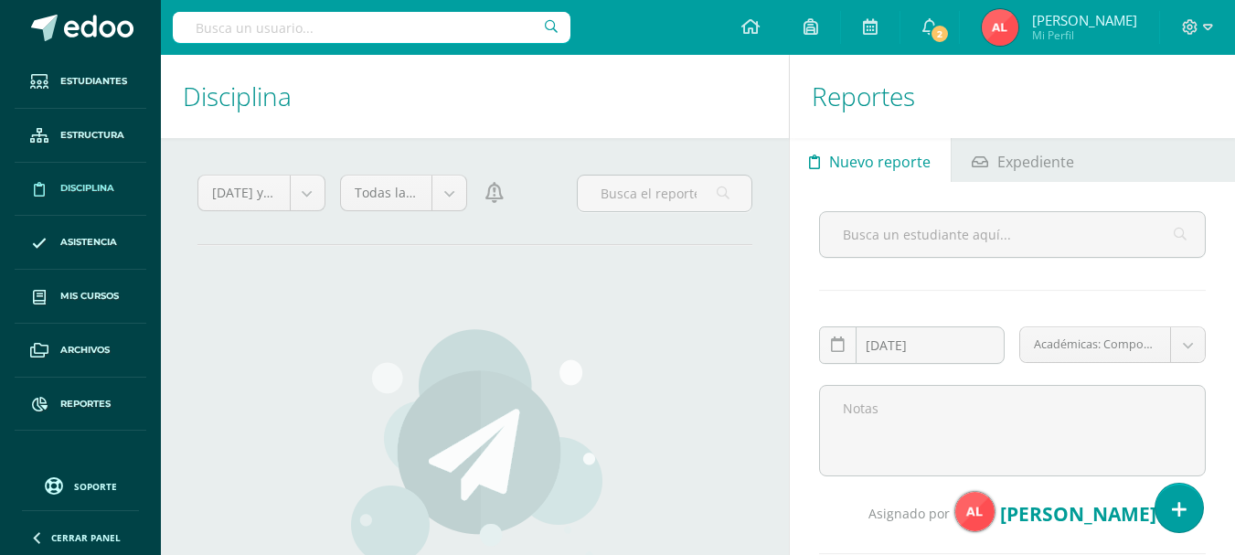
click at [865, 165] on span "Nuevo reporte" at bounding box center [879, 162] width 101 height 44
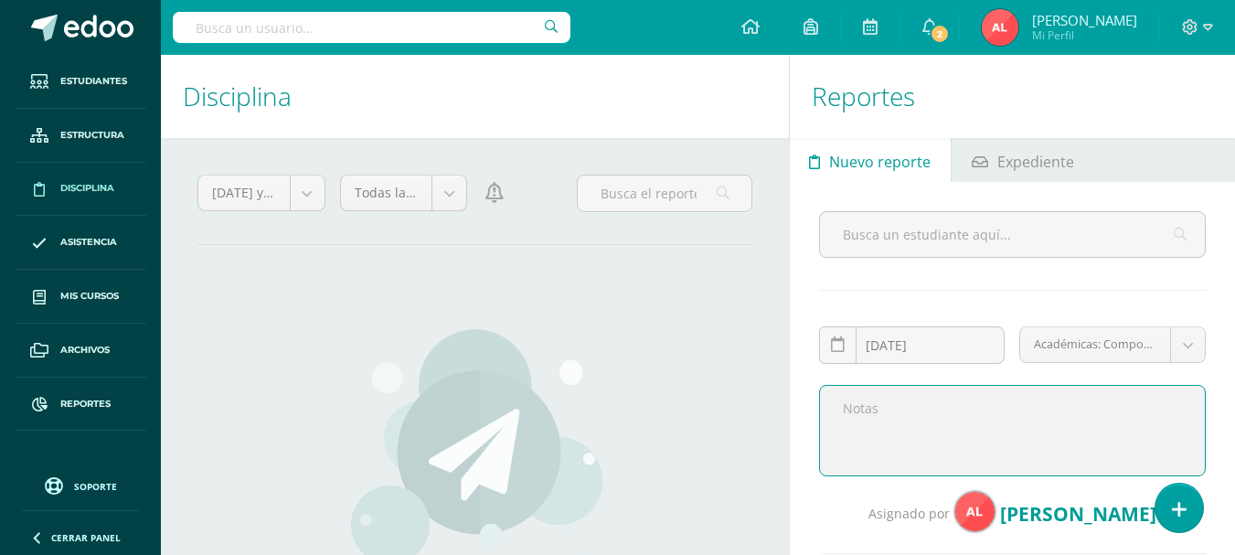
click at [847, 406] on textarea at bounding box center [1012, 430] width 387 height 91
click at [1054, 428] on textarea "Estimados padres de familia, les recordamos el horariode ingreso el cual es a l…" at bounding box center [1012, 430] width 387 height 91
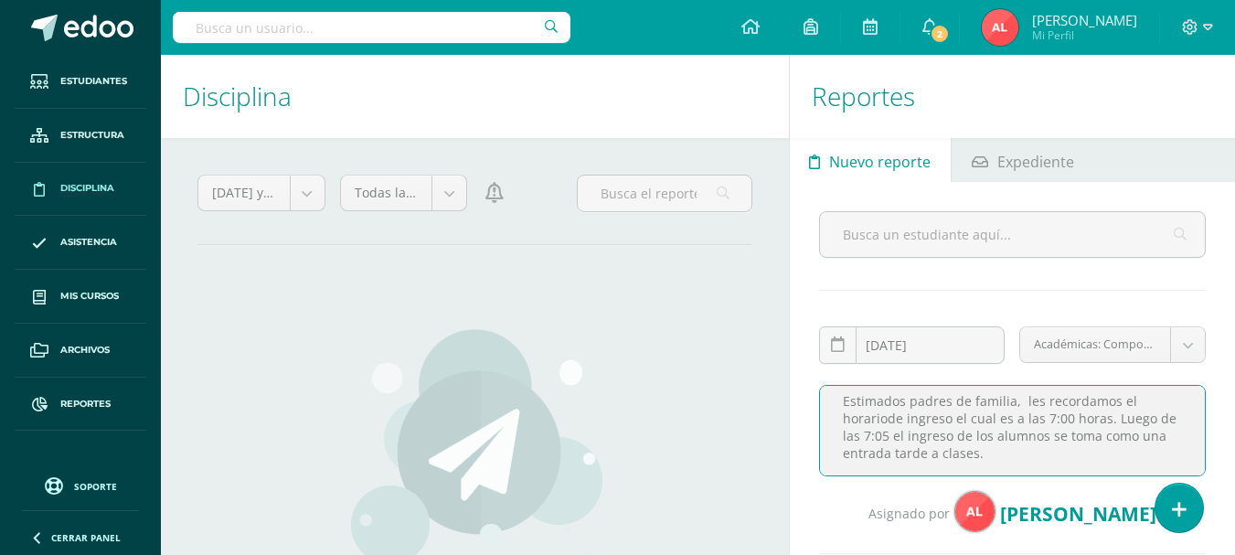
scroll to position [29, 0]
click at [905, 445] on textarea "Estimados padres de familia, les recordamos el horariode ingreso el cual es a l…" at bounding box center [1012, 430] width 387 height 91
click at [853, 454] on textarea "Estimados padres de familia, les recordamos el horariode ingreso el cual es a l…" at bounding box center [1012, 430] width 387 height 91
click at [997, 418] on textarea "Estimados padres de familia, les recordamos el horariode ingreso el cual es a l…" at bounding box center [1012, 430] width 387 height 91
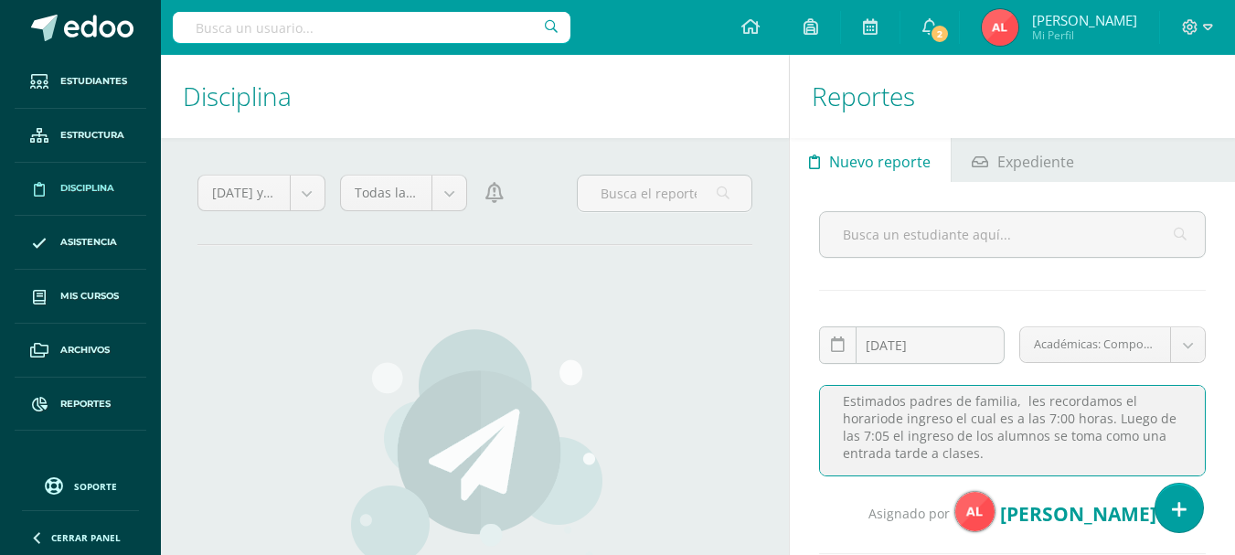
click at [929, 454] on textarea "Estimados padres de familia, les recordamos el horariode ingreso el cual es a l…" at bounding box center [1012, 430] width 387 height 91
click at [995, 421] on textarea "Estimados padres de familia, les recordamos el horariode ingreso el cual es a l…" at bounding box center [1012, 430] width 387 height 91
type textarea "Estimados padres de familia, les recordamos el horariode ingreso el cual es a l…"
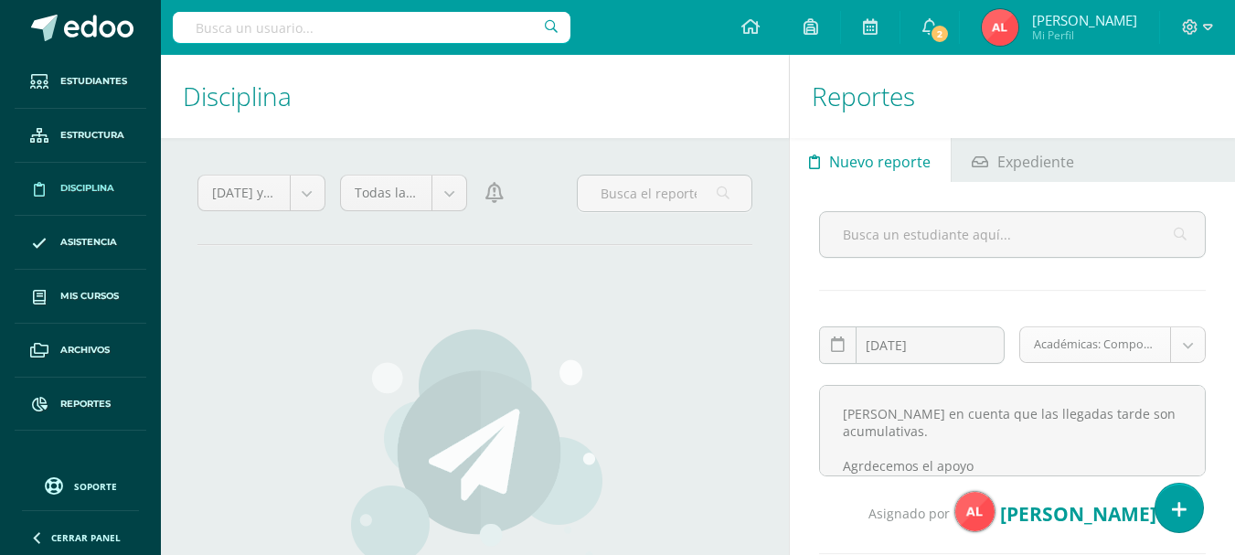
click at [1179, 345] on body "Estudiantes Estructura Disciplina Asistencia Mis cursos Archivos Reportes Sopor…" at bounding box center [617, 277] width 1235 height 555
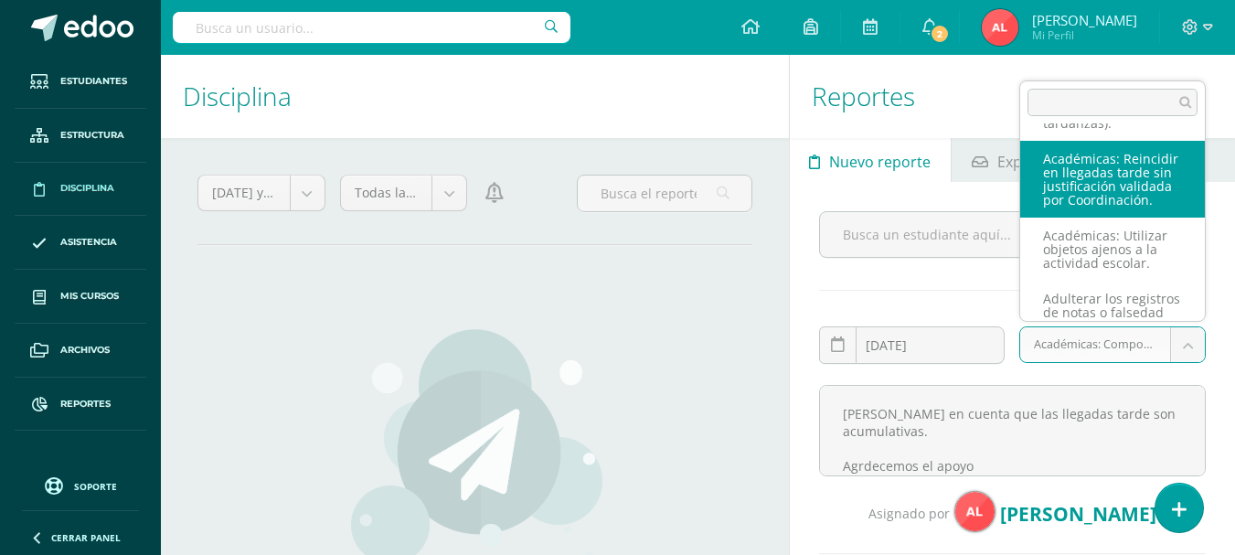
scroll to position [731, 0]
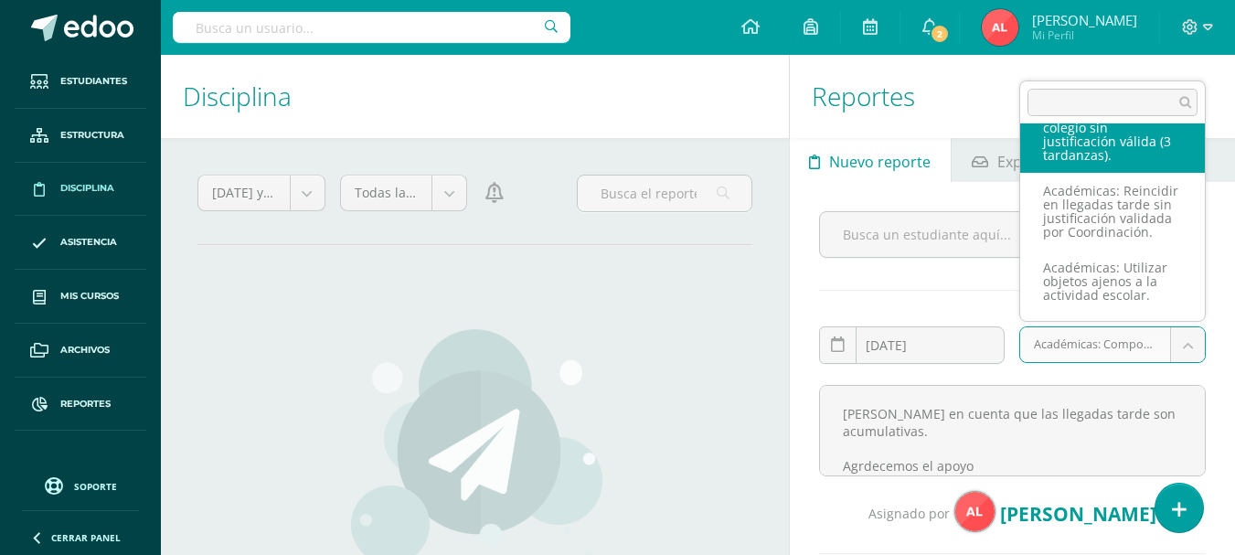
select select "31"
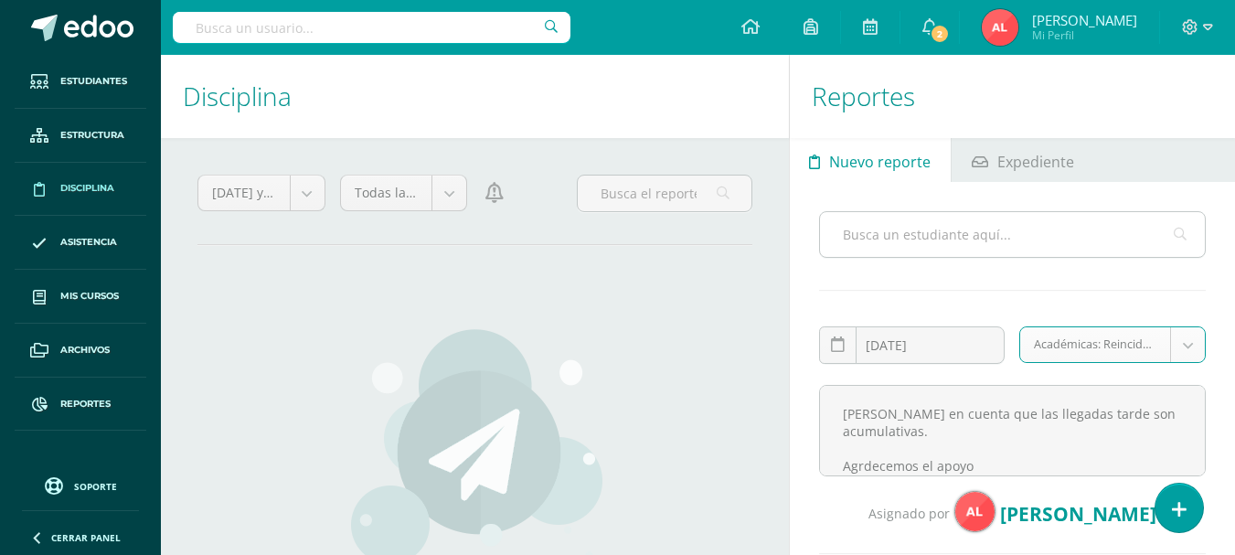
click at [942, 236] on input "text" at bounding box center [1012, 234] width 385 height 45
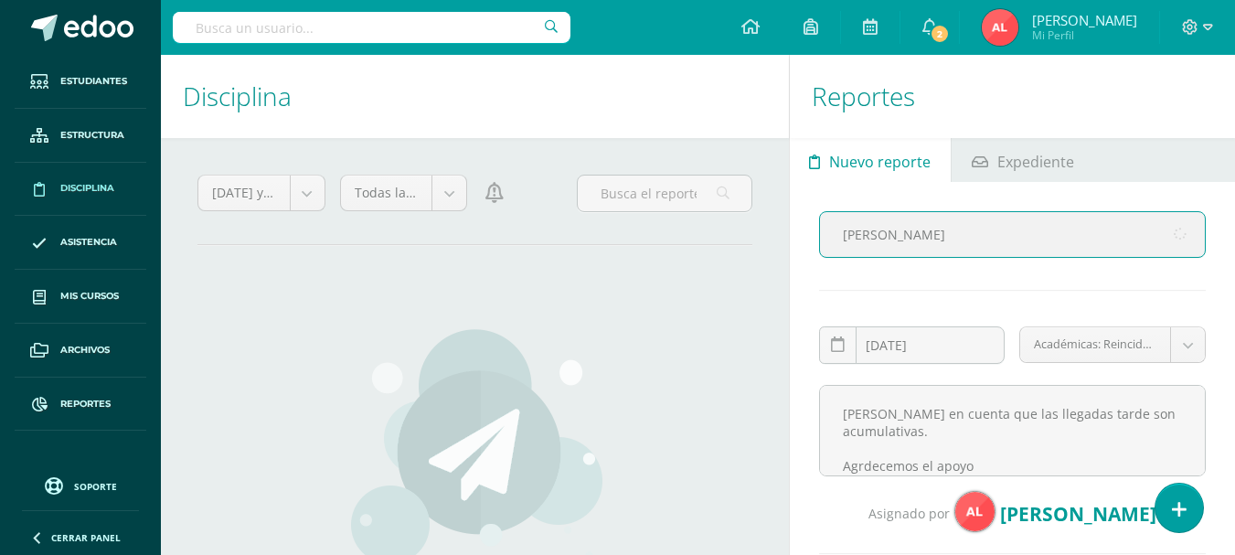
type input "ximena galindo"
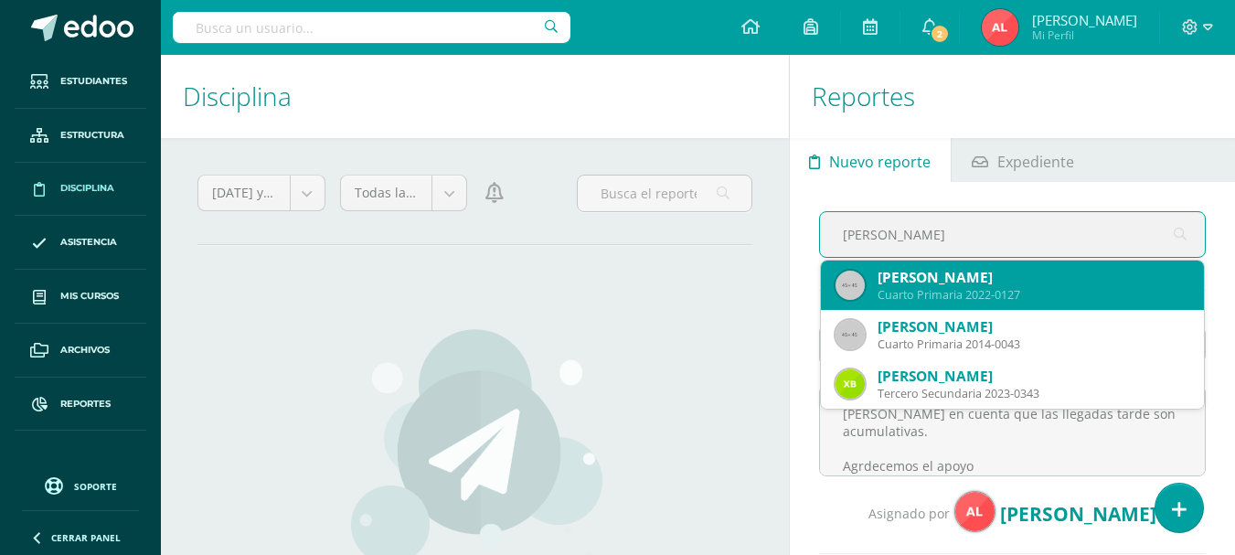
click at [949, 282] on div "Ximena Valentina Galindo Aguilar" at bounding box center [1034, 277] width 312 height 19
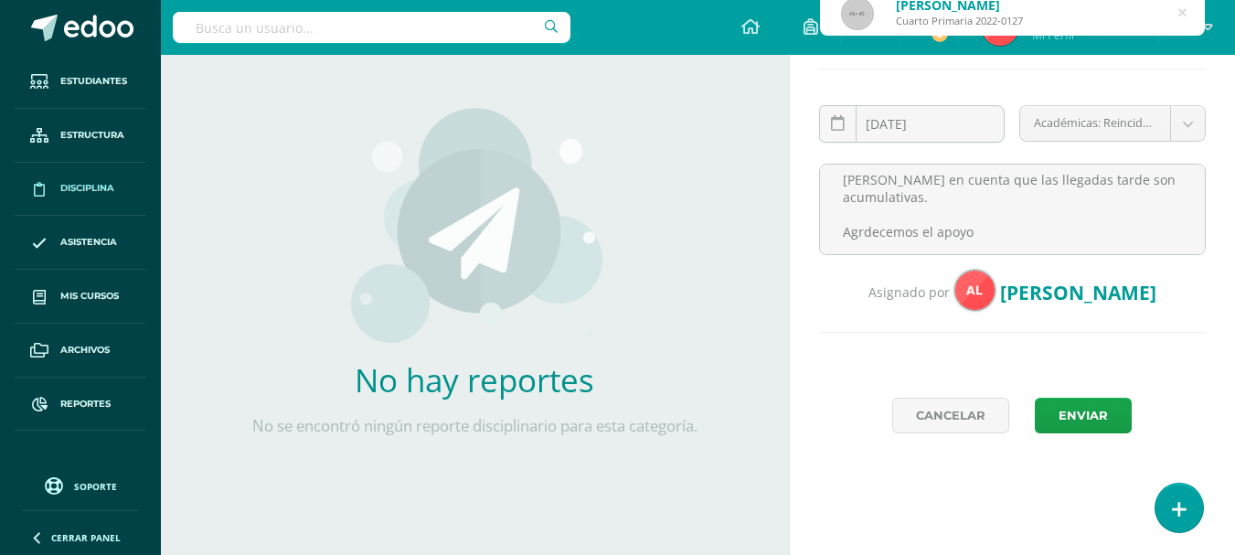
scroll to position [225, 0]
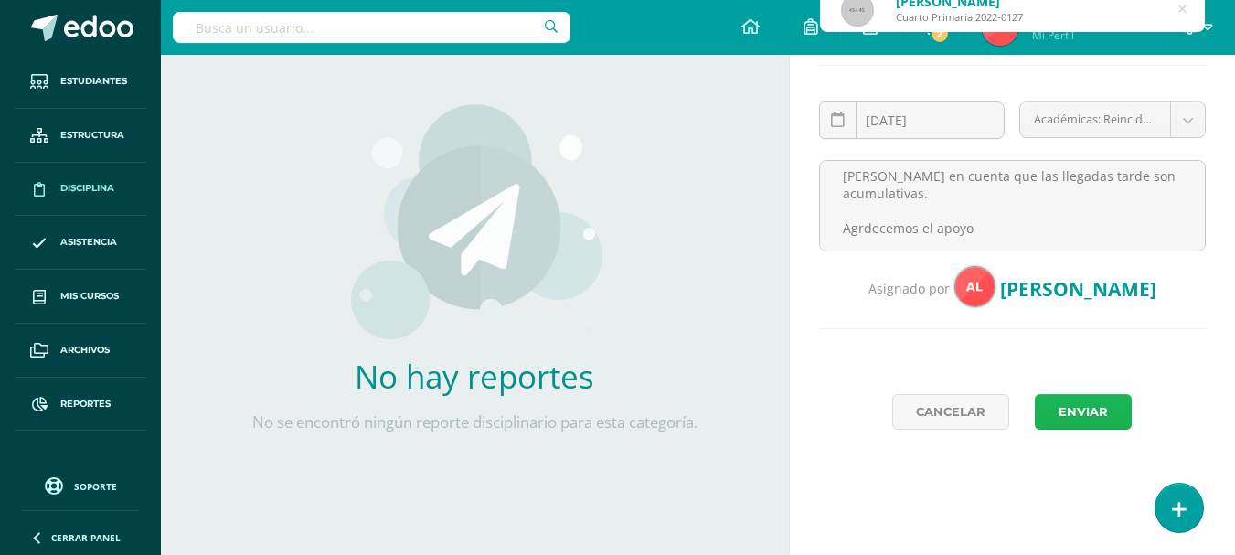
click at [1070, 404] on button "Enviar" at bounding box center [1083, 412] width 97 height 36
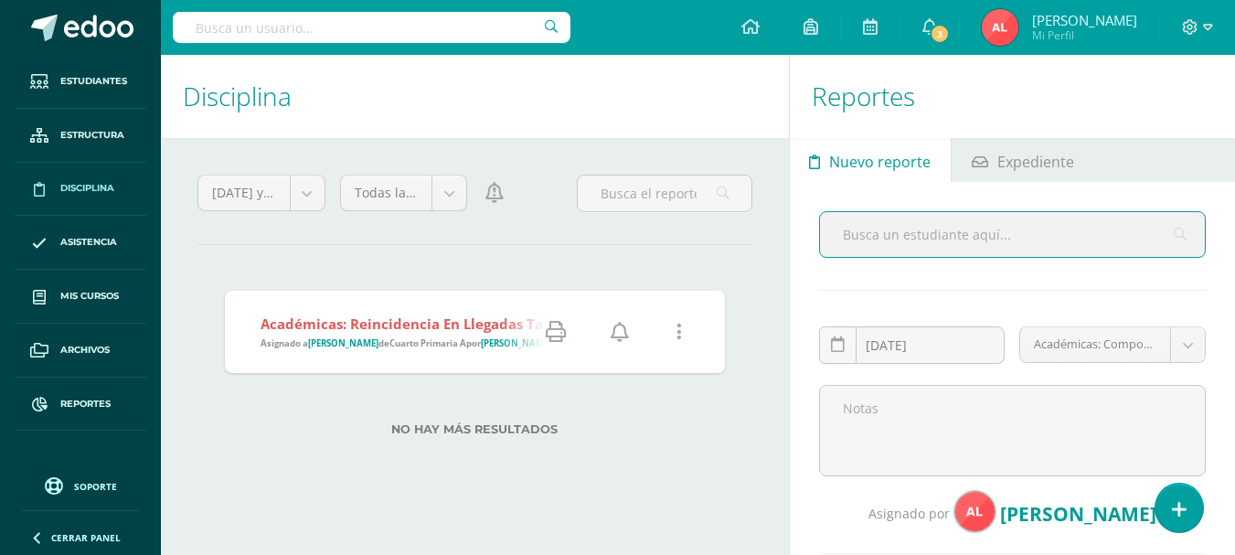
click at [555, 332] on icon at bounding box center [556, 332] width 20 height 20
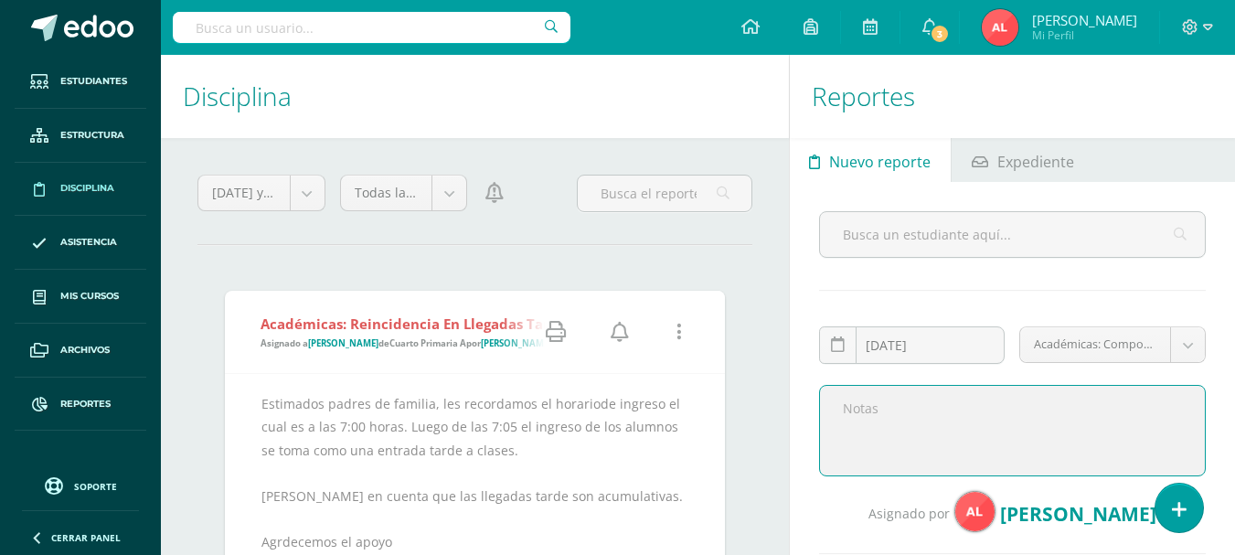
click at [853, 410] on textarea at bounding box center [1012, 430] width 387 height 91
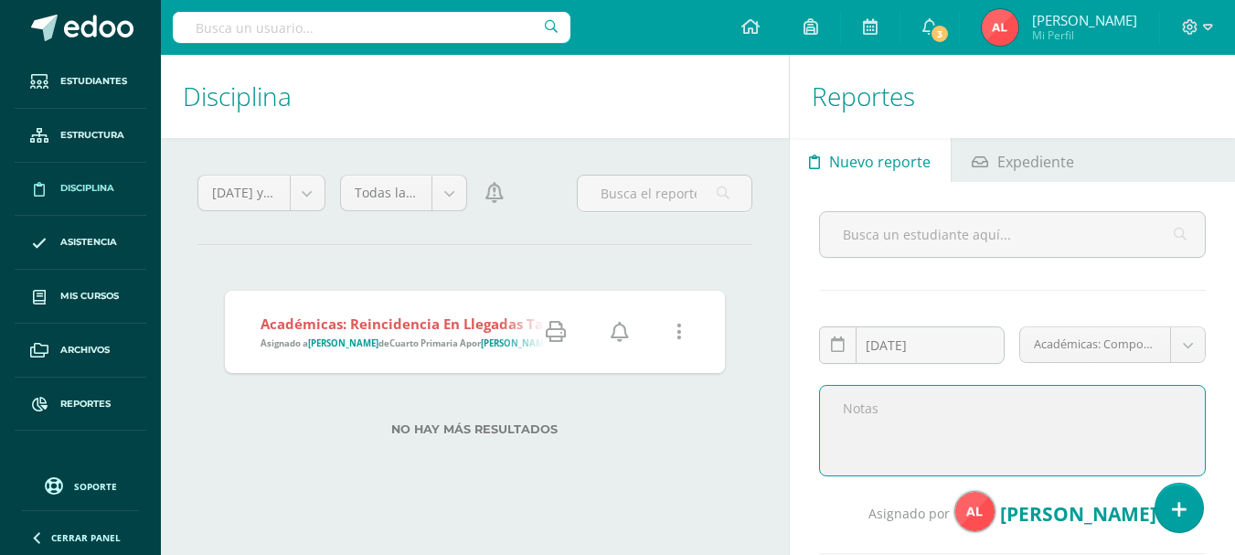
paste textarea "Estimados padres de familia, les recordamos el horariode ingreso el cual es a l…"
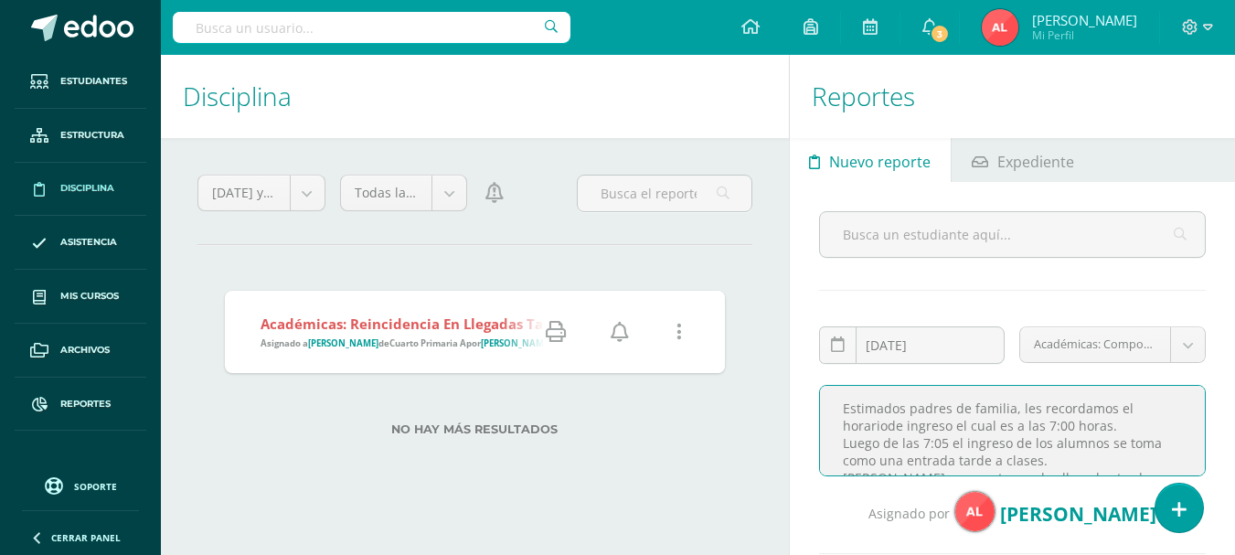
scroll to position [77, 0]
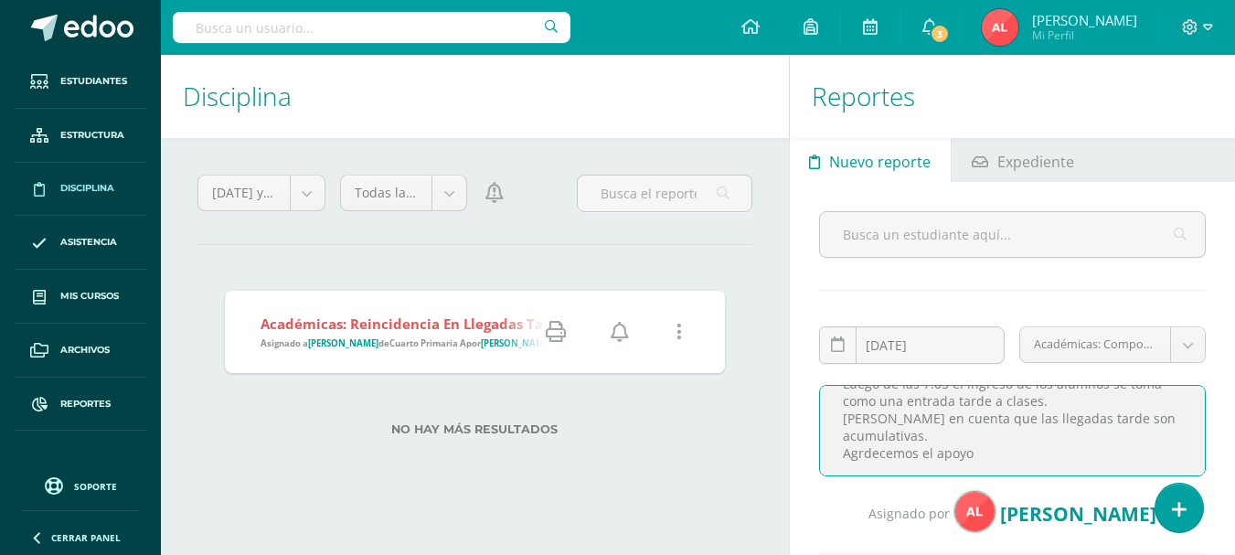
click at [932, 421] on textarea "Estimados padres de familia, les recordamos el horariode ingreso el cual es a l…" at bounding box center [1012, 430] width 387 height 91
type textarea "Estimados padres de familia, les recordamos el horariode ingreso el cual es a l…"
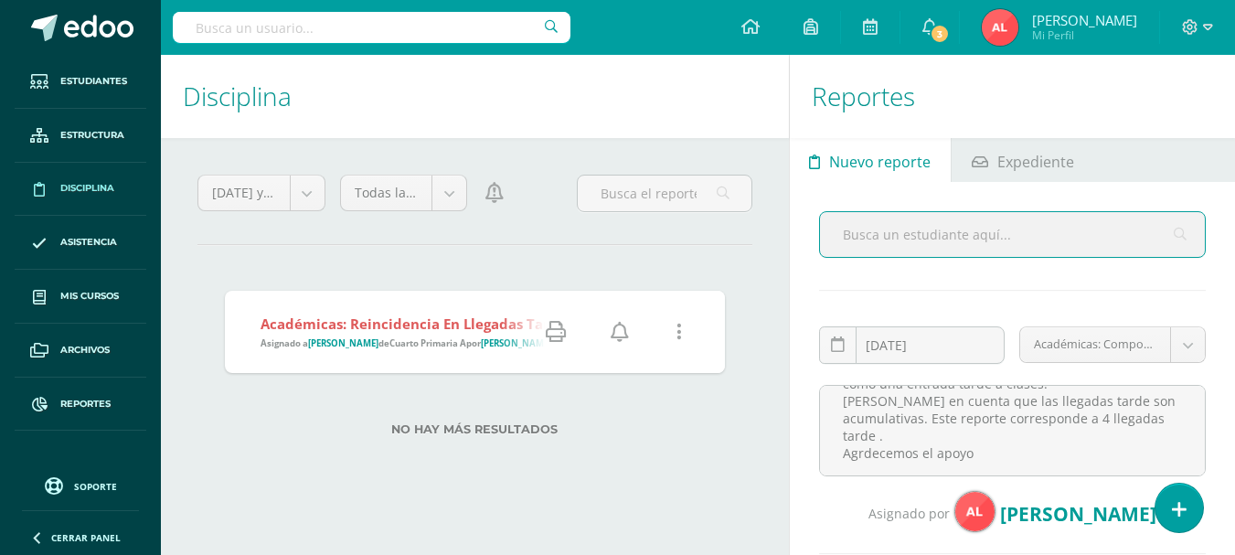
click at [973, 233] on input "text" at bounding box center [1012, 234] width 385 height 45
type input "[PERSON_NAME]"
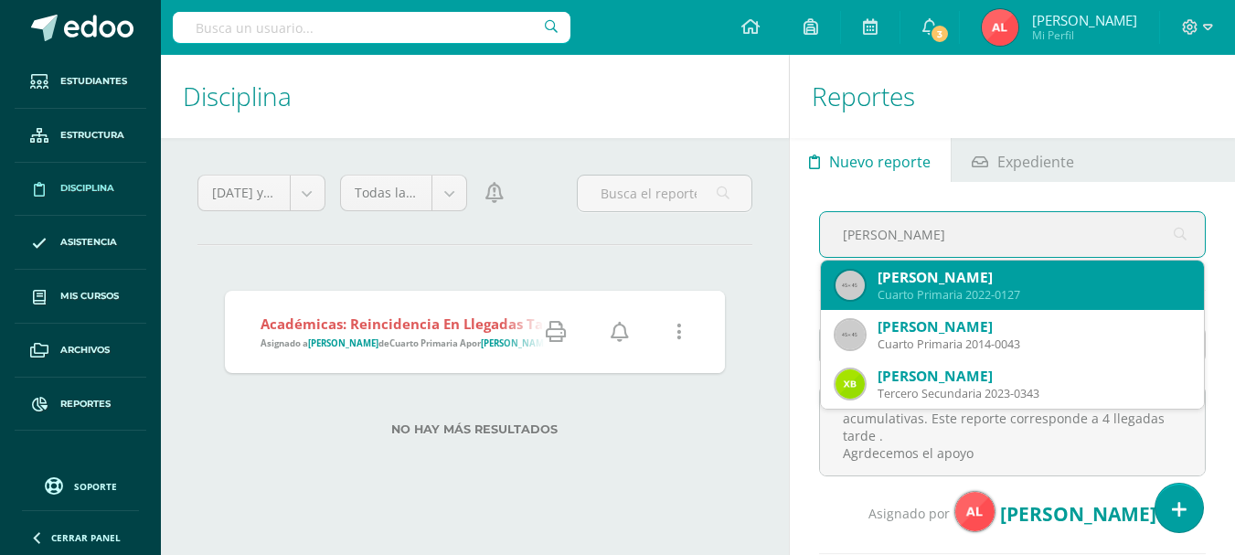
click at [961, 286] on div "[PERSON_NAME]" at bounding box center [1034, 277] width 312 height 19
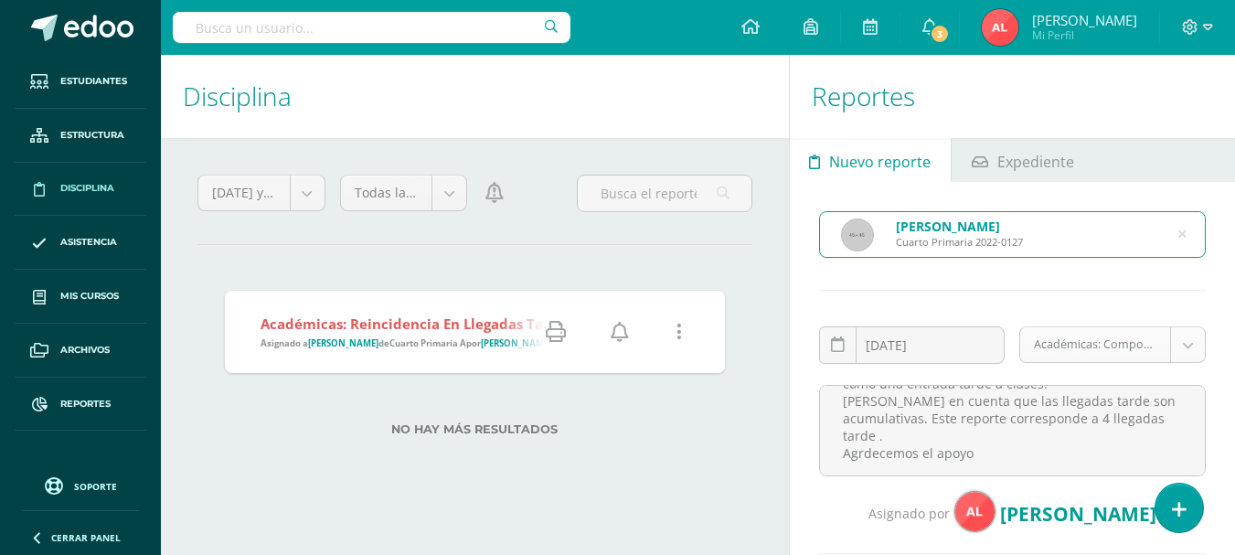
click at [1195, 352] on body "Reporte asignado exitosamente Estudiantes Estructura Disciplina Asistencia Mis …" at bounding box center [617, 277] width 1235 height 555
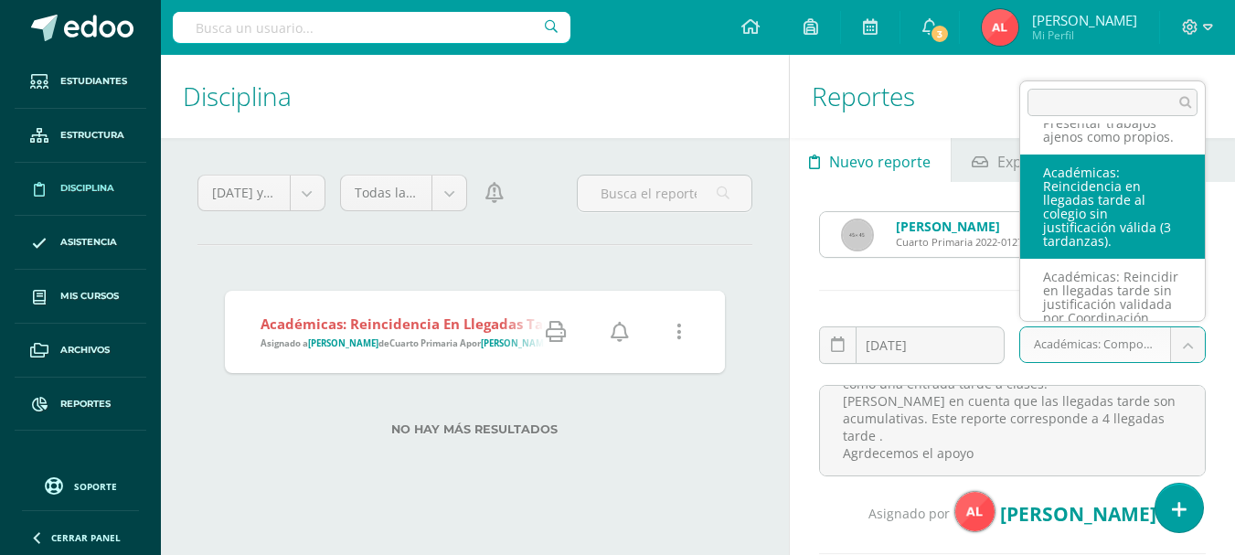
scroll to position [672, 0]
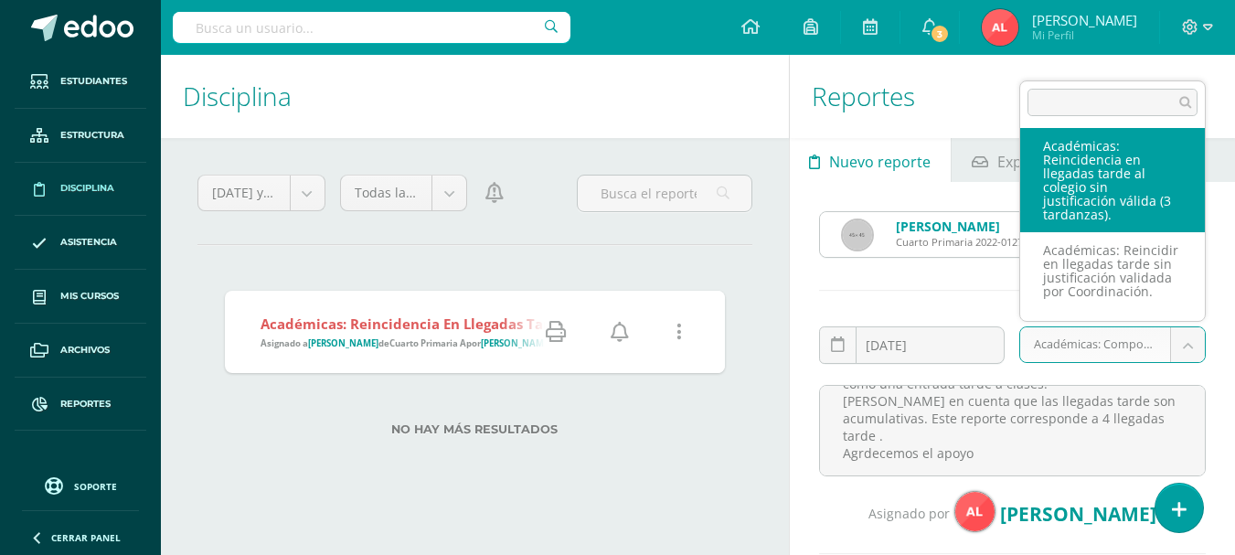
select select "31"
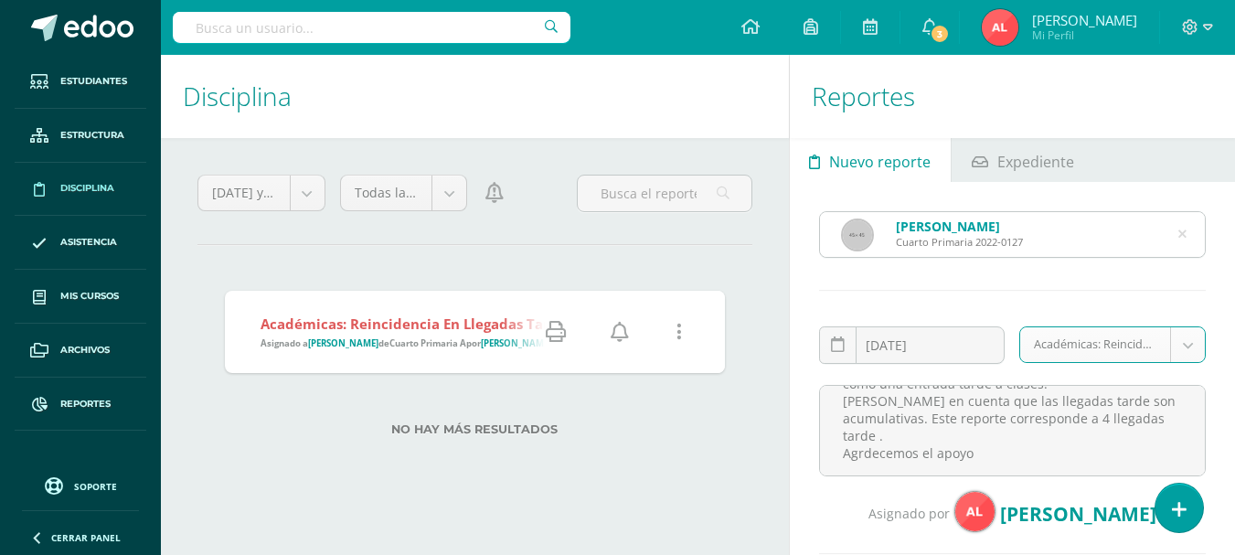
scroll to position [158, 0]
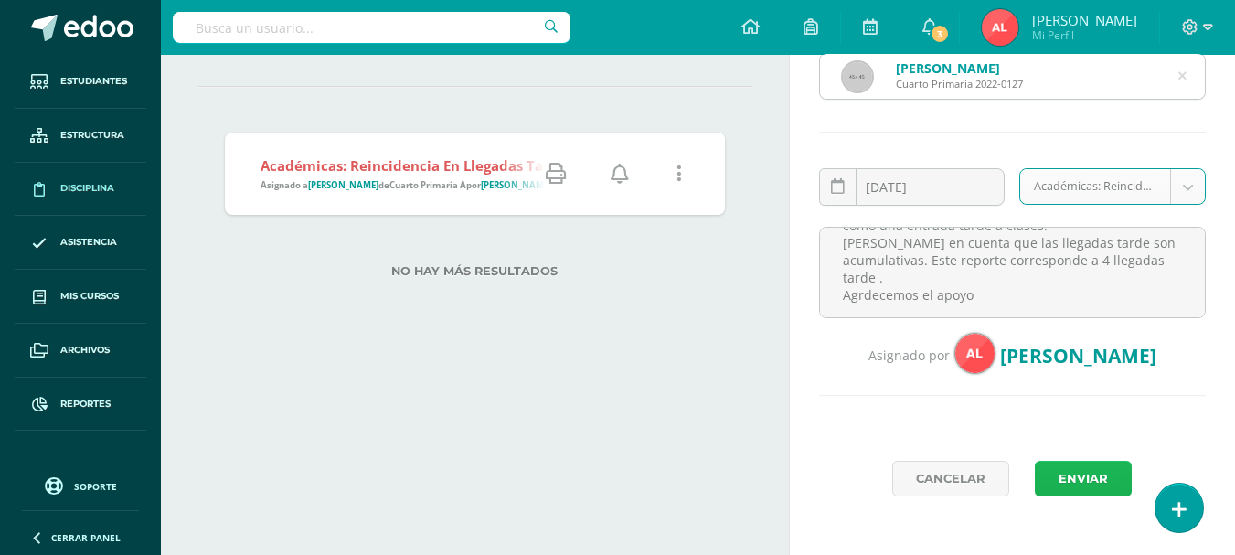
click at [1073, 480] on button "Enviar" at bounding box center [1083, 479] width 97 height 36
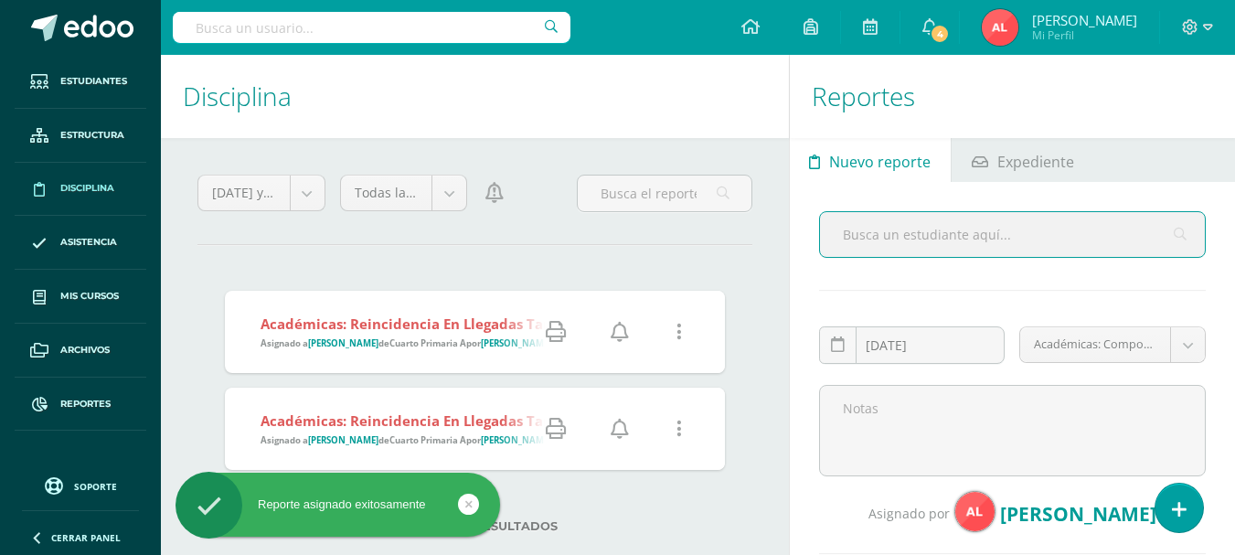
click at [560, 332] on icon at bounding box center [556, 332] width 20 height 20
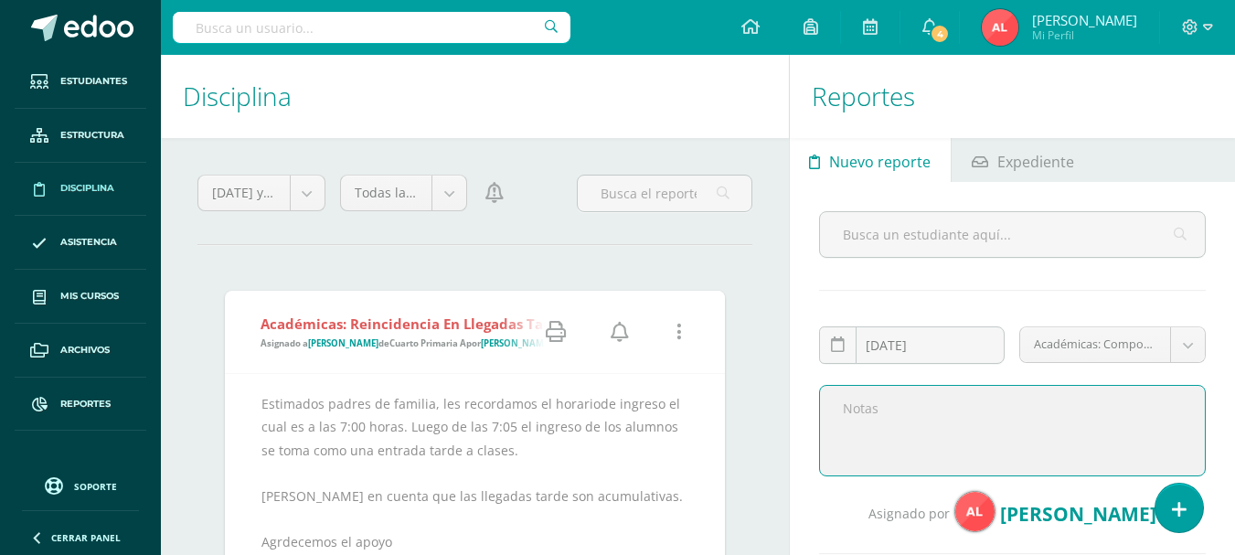
click at [857, 398] on textarea at bounding box center [1012, 430] width 387 height 91
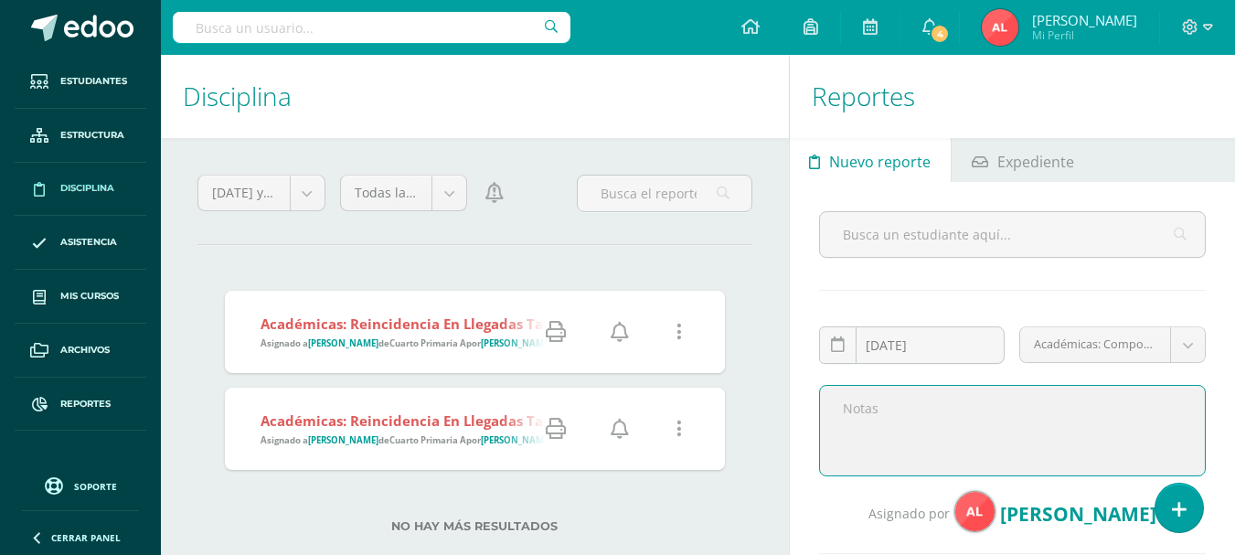
paste textarea "Estimados padres de familia, les recordamos el horariode ingreso el cual es a l…"
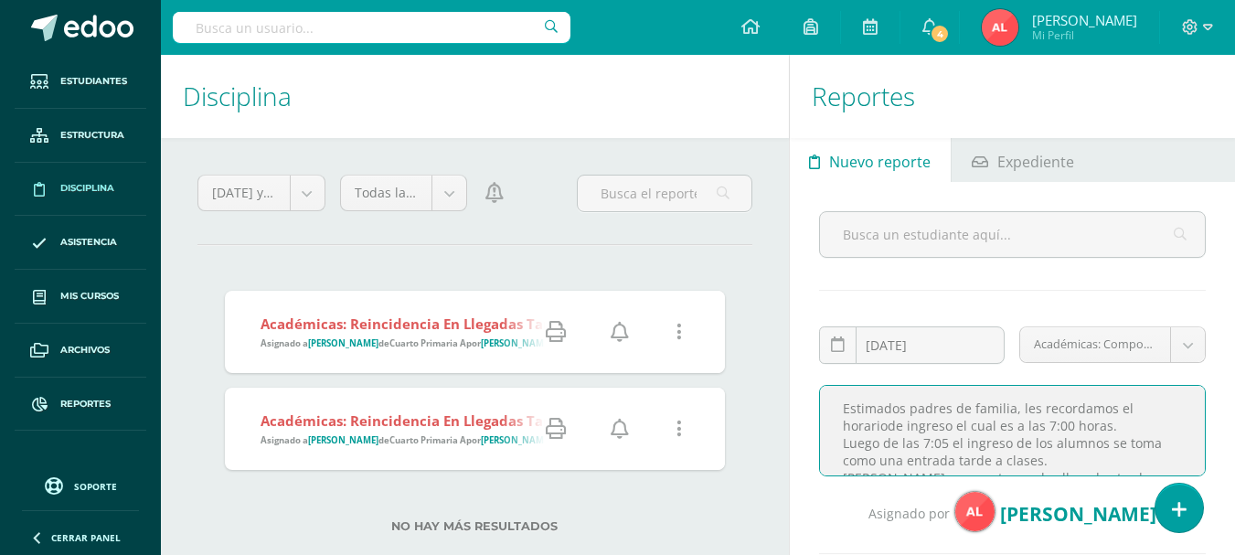
click at [889, 429] on textarea "Estimados padres de familia, les recordamos el horariode ingreso el cual es a l…" at bounding box center [1012, 430] width 387 height 91
click at [1056, 453] on textarea "Estimados padres de familia, les recordamos el horario de ingreso el cual es a …" at bounding box center [1012, 430] width 387 height 91
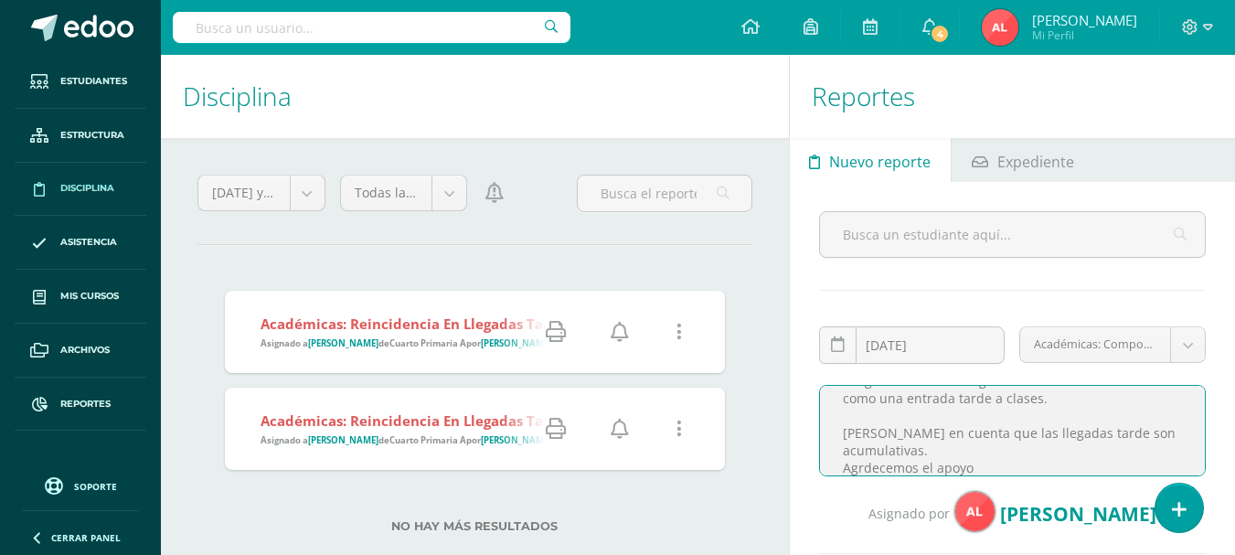
scroll to position [94, 0]
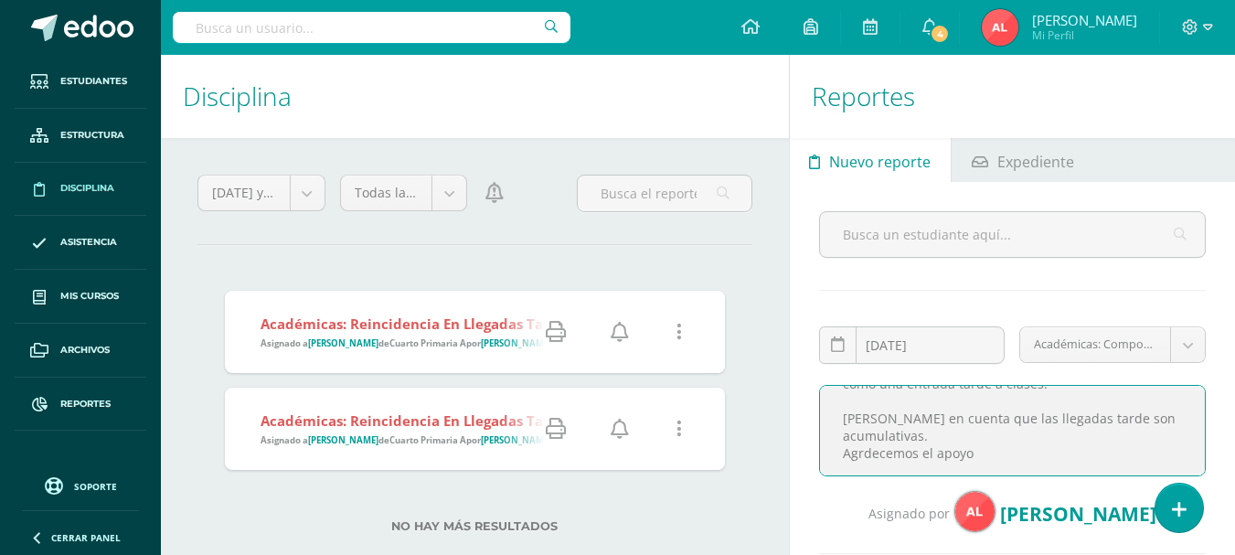
click at [934, 425] on textarea "Estimados padres de familia, les recordamos el horario de ingreso el cual es a …" at bounding box center [1012, 430] width 387 height 91
click at [888, 402] on textarea "Estimados padres de familia, les recordamos el horario de ingreso el cual es a …" at bounding box center [1012, 430] width 387 height 91
click at [981, 416] on textarea "Estimados padres de familia, les recordamos el horario de ingreso el cual es a …" at bounding box center [1012, 430] width 387 height 91
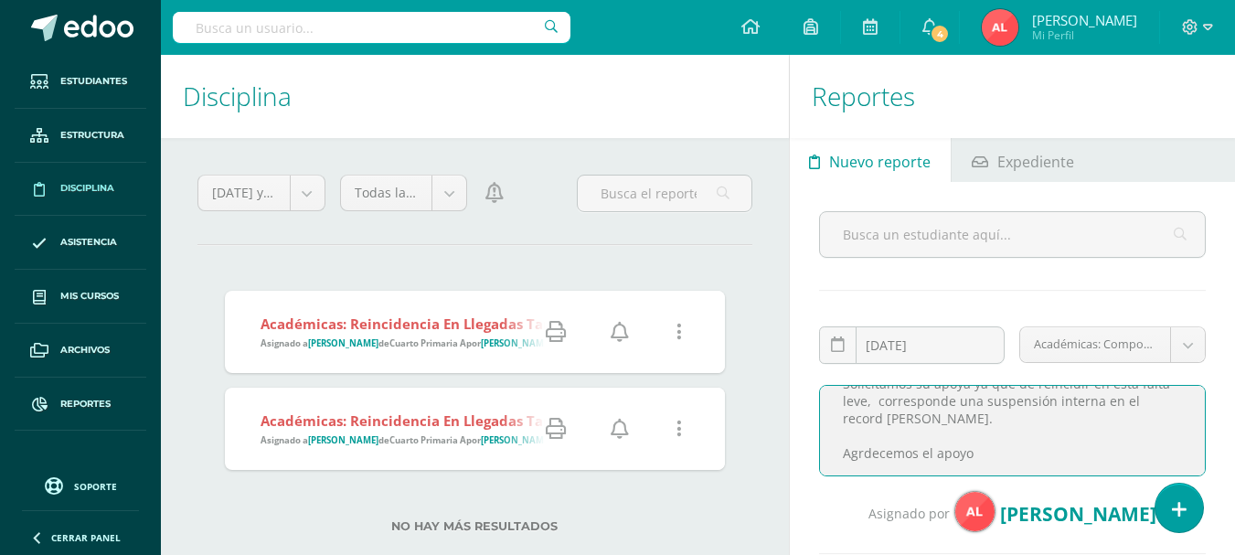
click at [907, 404] on textarea "Estimados padres de familia, les recordamos el horario de ingreso el cual es a …" at bounding box center [1012, 430] width 387 height 91
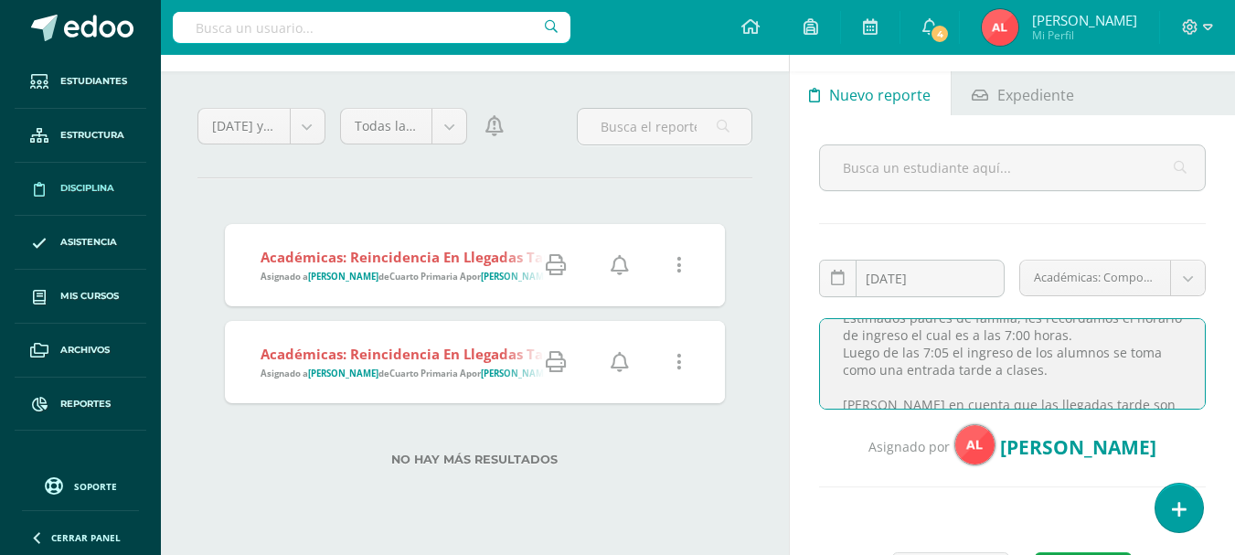
scroll to position [0, 0]
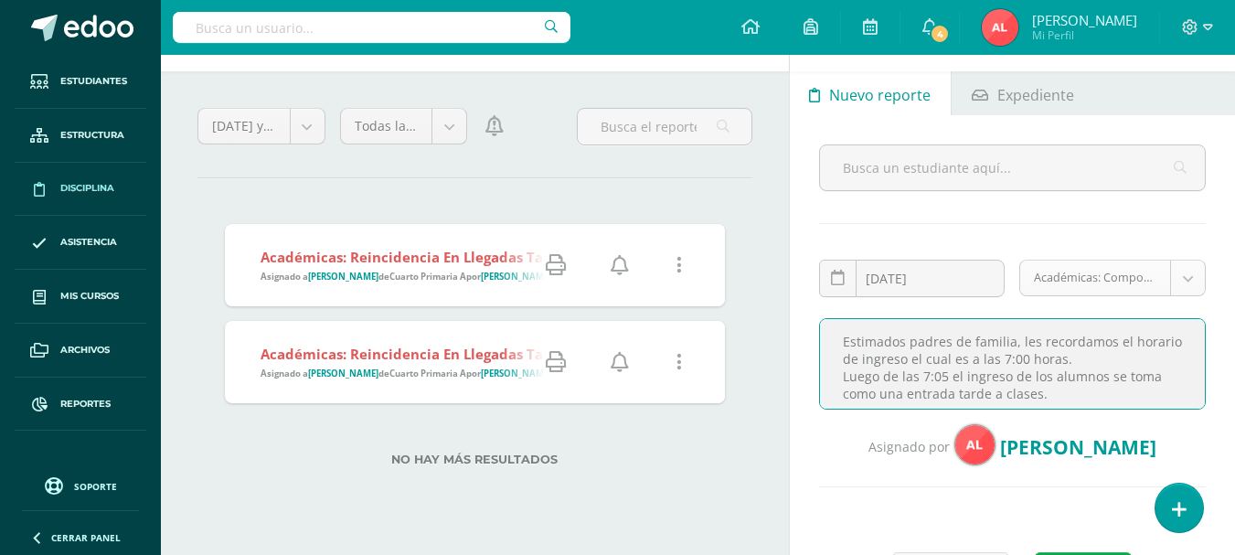
type textarea "Estimados padres de familia, les recordamos el horario de ingreso el cual es a …"
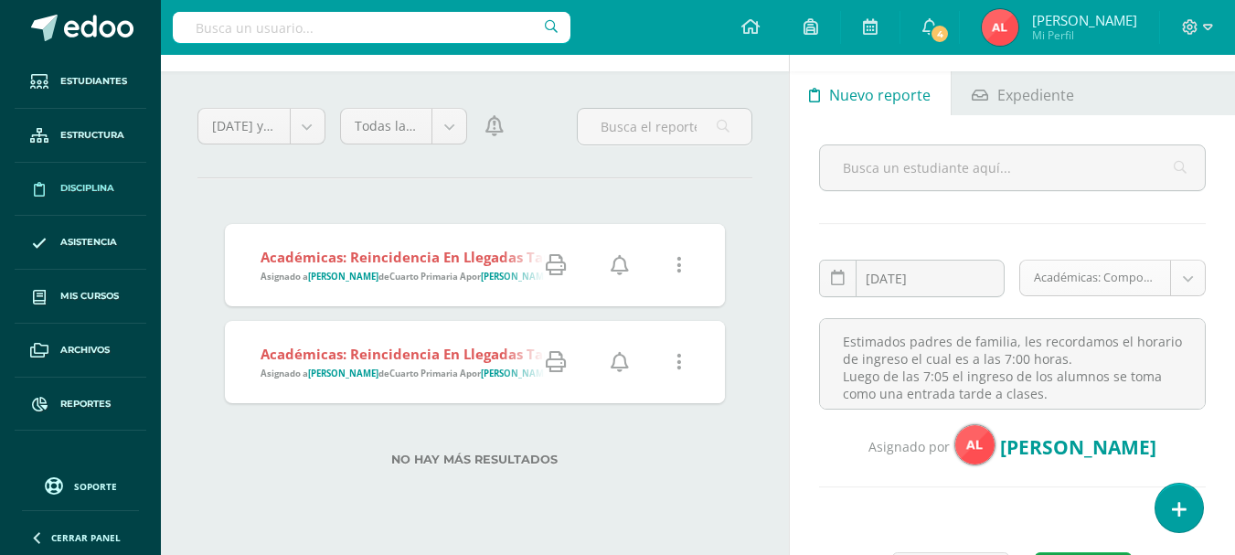
click at [1081, 279] on body "Reporte asignado exitosamente Estudiantes Estructura Disciplina Asistencia Mis …" at bounding box center [617, 210] width 1235 height 555
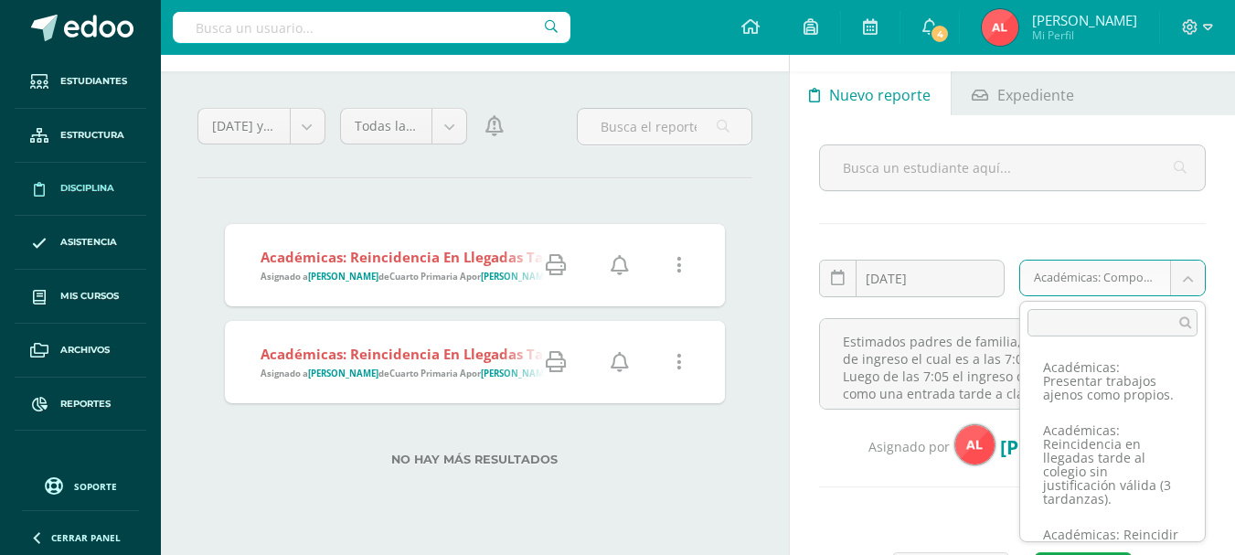
scroll to position [640, 0]
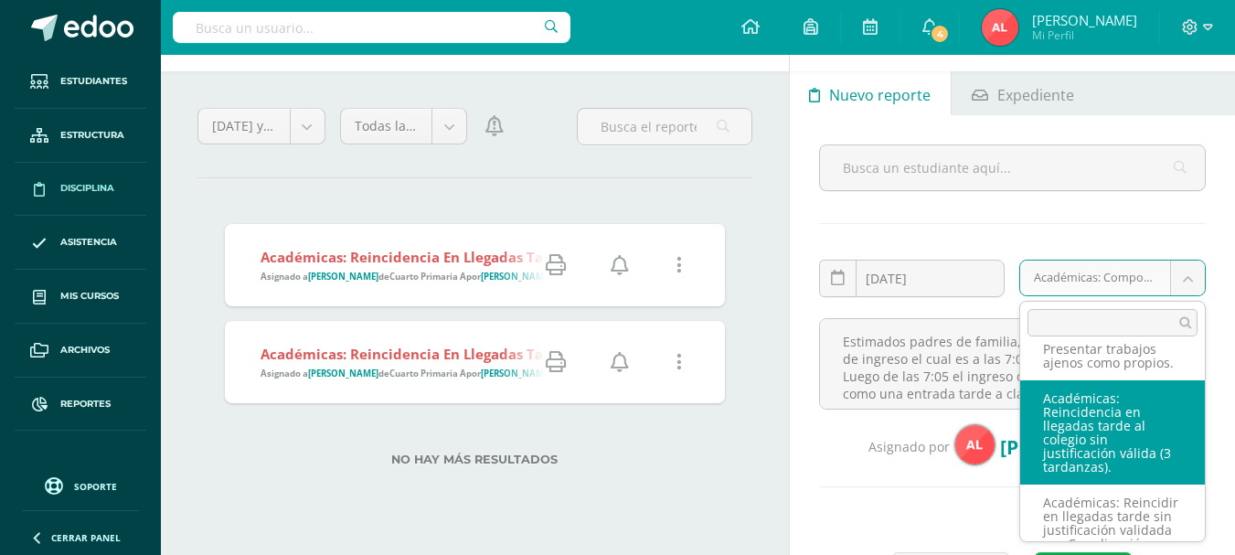
select select "31"
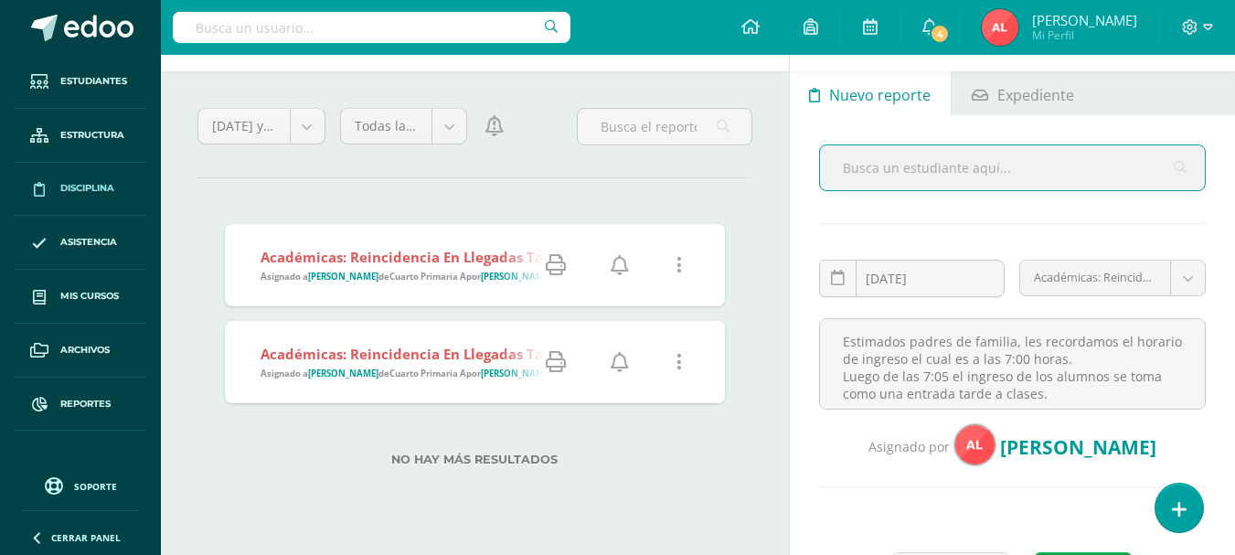
click at [900, 177] on input "text" at bounding box center [1012, 167] width 385 height 45
type input "ximena galin"
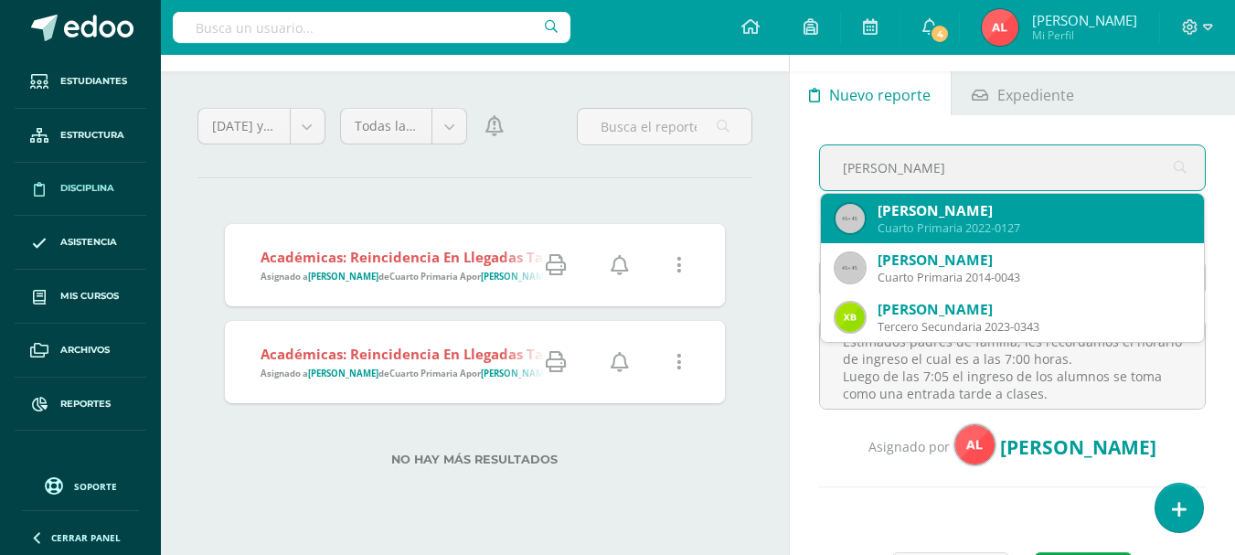
click at [932, 226] on div "Cuarto Primaria 2022-0127" at bounding box center [1034, 228] width 312 height 16
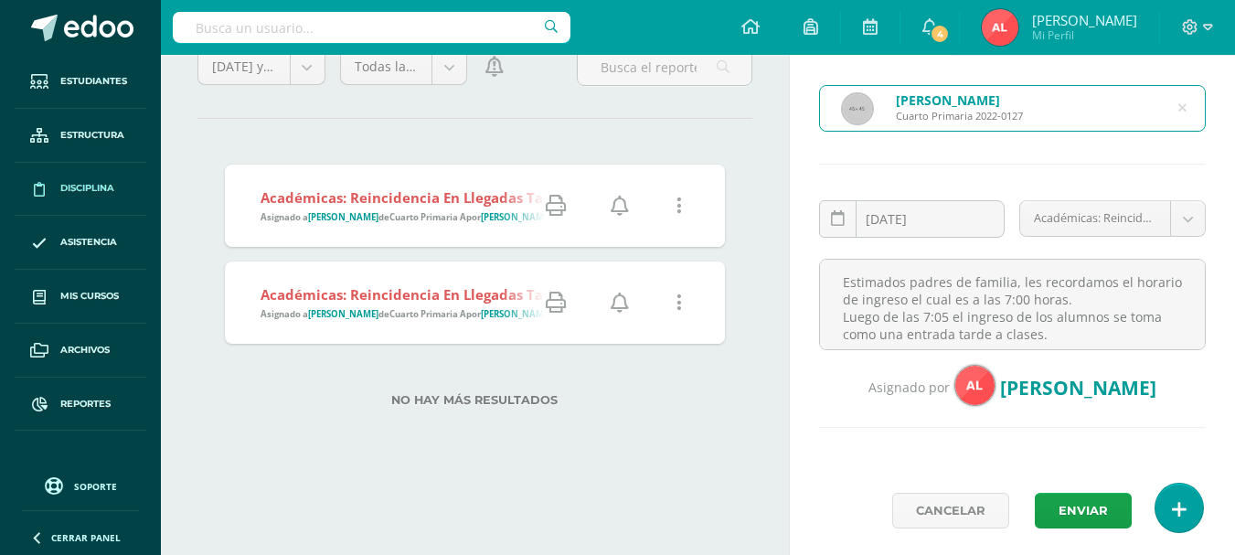
scroll to position [158, 0]
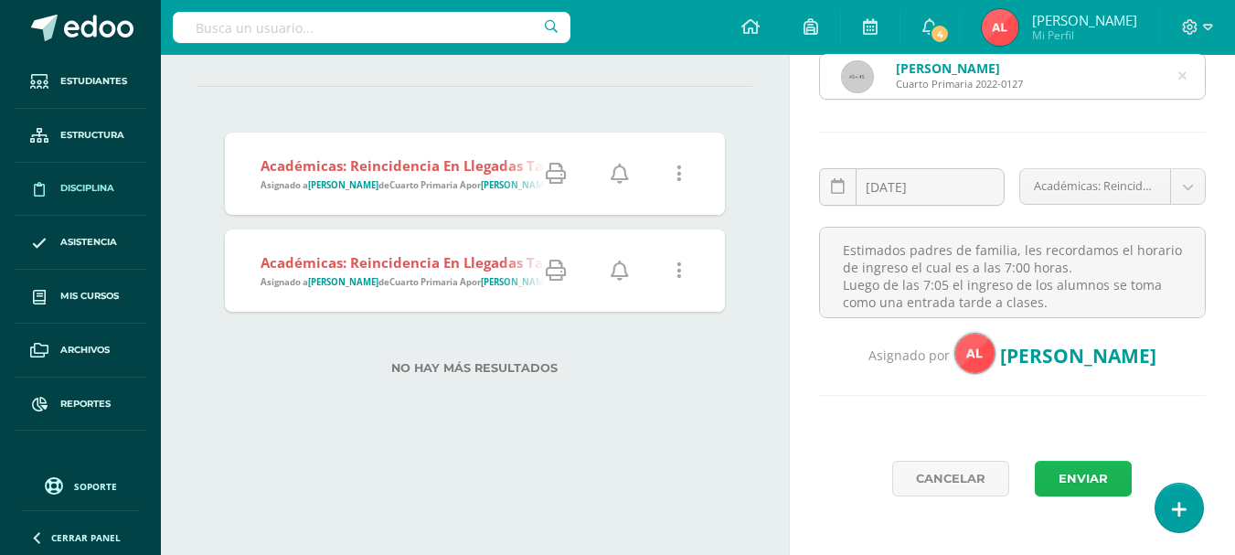
click at [1077, 478] on button "Enviar" at bounding box center [1083, 479] width 97 height 36
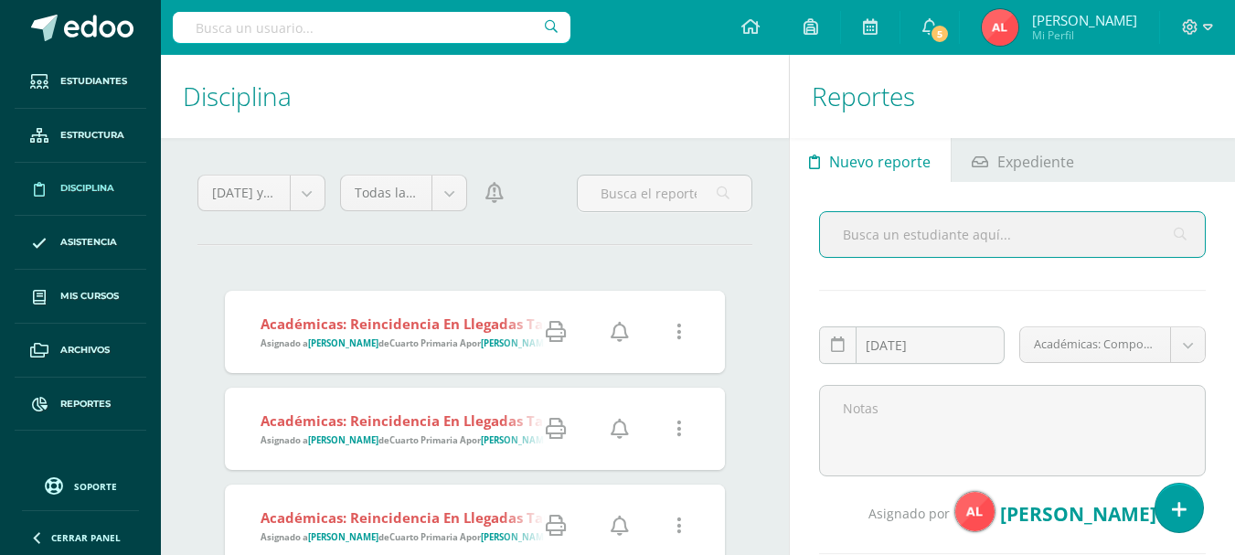
click at [559, 338] on icon at bounding box center [556, 332] width 20 height 20
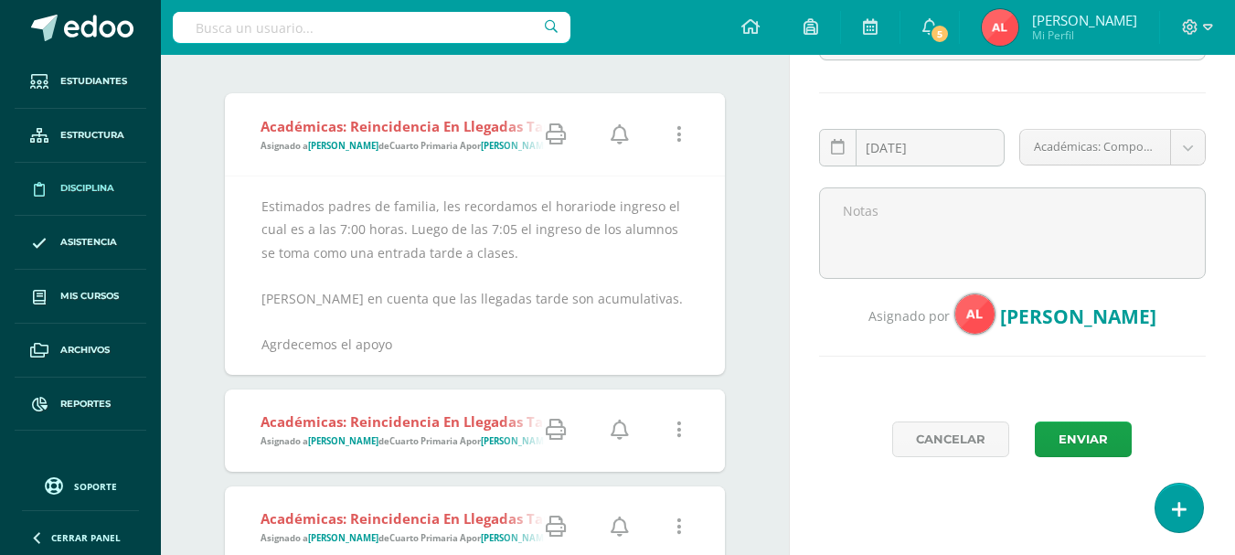
scroll to position [274, 0]
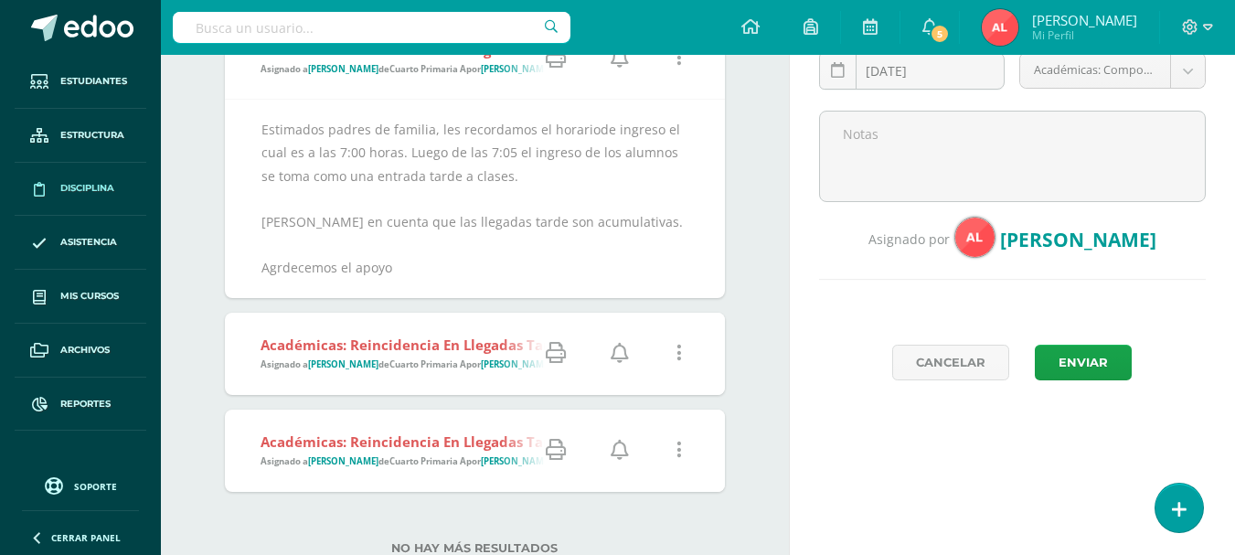
click at [552, 452] on icon at bounding box center [556, 450] width 20 height 20
